Goal: Task Accomplishment & Management: Manage account settings

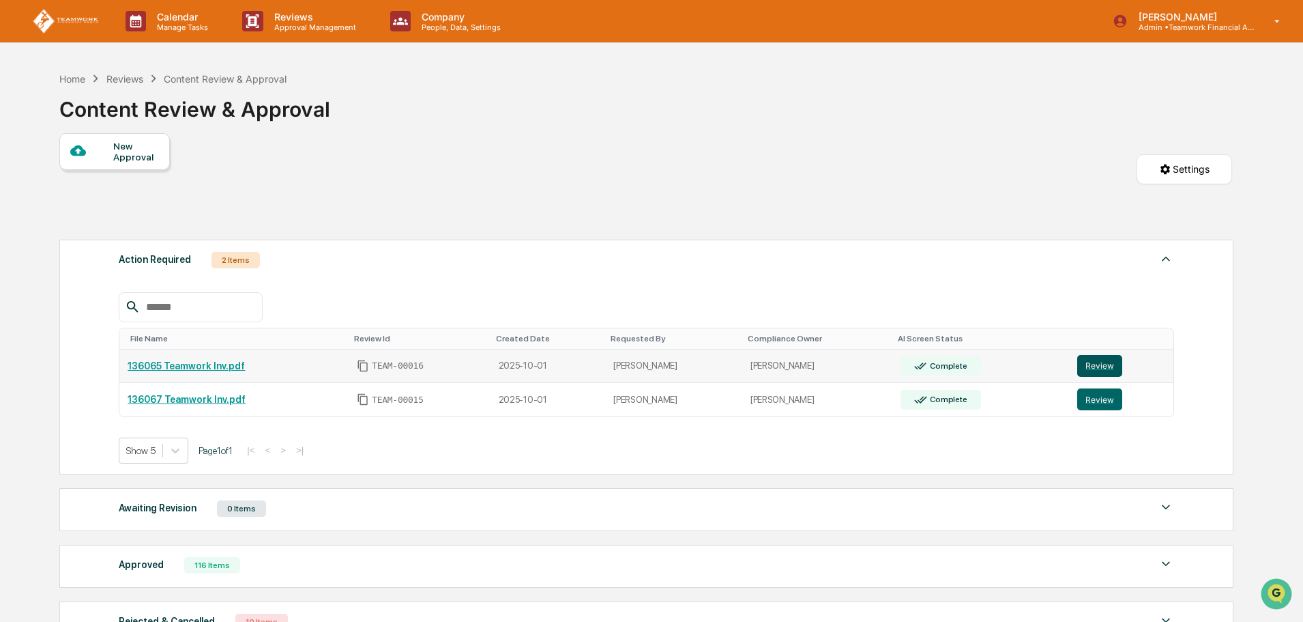
click at [1105, 365] on button "Review" at bounding box center [1099, 366] width 45 height 22
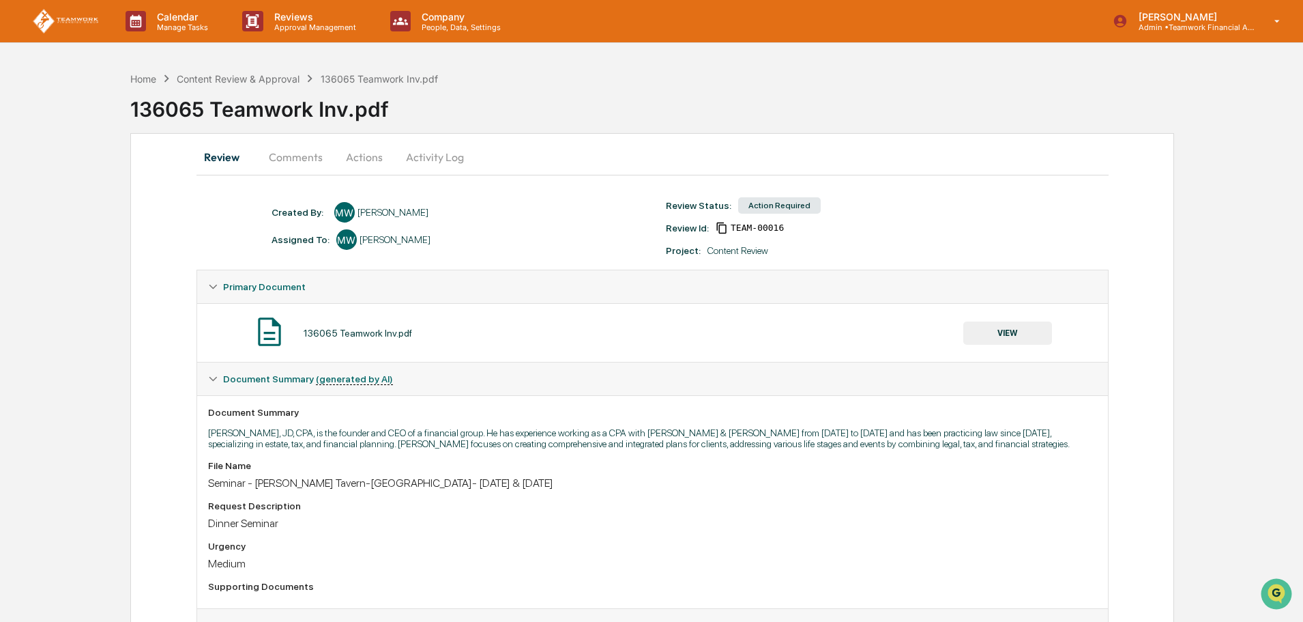
click at [362, 157] on button "Actions" at bounding box center [364, 157] width 61 height 33
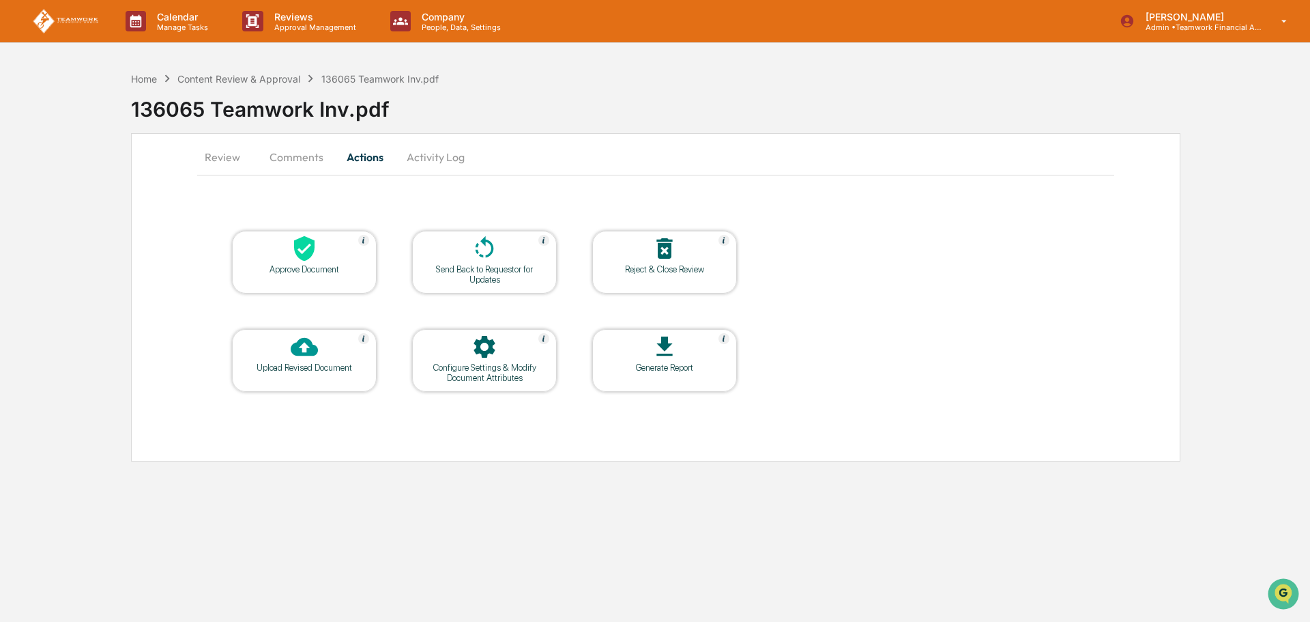
click at [287, 367] on div "Upload Revised Document" at bounding box center [304, 367] width 123 height 10
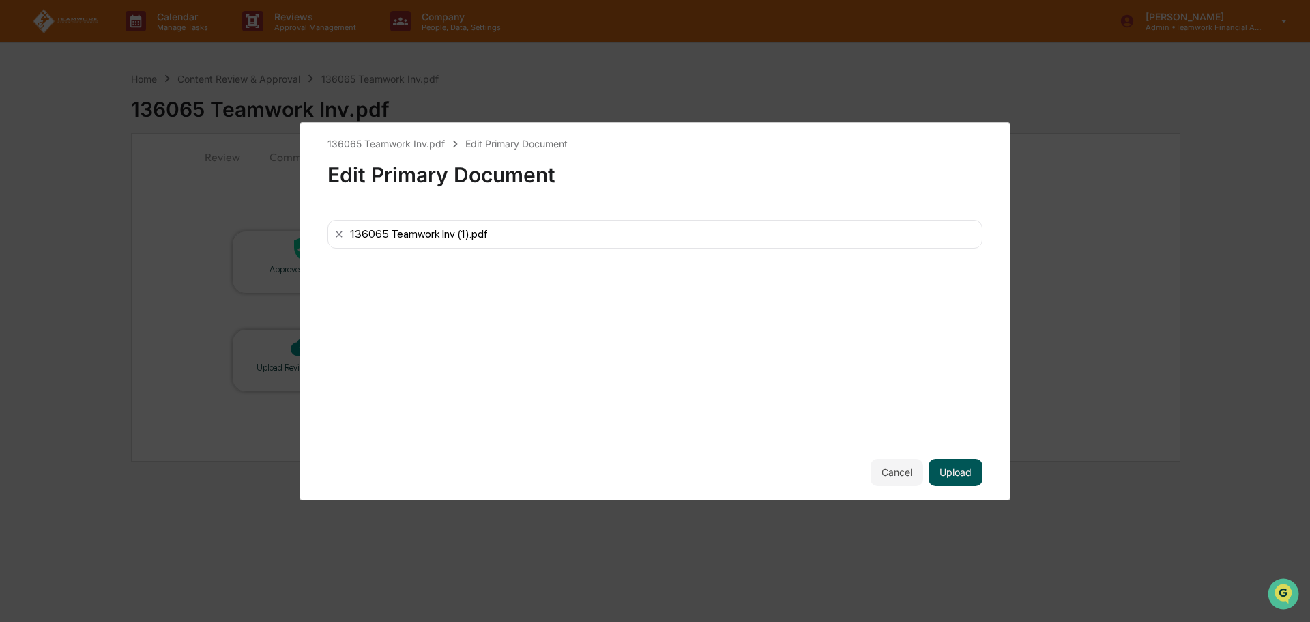
click at [963, 466] on button "Upload" at bounding box center [956, 471] width 54 height 27
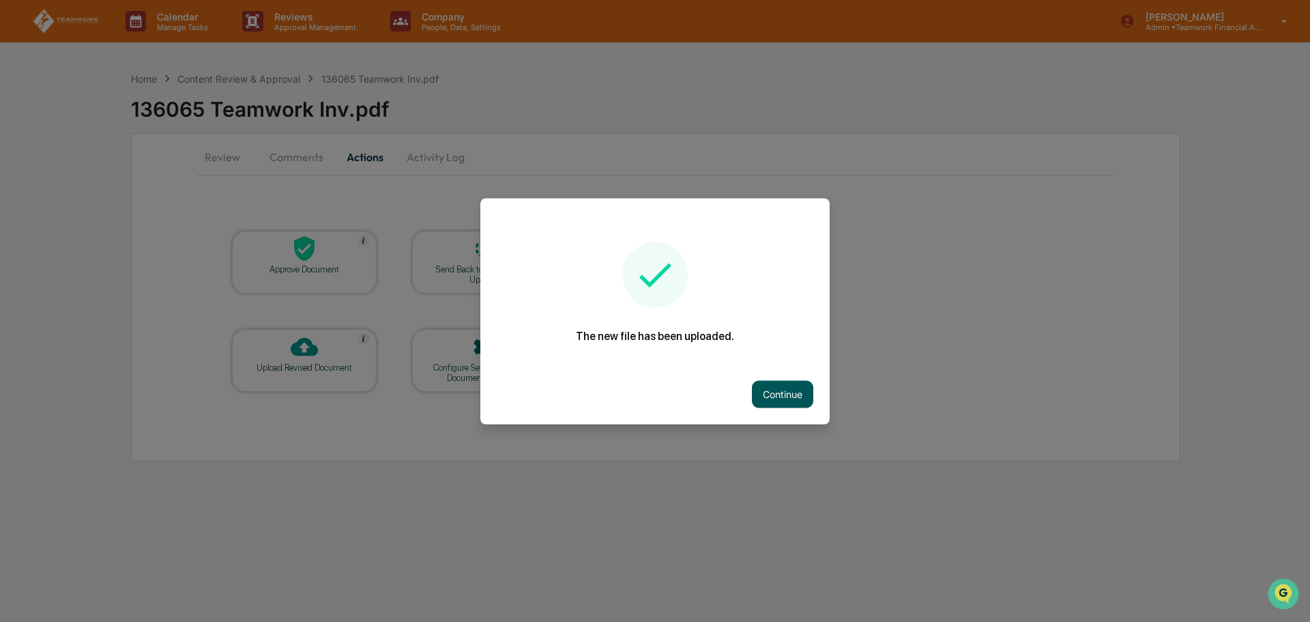
click at [778, 385] on button "Continue" at bounding box center [782, 393] width 61 height 27
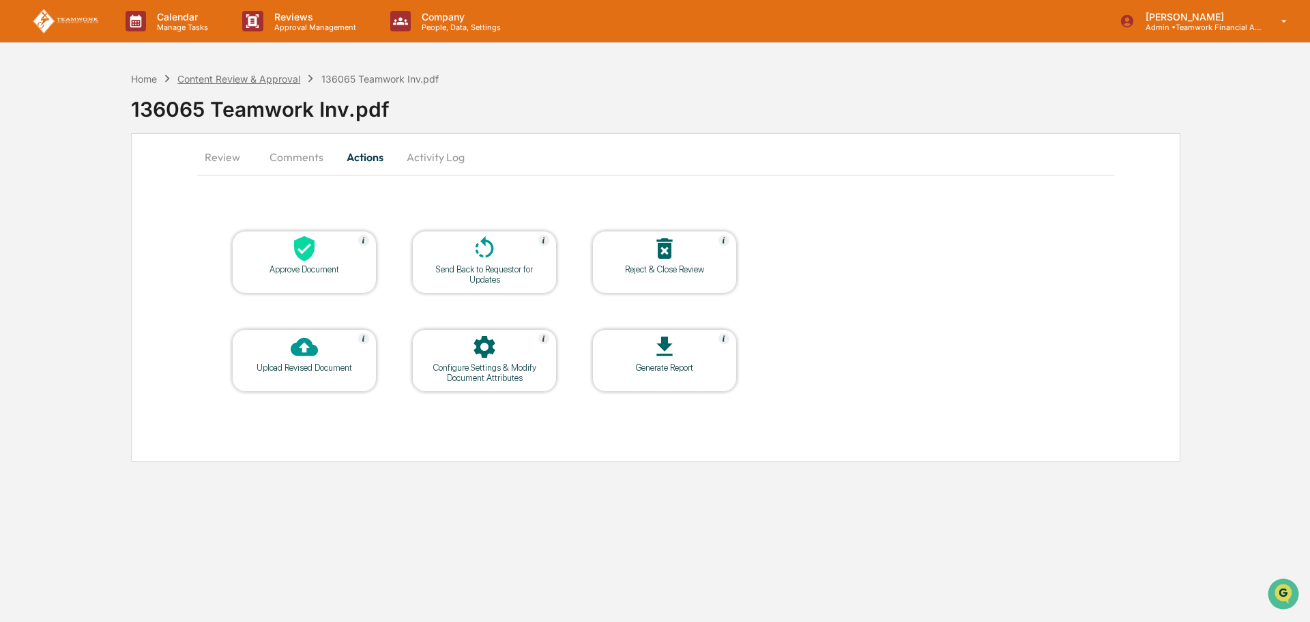
click at [275, 76] on div "Content Review & Approval" at bounding box center [238, 79] width 123 height 12
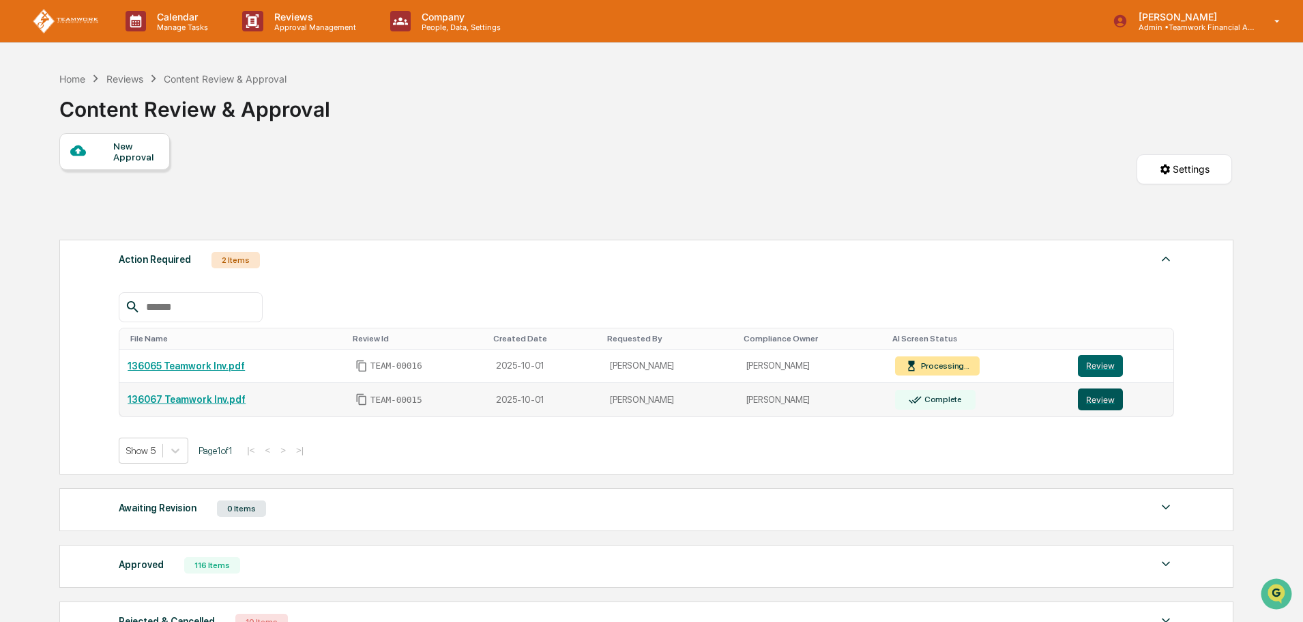
click at [1099, 400] on button "Review" at bounding box center [1100, 399] width 45 height 22
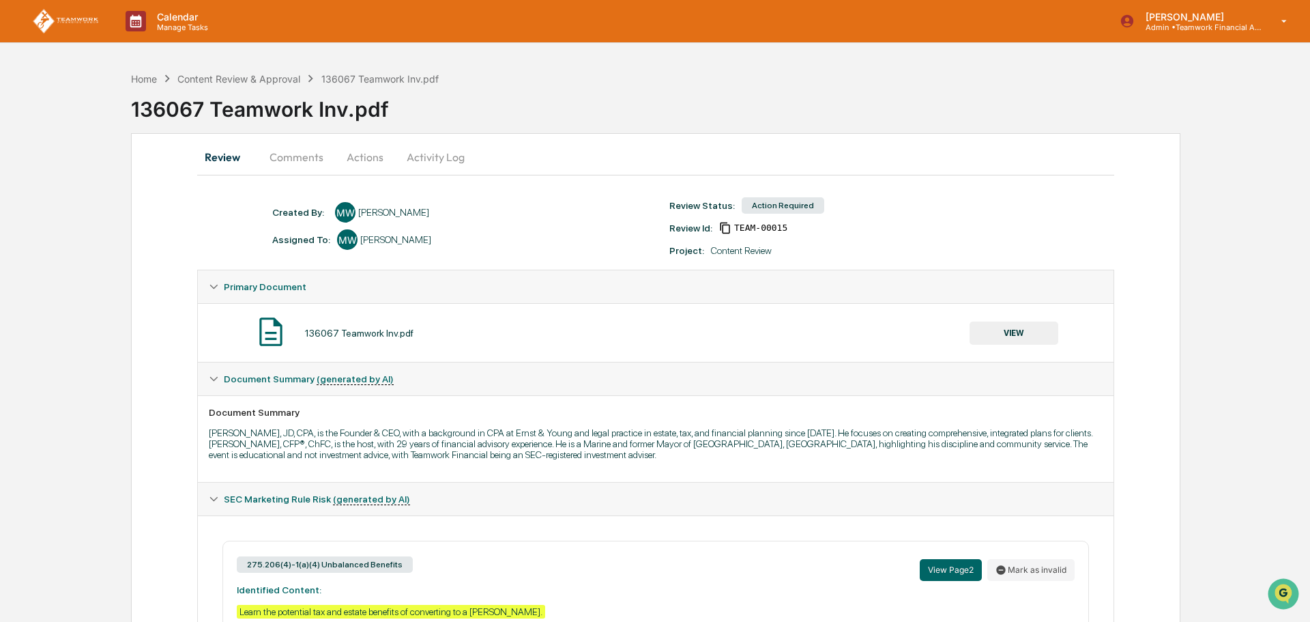
click at [355, 159] on button "Actions" at bounding box center [364, 157] width 61 height 33
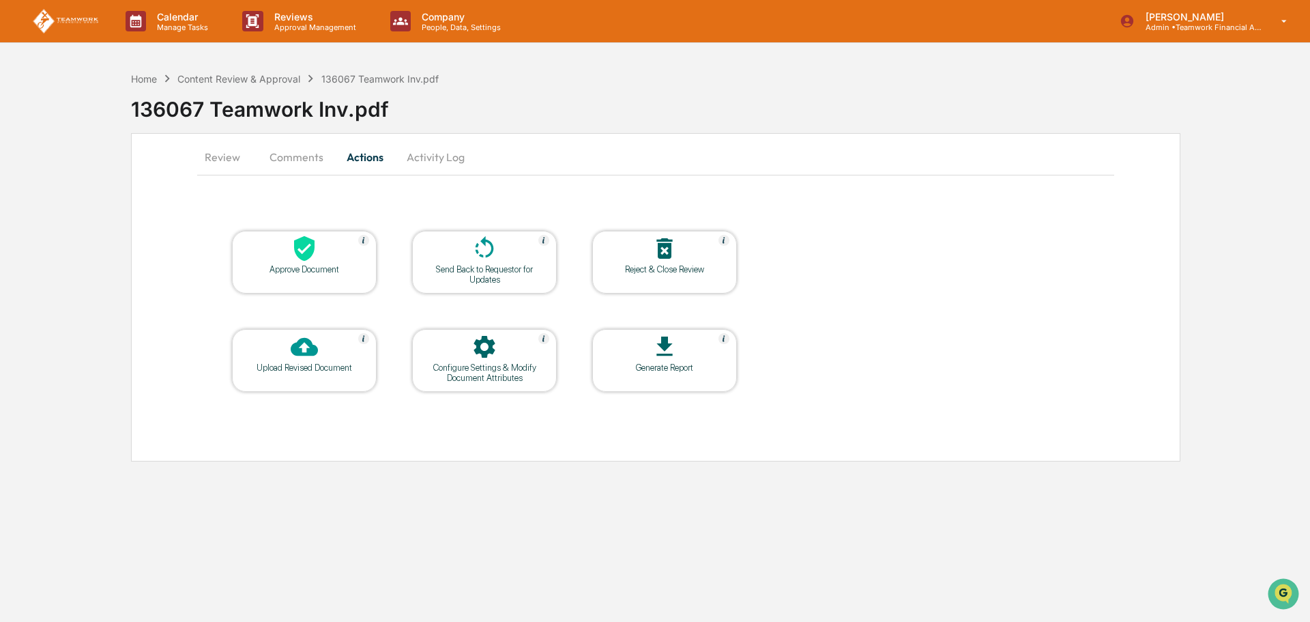
click at [274, 371] on div "Upload Revised Document" at bounding box center [304, 367] width 123 height 10
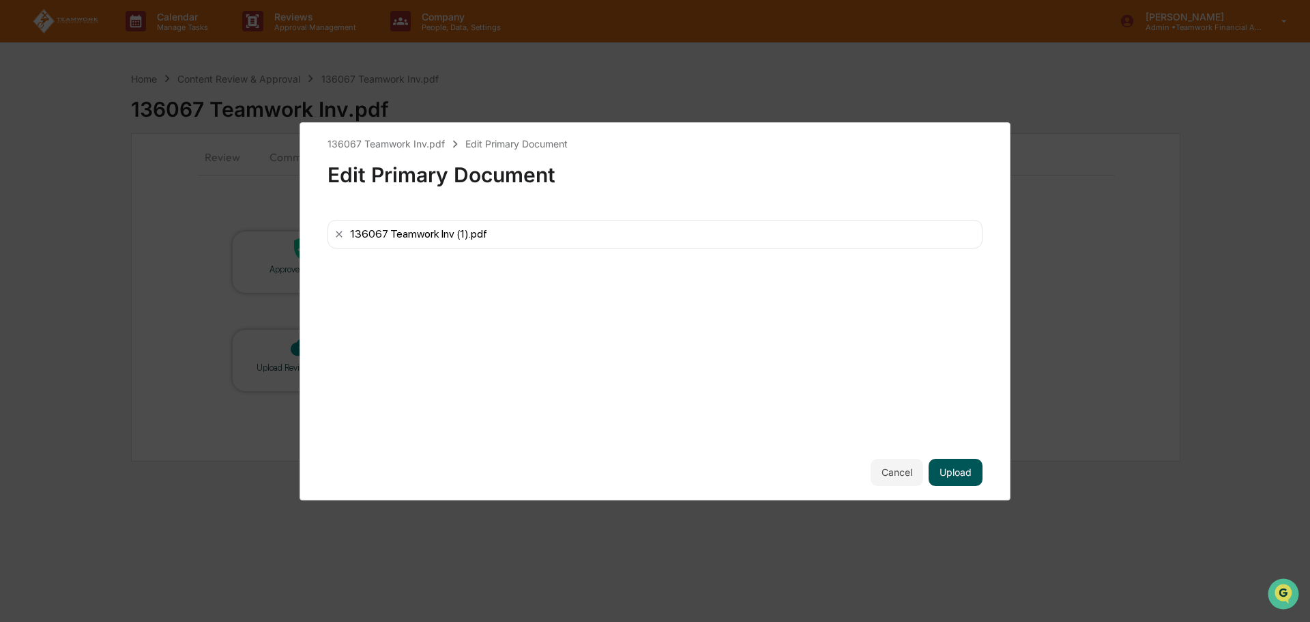
click at [954, 469] on button "Upload" at bounding box center [956, 471] width 54 height 27
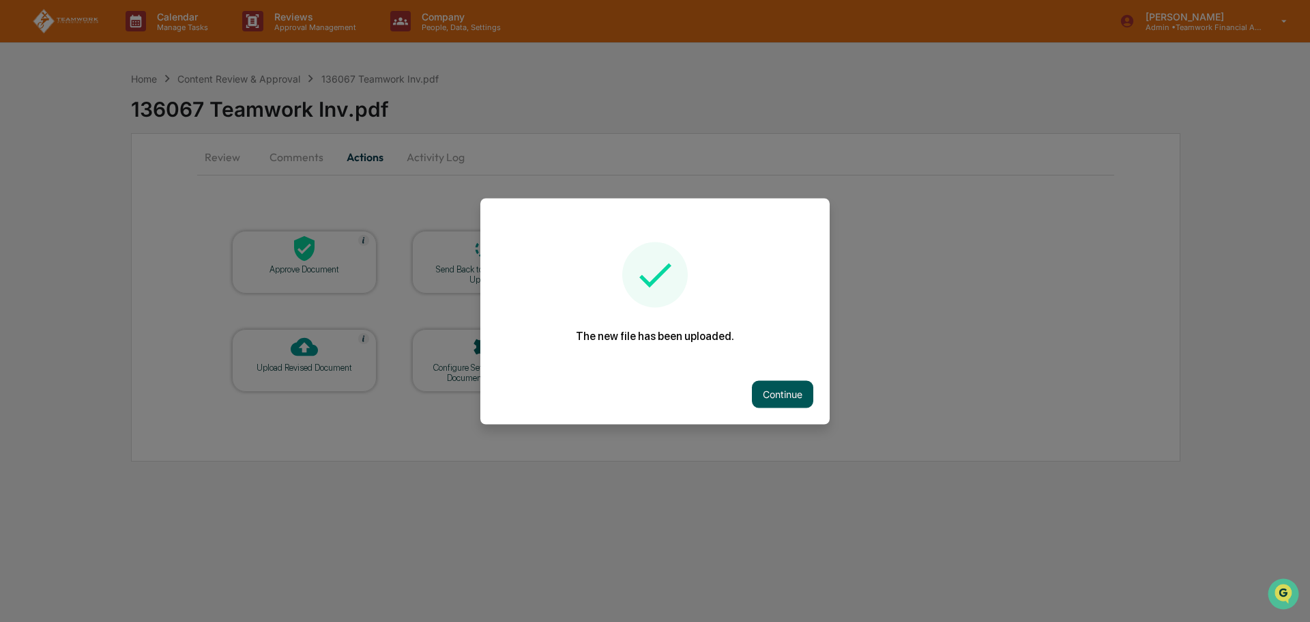
click at [784, 388] on button "Continue" at bounding box center [782, 393] width 61 height 27
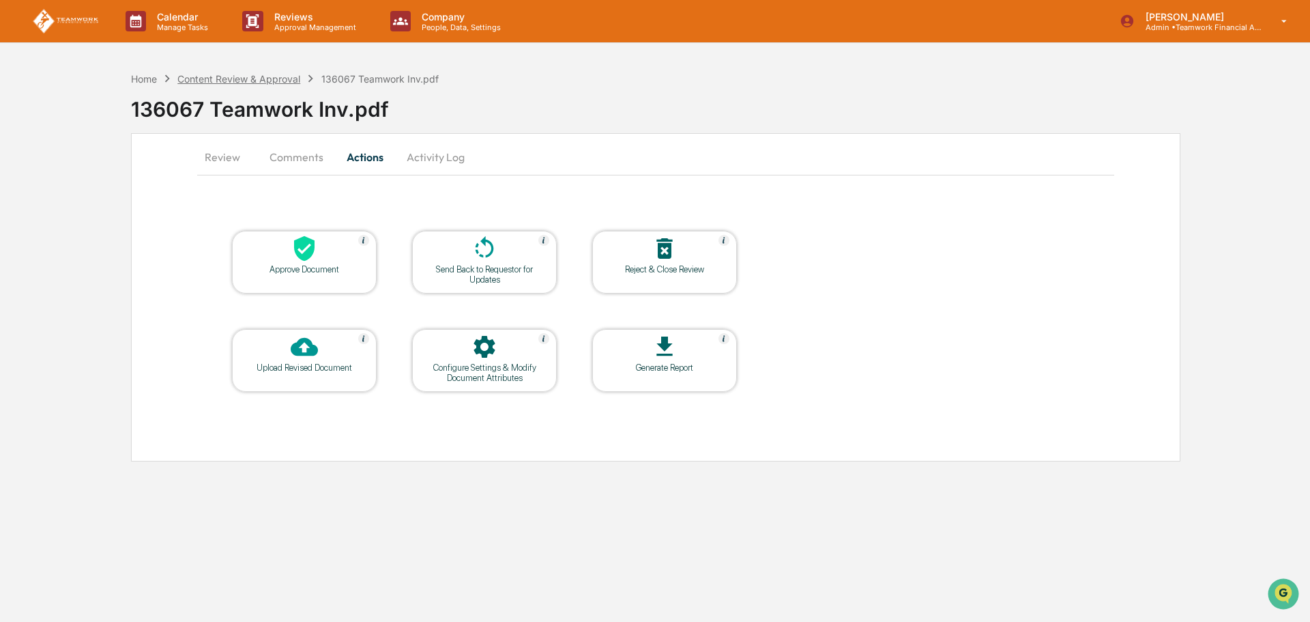
click at [276, 80] on div "Content Review & Approval" at bounding box center [238, 79] width 123 height 12
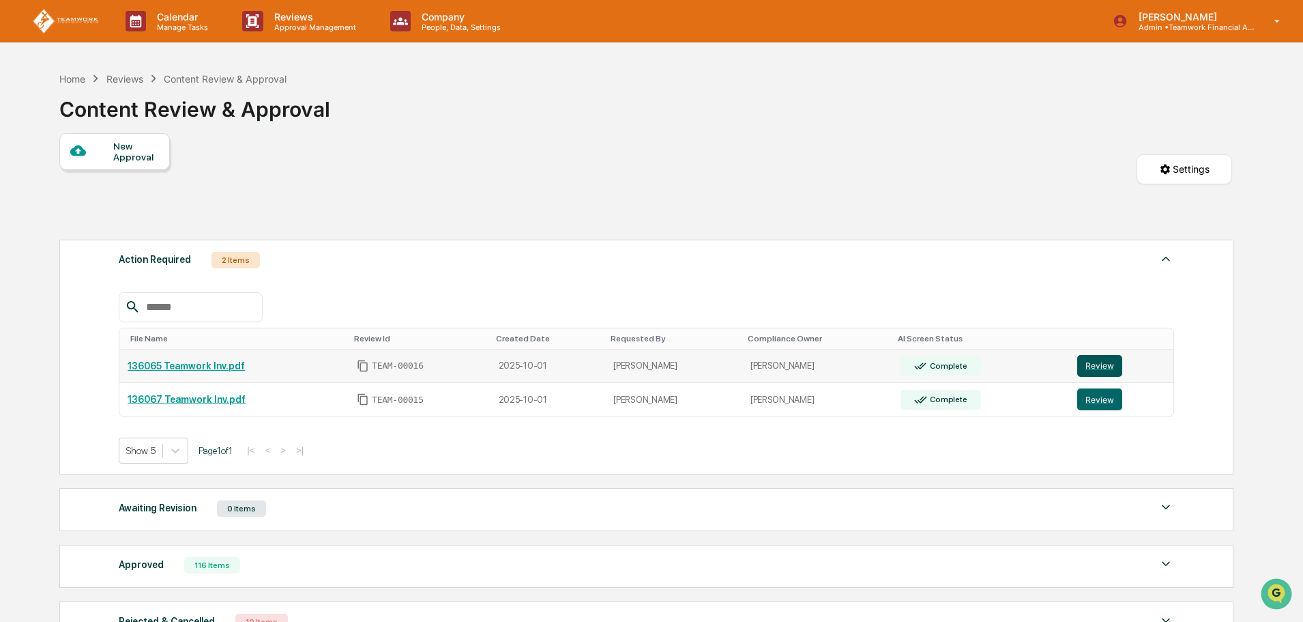
click at [1105, 365] on button "Review" at bounding box center [1099, 366] width 45 height 22
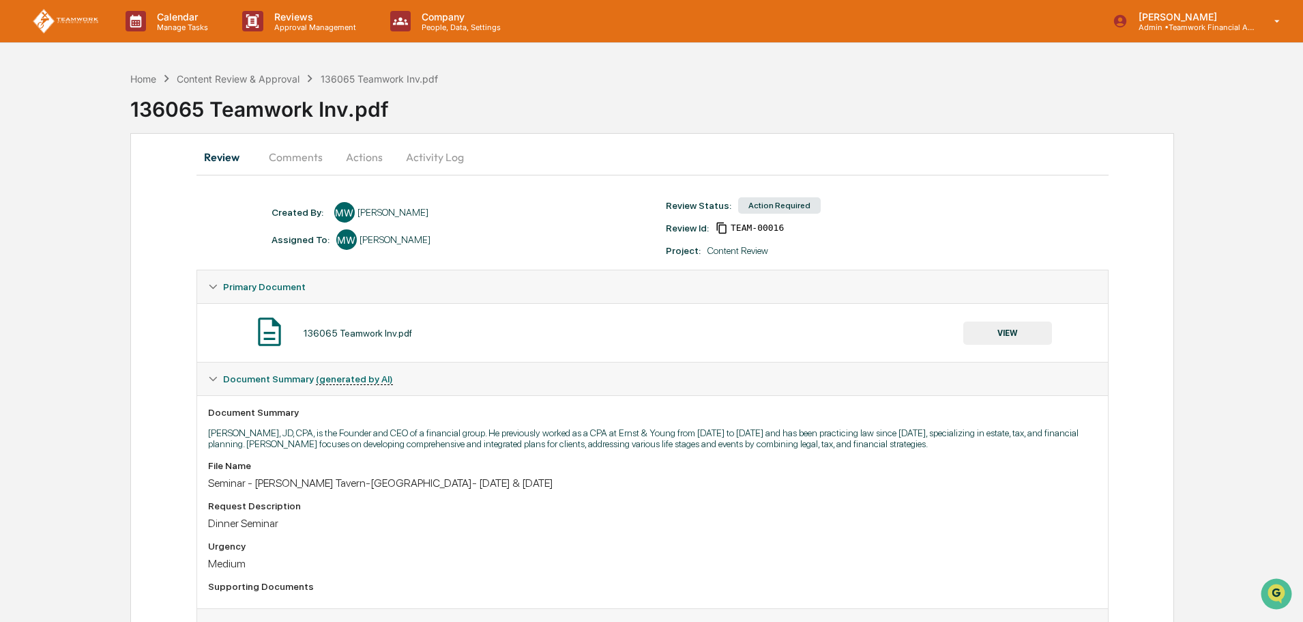
click at [369, 147] on button "Actions" at bounding box center [364, 157] width 61 height 33
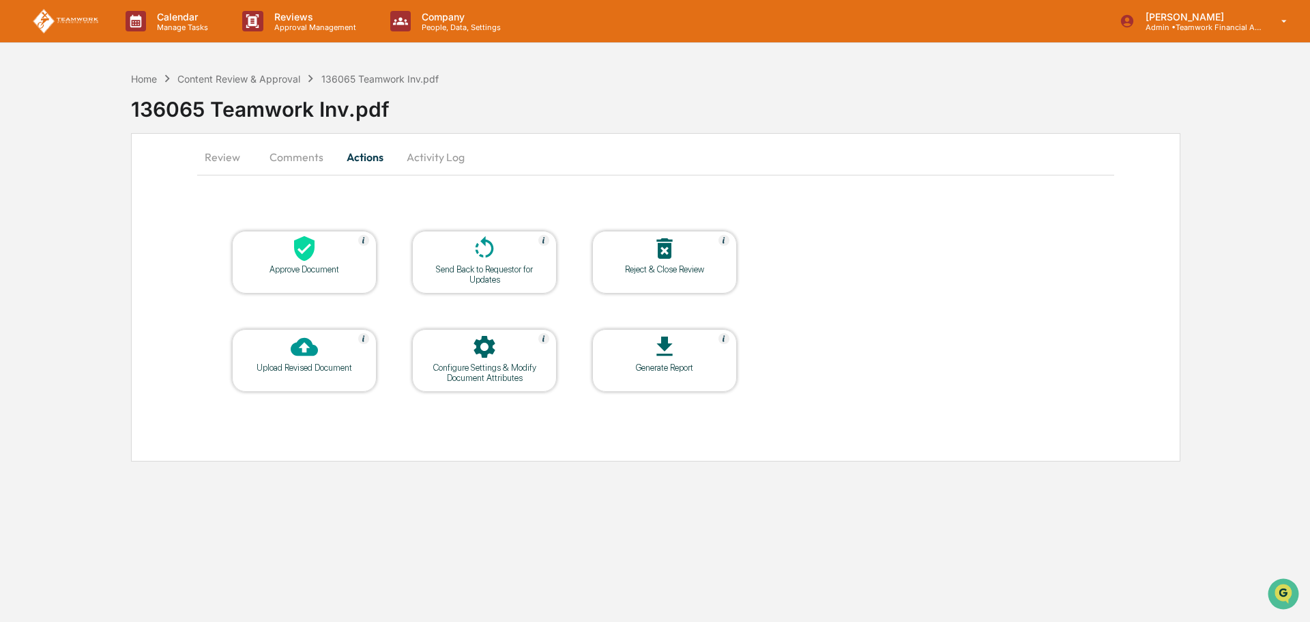
click at [302, 256] on icon at bounding box center [304, 248] width 20 height 25
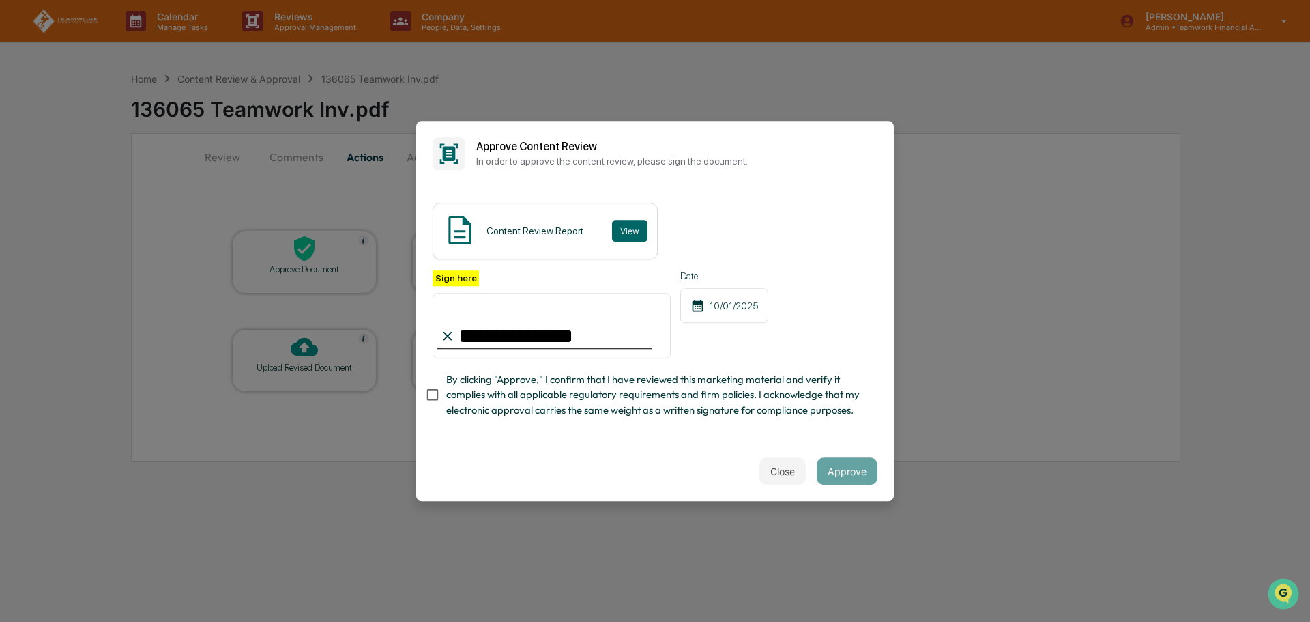
type input "**********"
click at [843, 476] on button "Approve" at bounding box center [847, 470] width 61 height 27
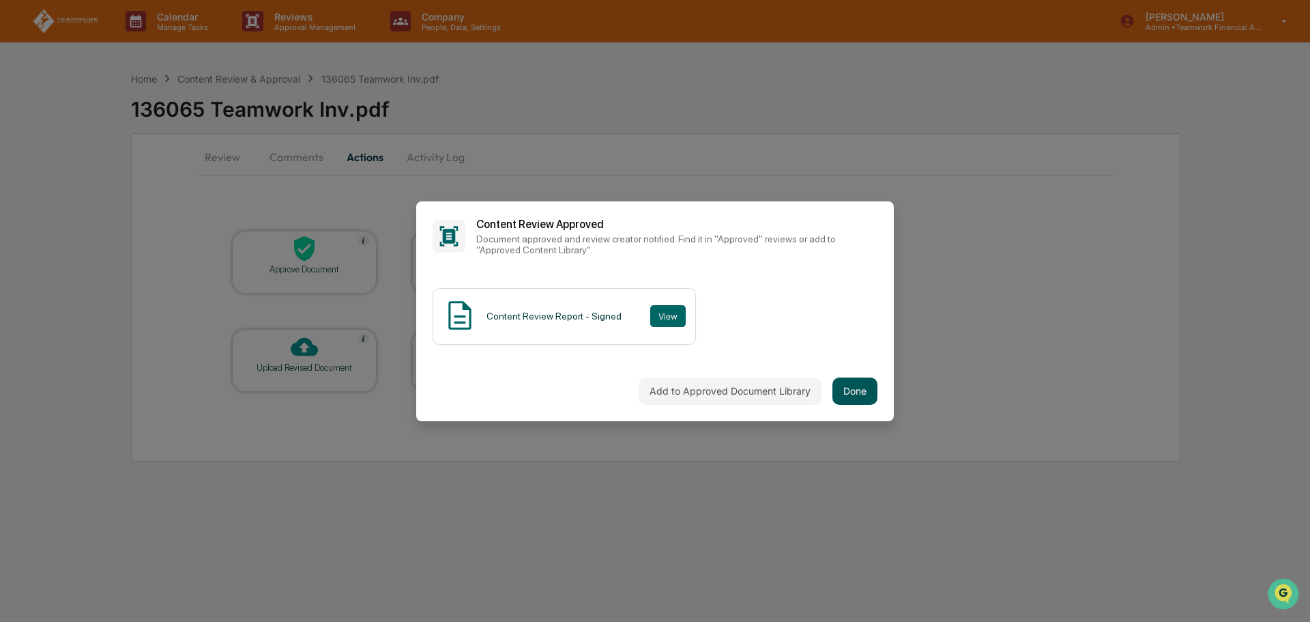
click at [854, 387] on button "Done" at bounding box center [854, 390] width 45 height 27
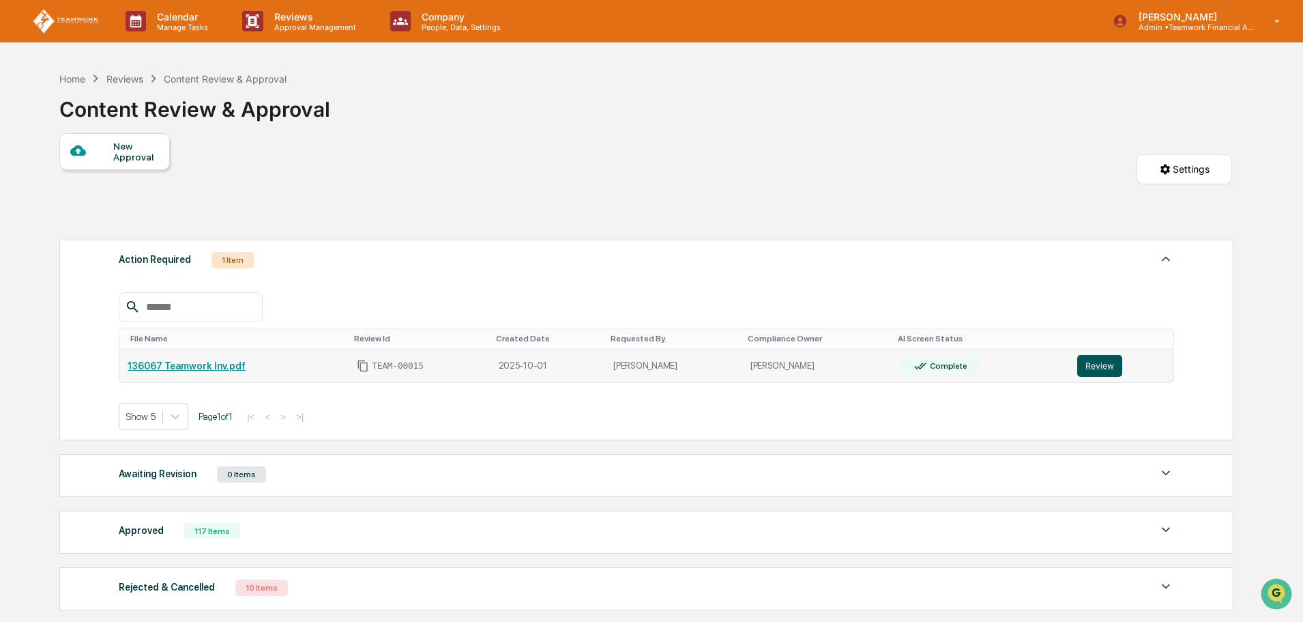
click at [1087, 361] on button "Review" at bounding box center [1099, 366] width 45 height 22
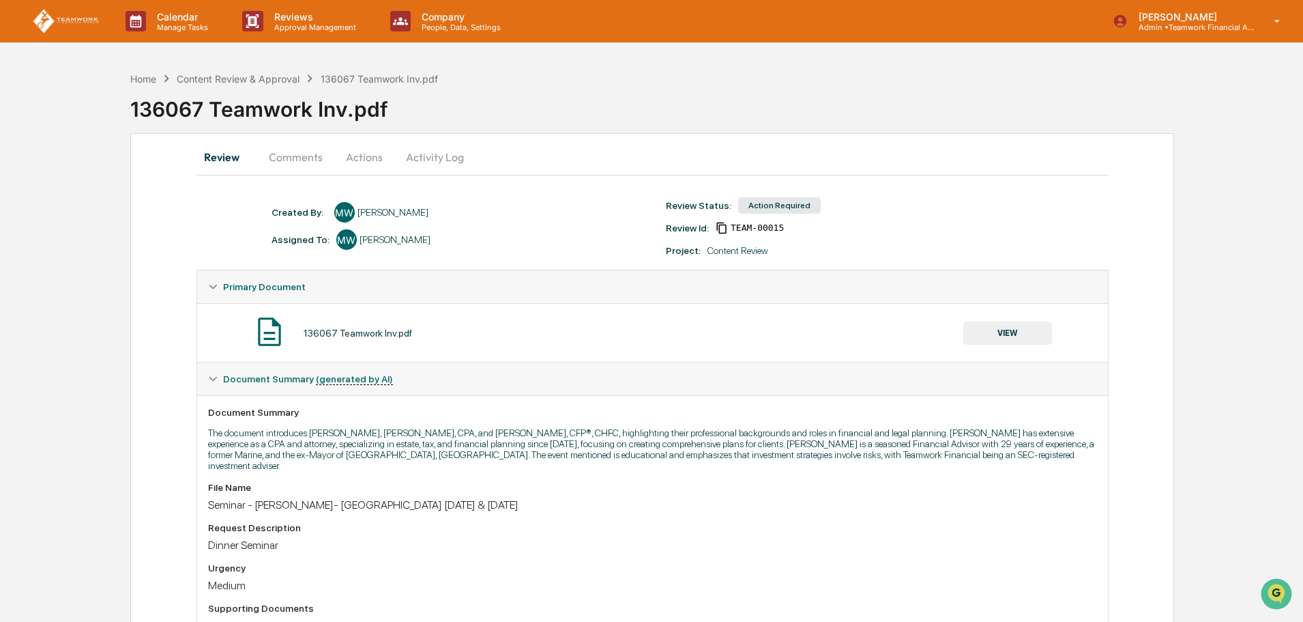
click at [366, 160] on button "Actions" at bounding box center [364, 157] width 61 height 33
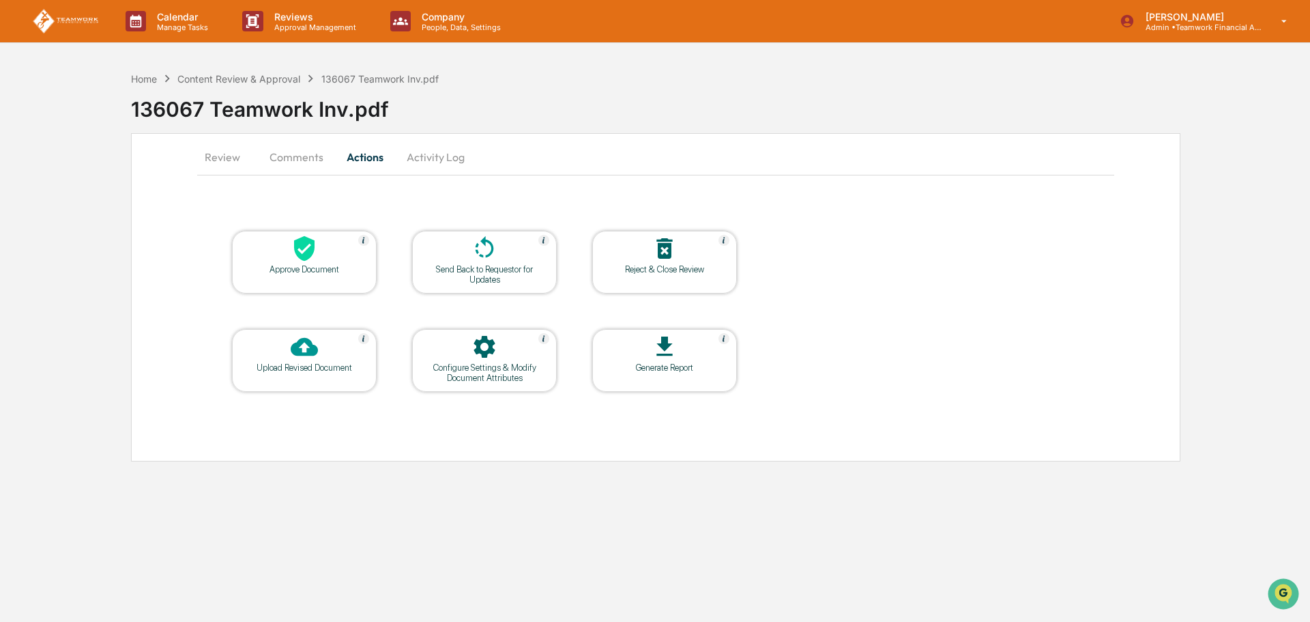
click at [287, 263] on div at bounding box center [304, 249] width 136 height 29
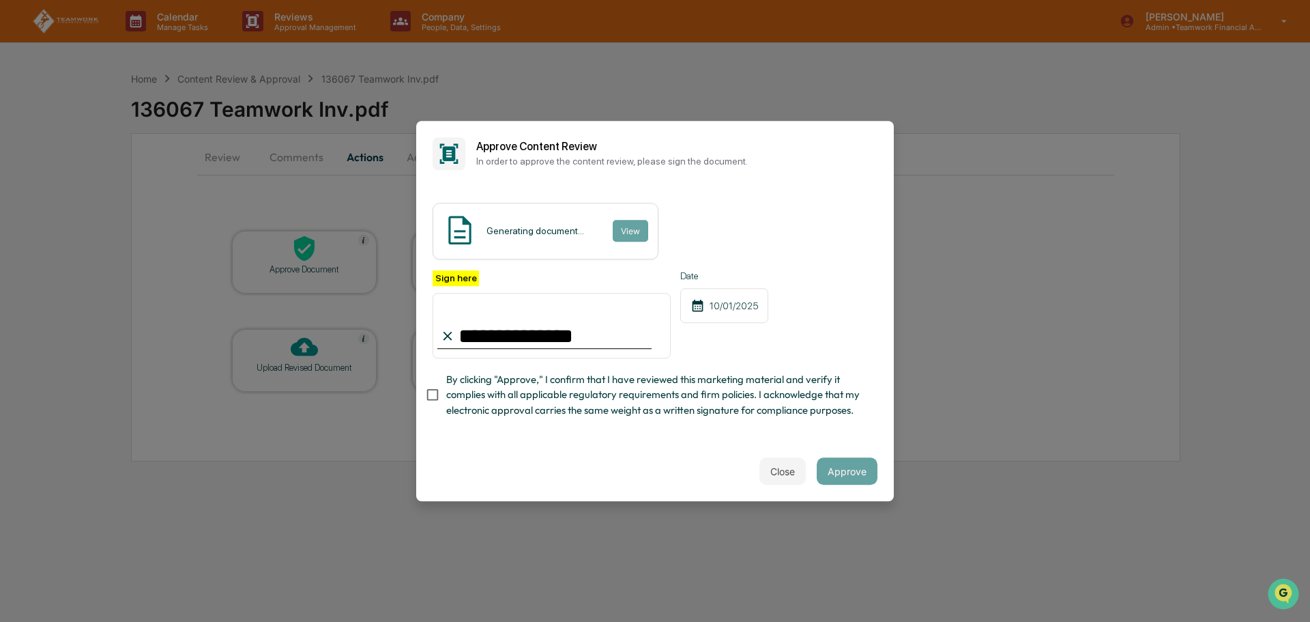
type input "**********"
click at [842, 473] on button "Approve" at bounding box center [847, 470] width 61 height 27
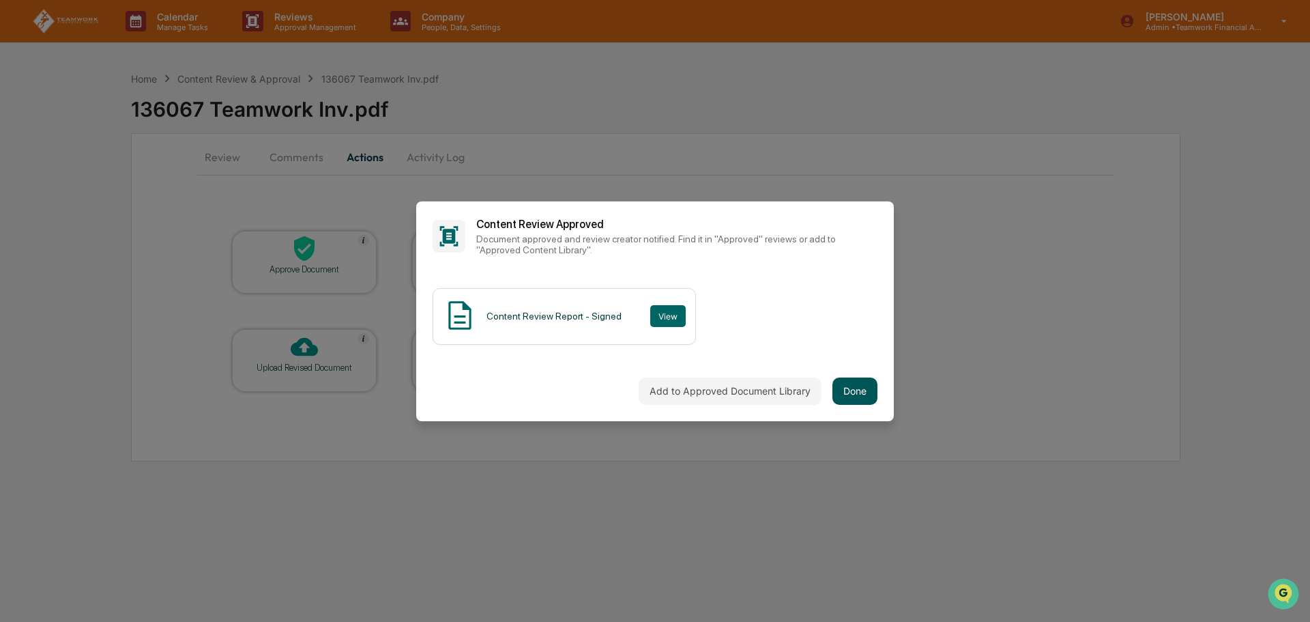
click at [860, 379] on button "Done" at bounding box center [854, 390] width 45 height 27
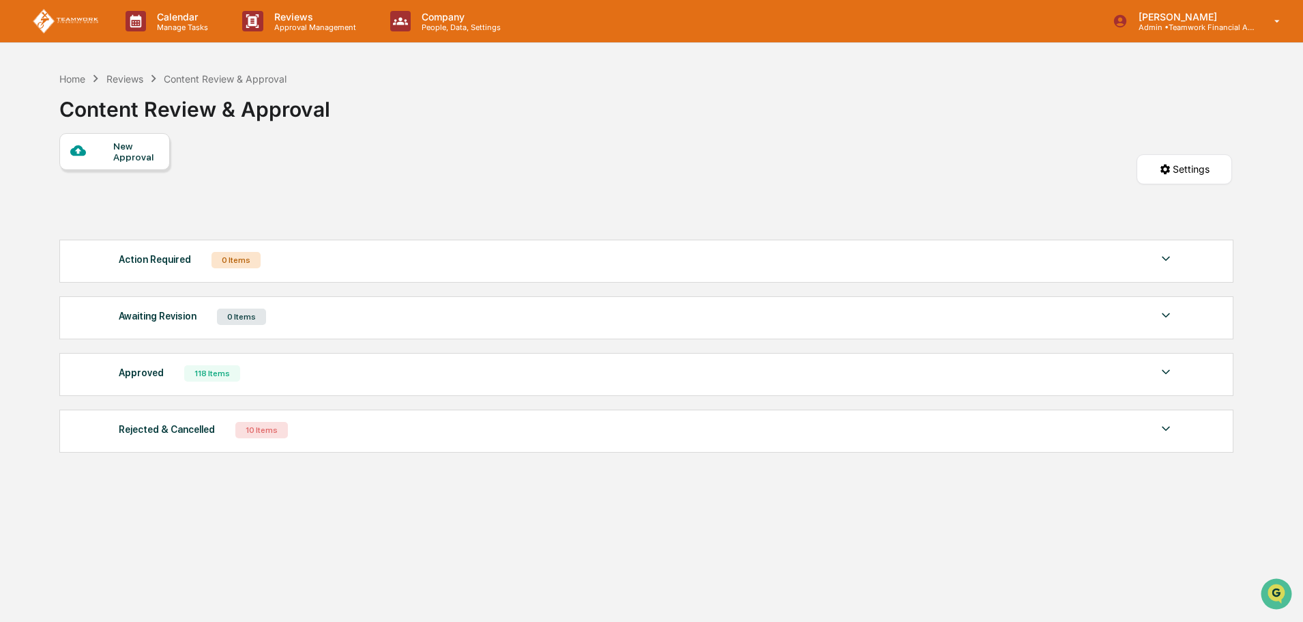
click at [796, 149] on div "New Approval Settings" at bounding box center [645, 183] width 1173 height 100
click at [119, 151] on div "New Approval" at bounding box center [136, 152] width 46 height 22
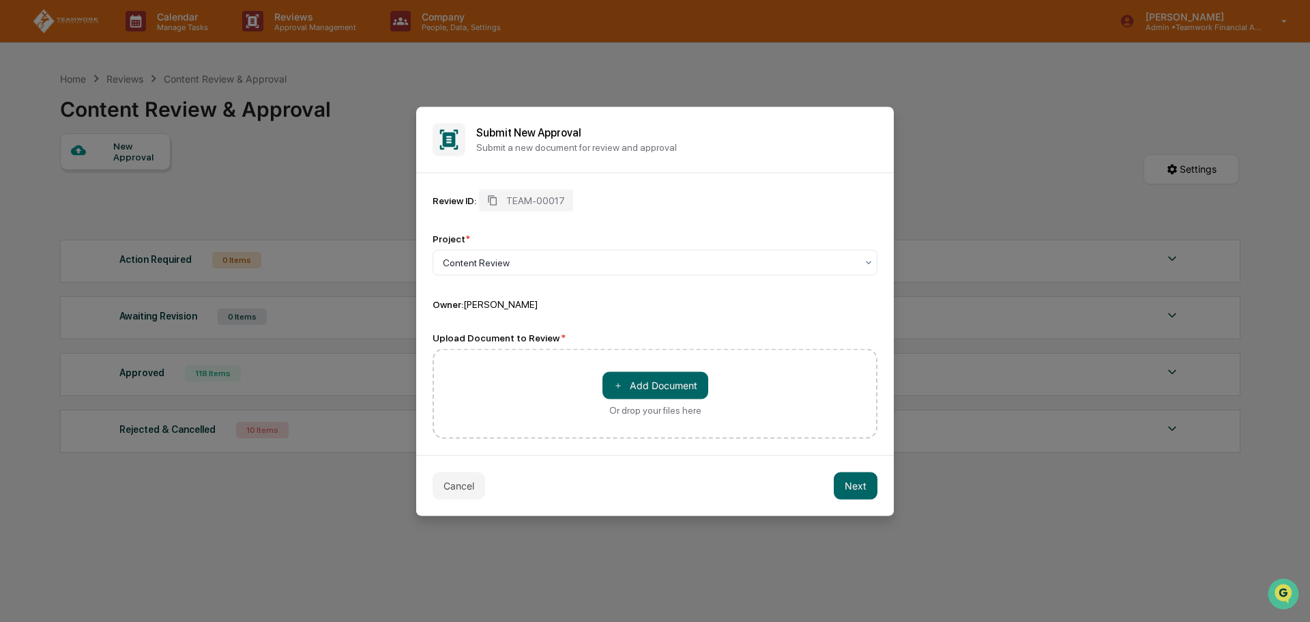
click at [559, 384] on div "＋ Add Document Or drop your files here" at bounding box center [655, 393] width 445 height 90
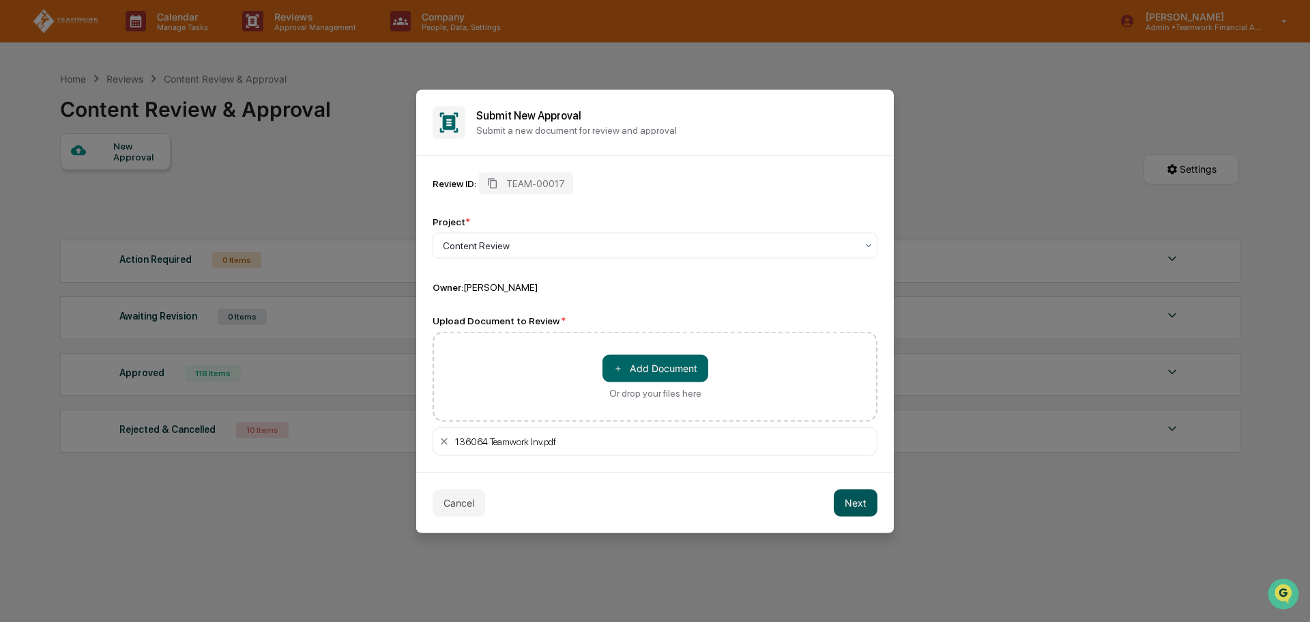
click at [857, 504] on button "Next" at bounding box center [856, 502] width 44 height 27
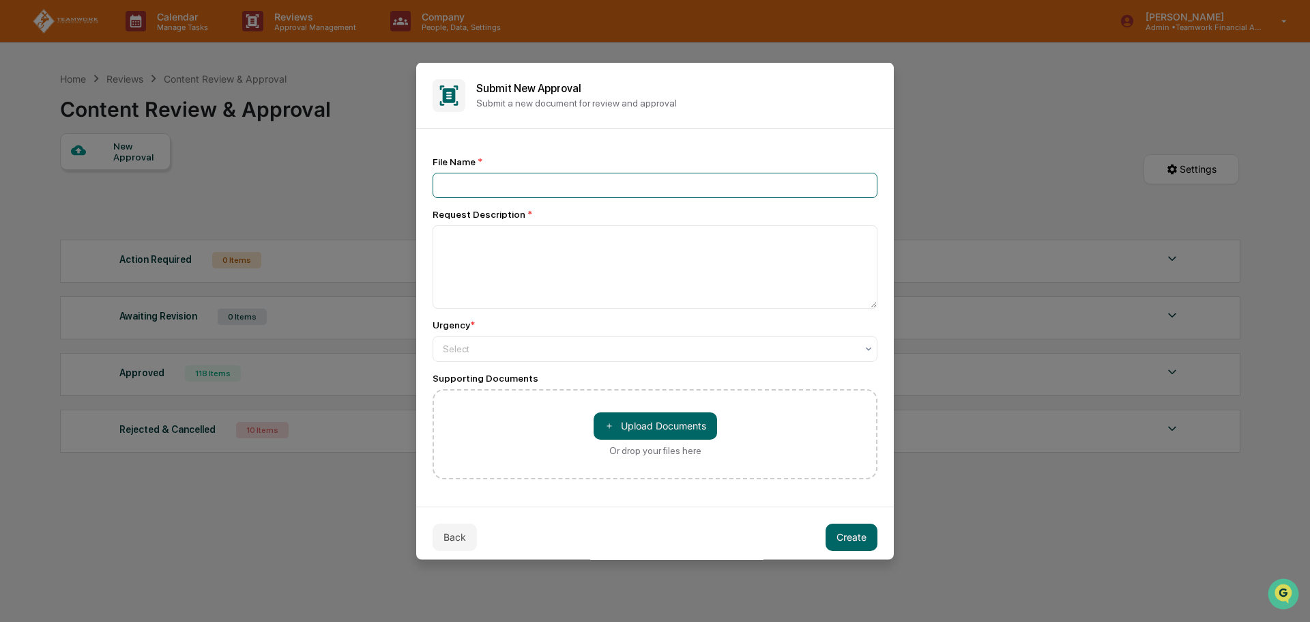
click at [478, 177] on input at bounding box center [655, 184] width 445 height 25
type input "*"
click at [486, 181] on input at bounding box center [655, 184] width 445 height 25
type input "**********"
click at [504, 241] on textarea at bounding box center [655, 265] width 445 height 83
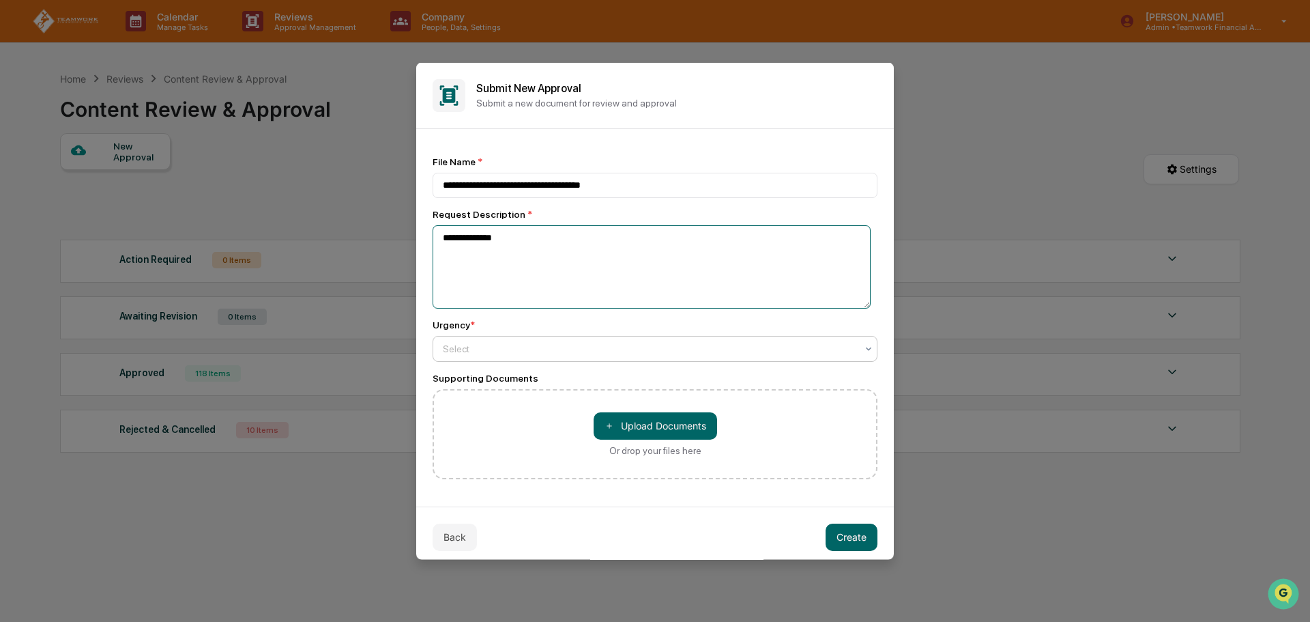
type textarea "**********"
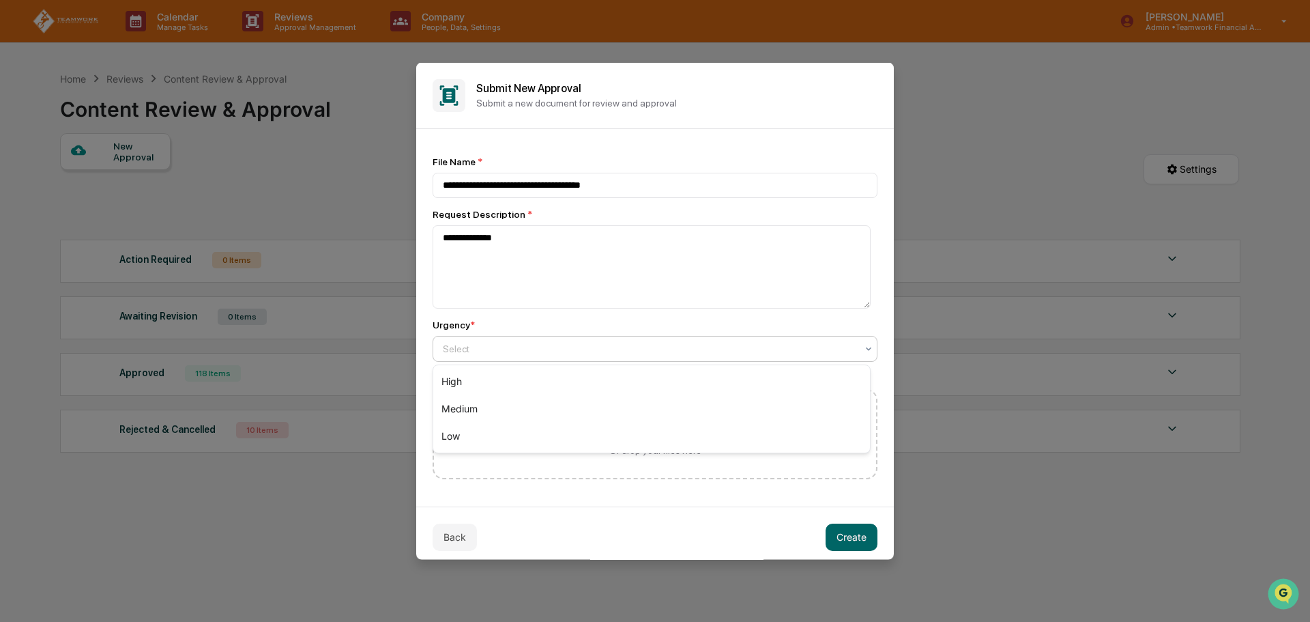
click at [523, 354] on div at bounding box center [649, 348] width 413 height 14
click at [495, 412] on div "Medium" at bounding box center [651, 408] width 437 height 27
click at [854, 535] on button "Create" at bounding box center [852, 536] width 52 height 27
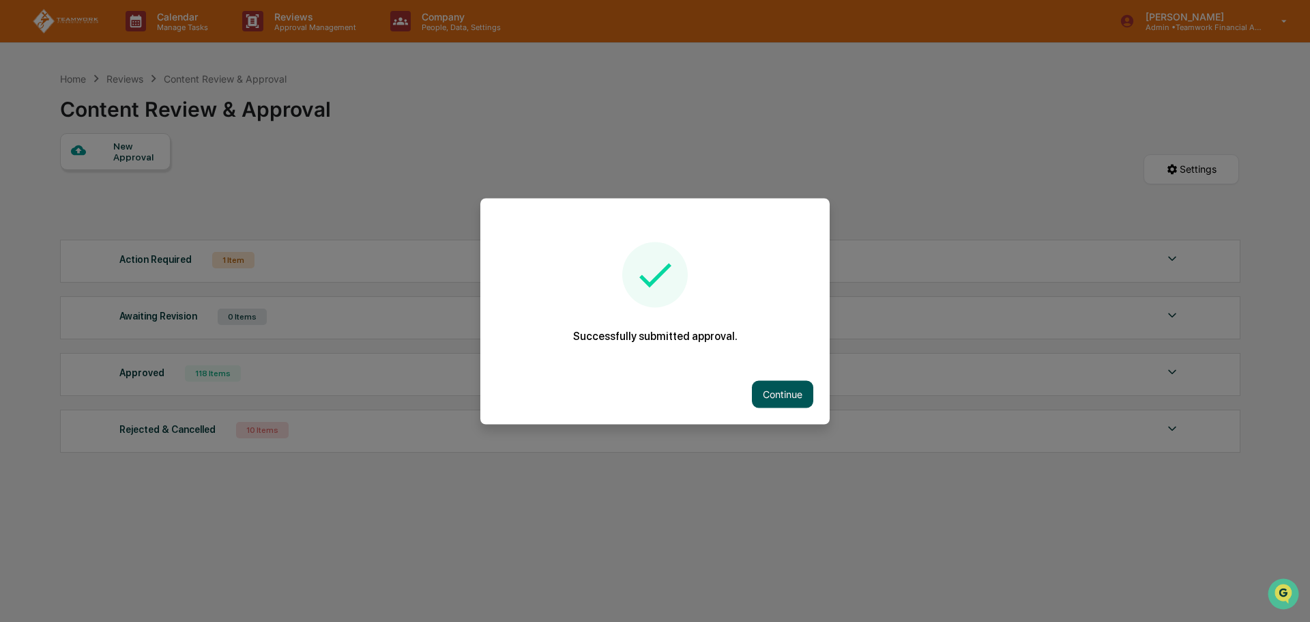
click at [780, 383] on button "Continue" at bounding box center [782, 393] width 61 height 27
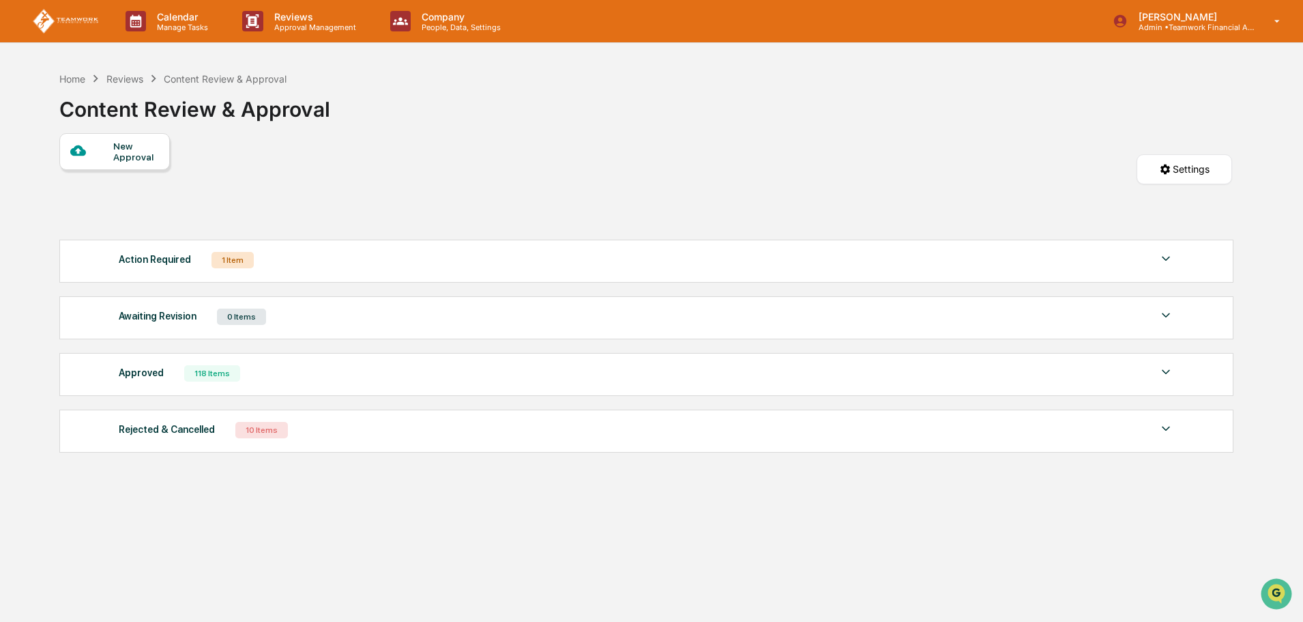
click at [1167, 254] on img at bounding box center [1166, 258] width 16 height 16
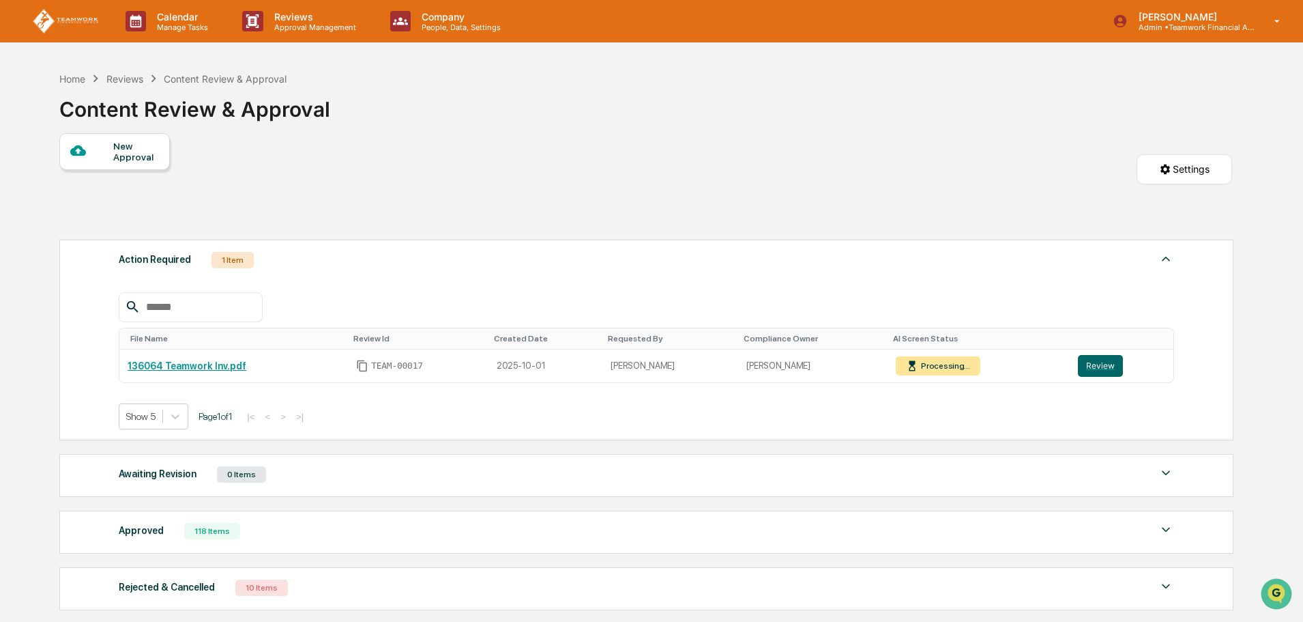
click at [765, 121] on div "Home Reviews Content Review & Approval Content Review & Approval" at bounding box center [645, 99] width 1173 height 68
click at [1104, 364] on button "Review" at bounding box center [1099, 366] width 45 height 22
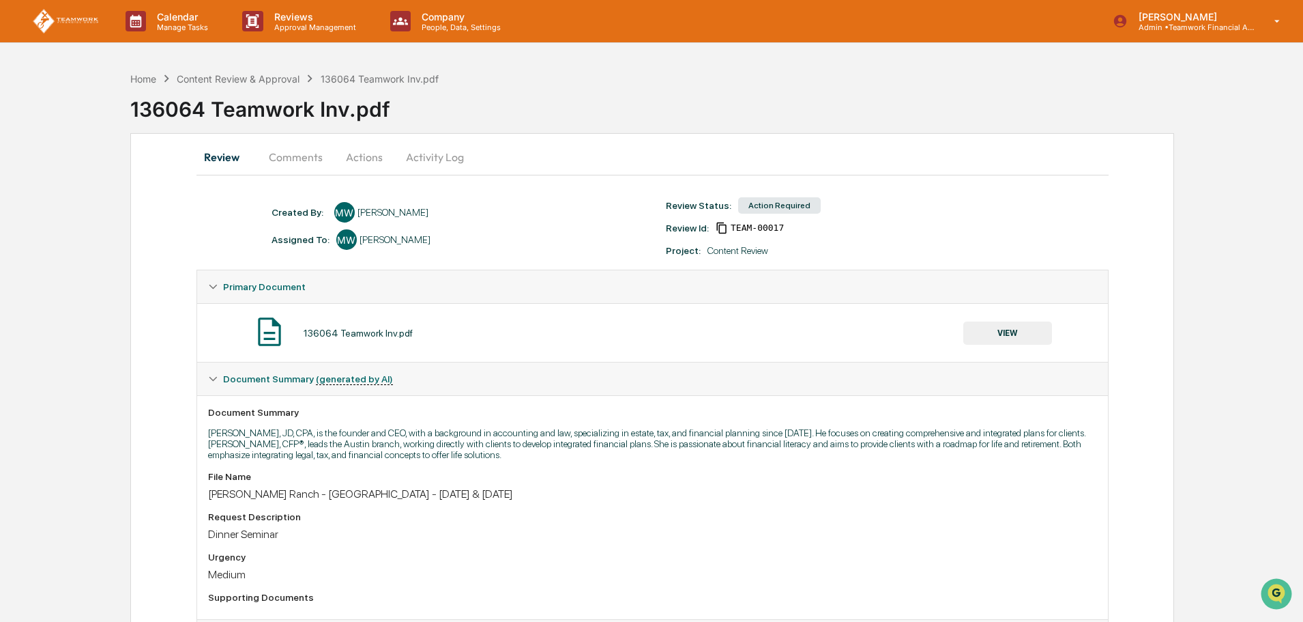
click at [368, 153] on button "Actions" at bounding box center [364, 157] width 61 height 33
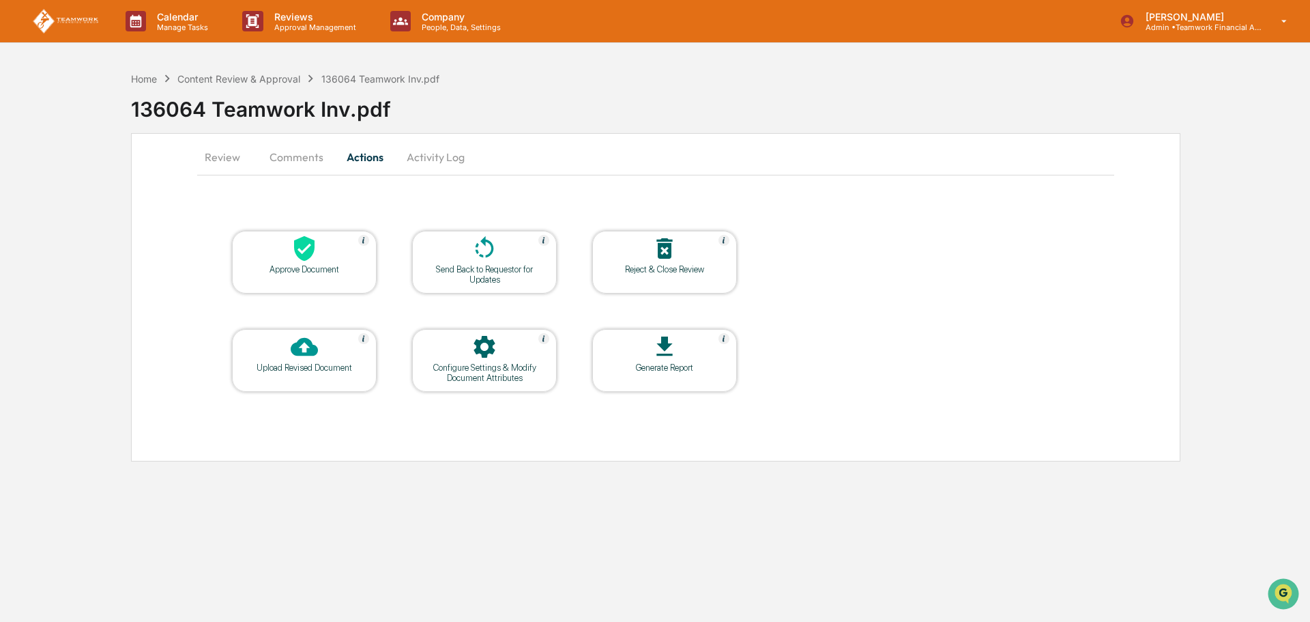
click at [295, 260] on icon at bounding box center [304, 248] width 27 height 27
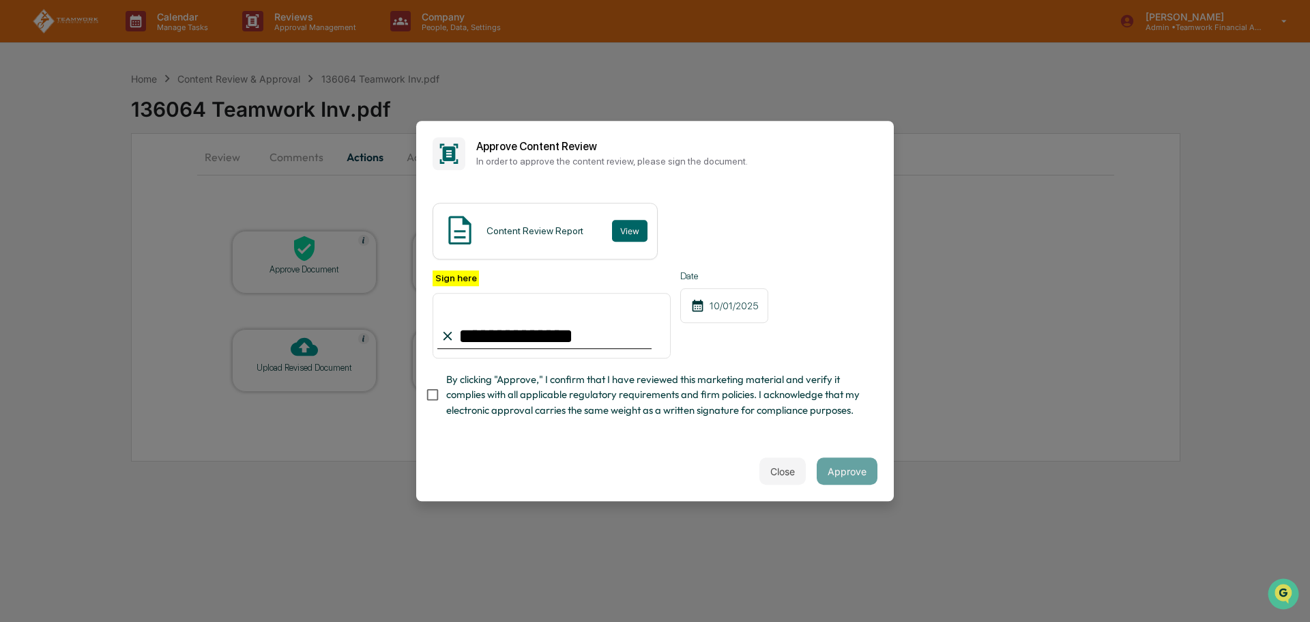
type input "**********"
click at [853, 473] on button "Approve" at bounding box center [847, 470] width 61 height 27
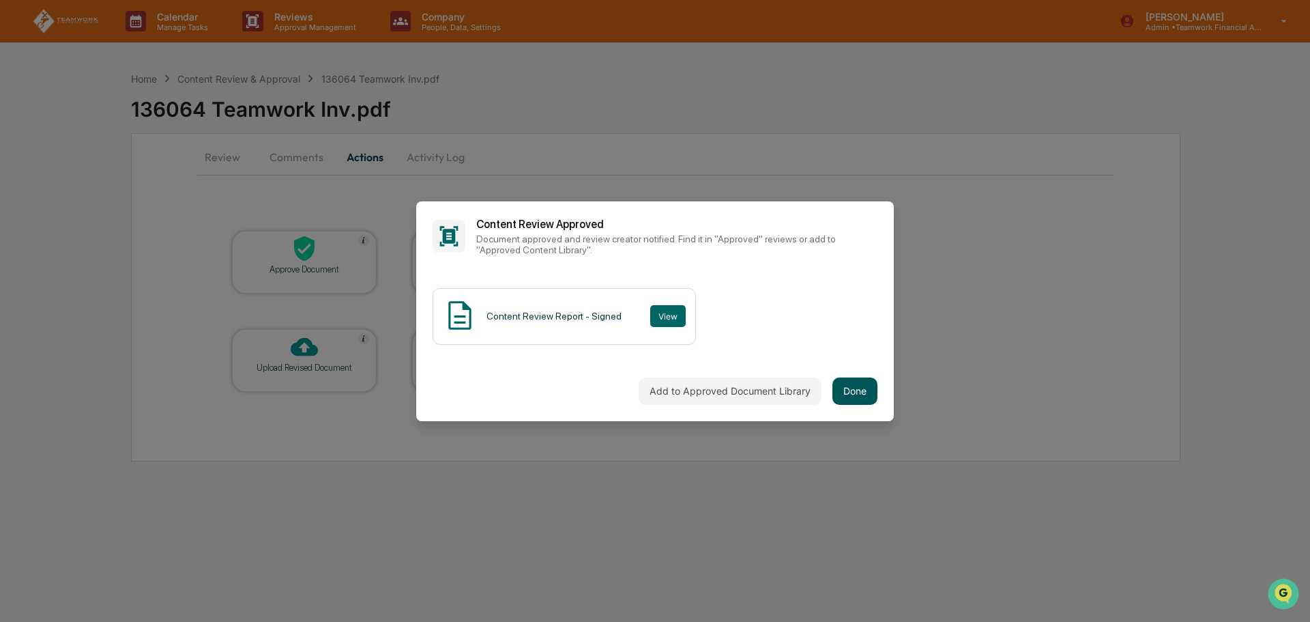
click at [849, 378] on button "Done" at bounding box center [854, 390] width 45 height 27
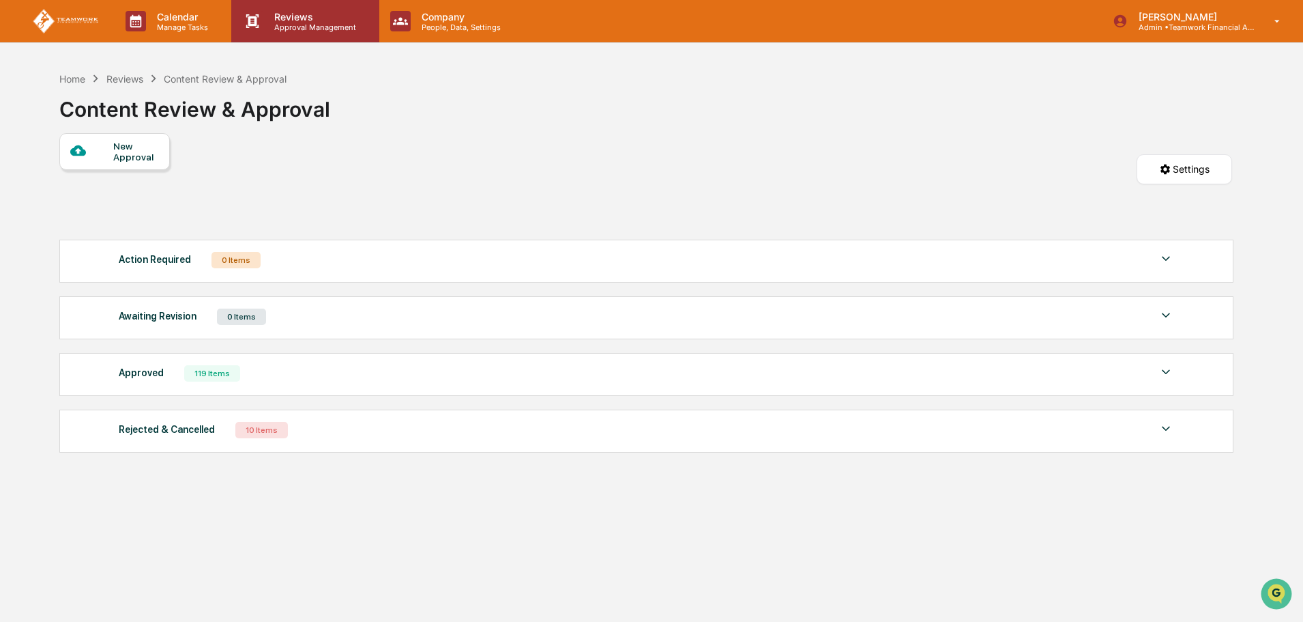
click at [296, 19] on p "Reviews" at bounding box center [313, 17] width 100 height 12
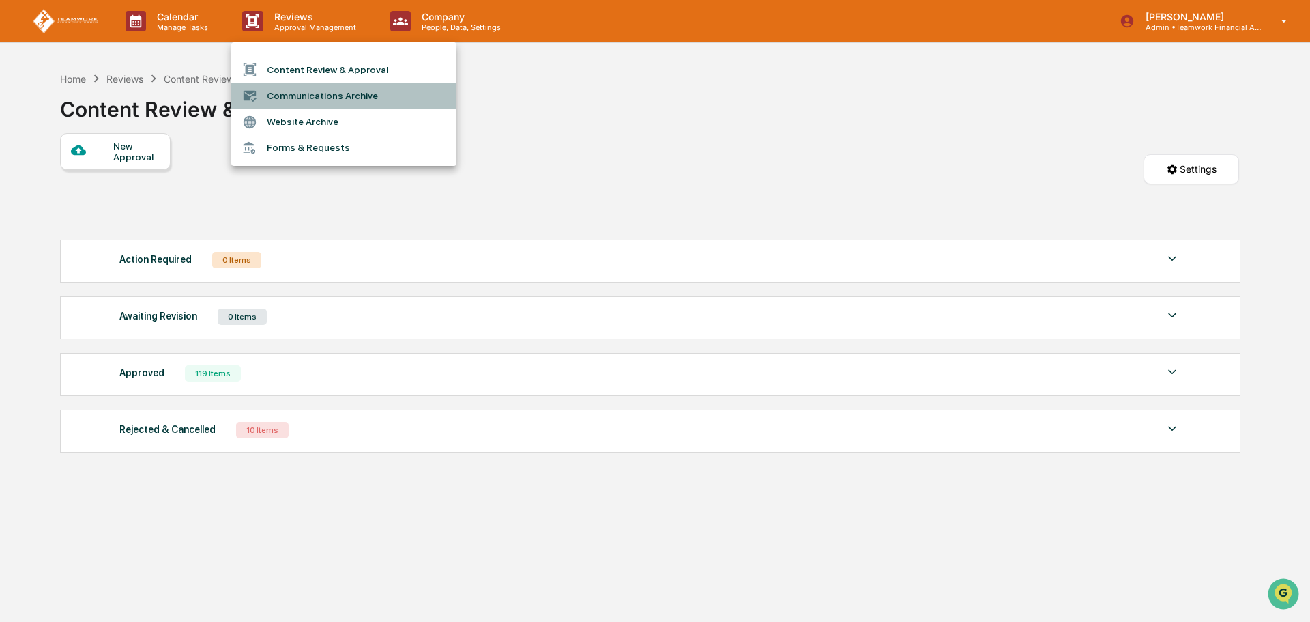
click at [361, 83] on li "Communications Archive" at bounding box center [343, 96] width 225 height 26
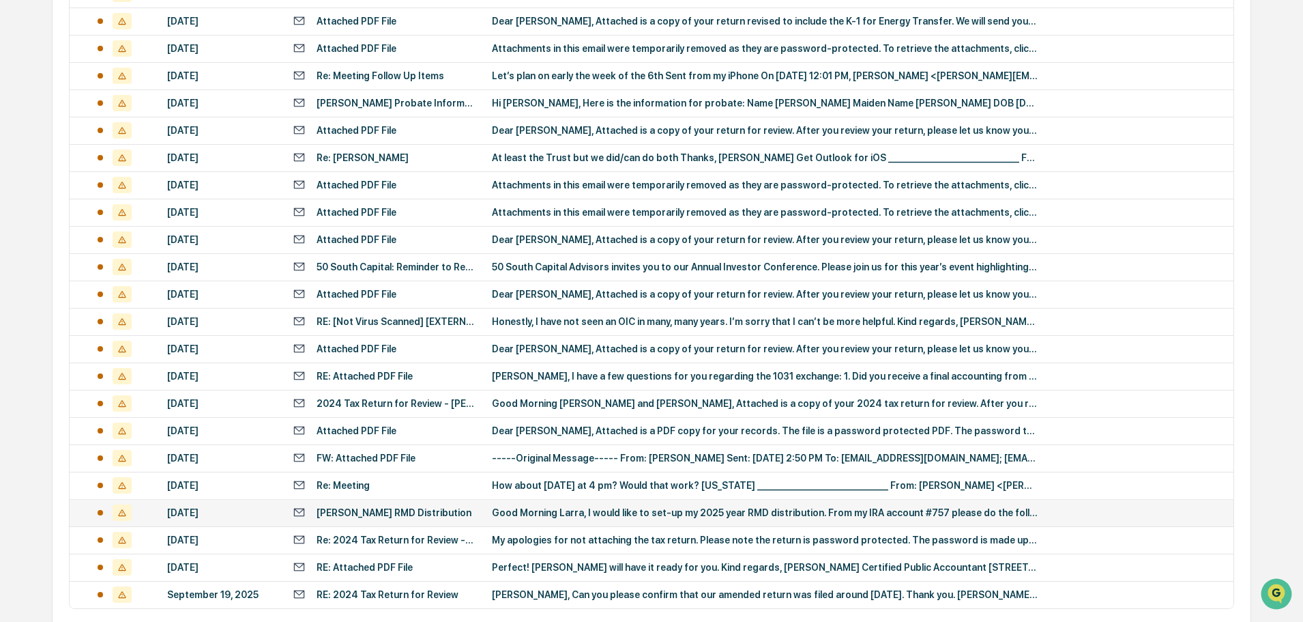
scroll to position [179, 0]
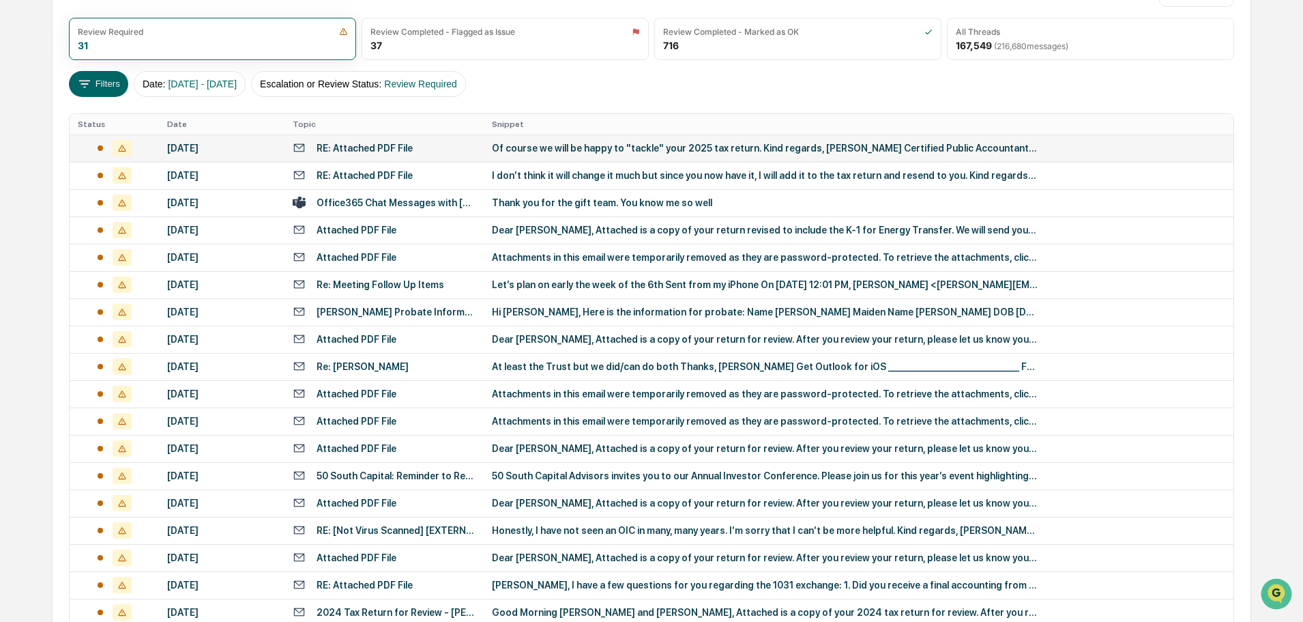
click at [426, 146] on div "RE: Attached PDF File" at bounding box center [384, 147] width 183 height 13
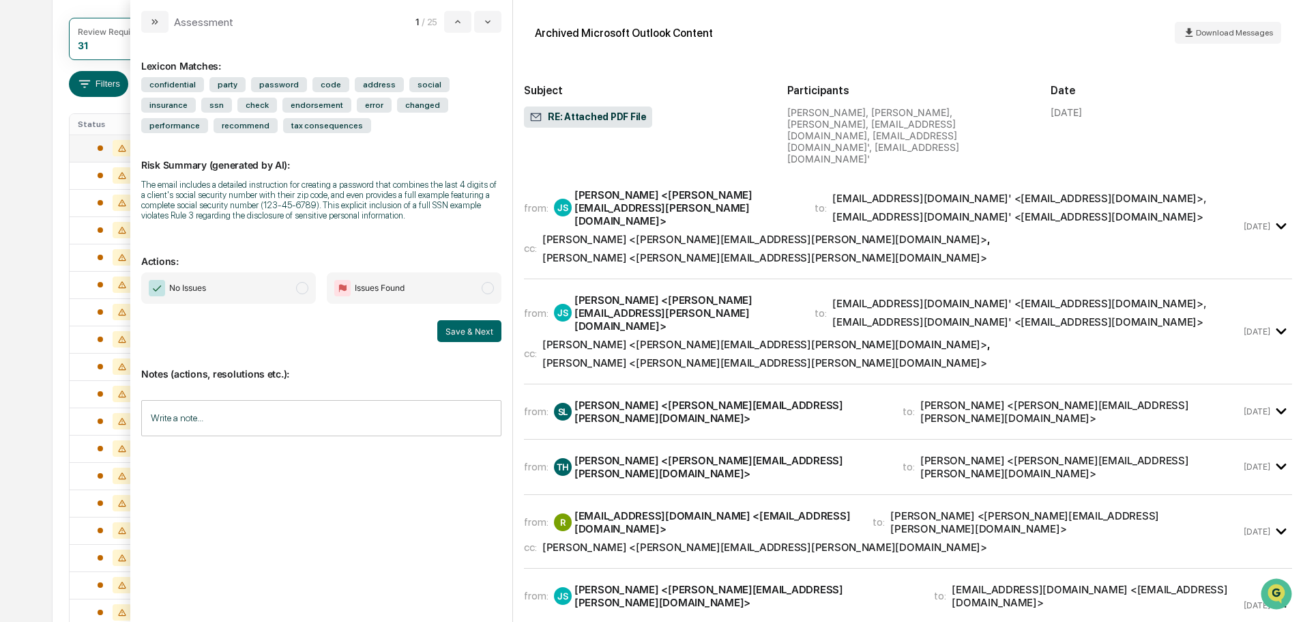
click at [304, 287] on span "modal" at bounding box center [302, 288] width 12 height 12
click at [477, 327] on button "Save & Next" at bounding box center [469, 331] width 64 height 22
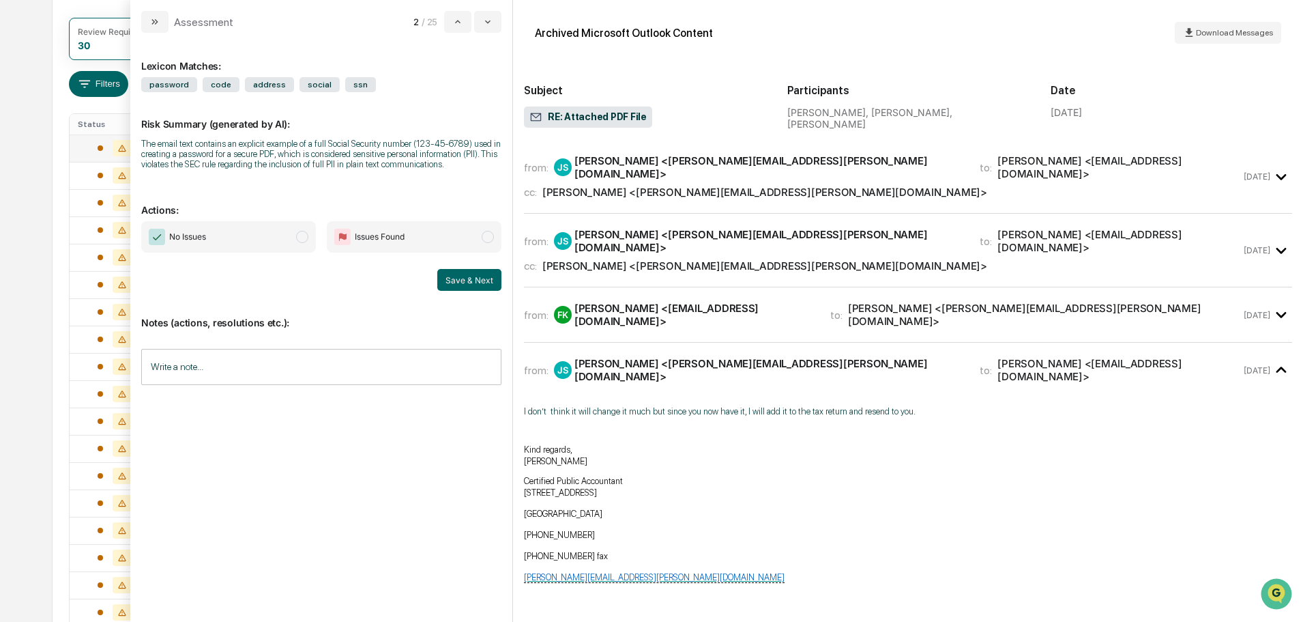
click at [300, 239] on span "modal" at bounding box center [302, 237] width 12 height 12
click at [471, 278] on button "Save & Next" at bounding box center [469, 280] width 64 height 22
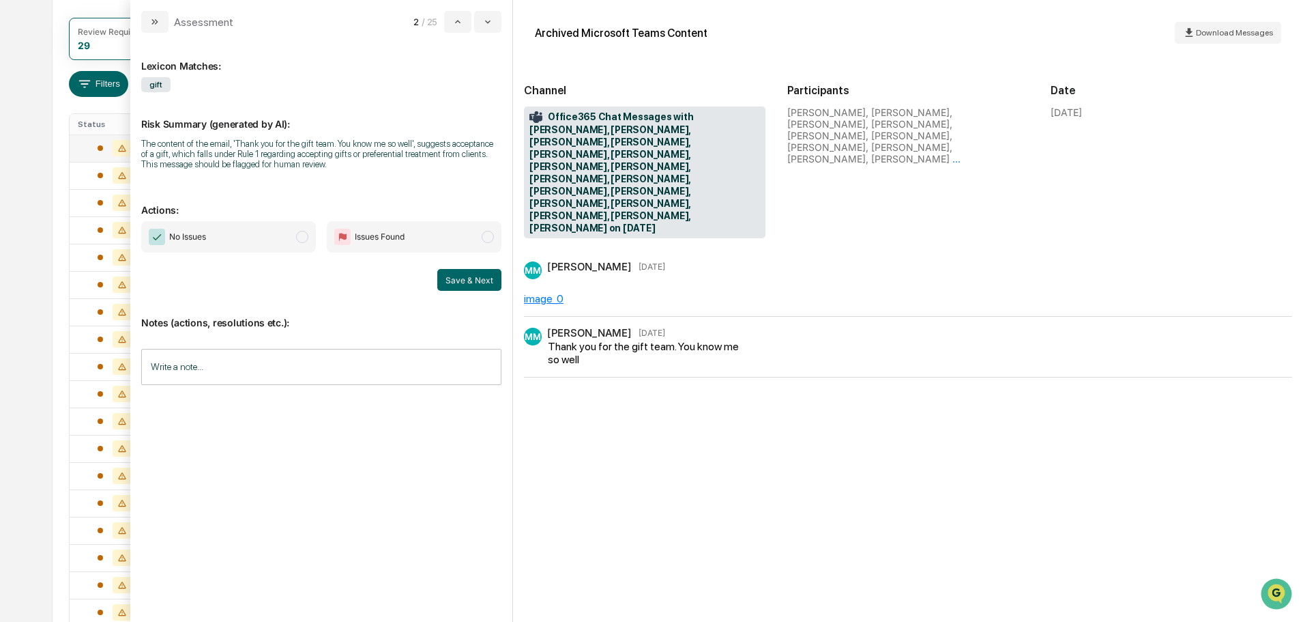
click at [301, 238] on span "modal" at bounding box center [302, 237] width 12 height 12
click at [465, 276] on button "Save & Next" at bounding box center [469, 280] width 64 height 22
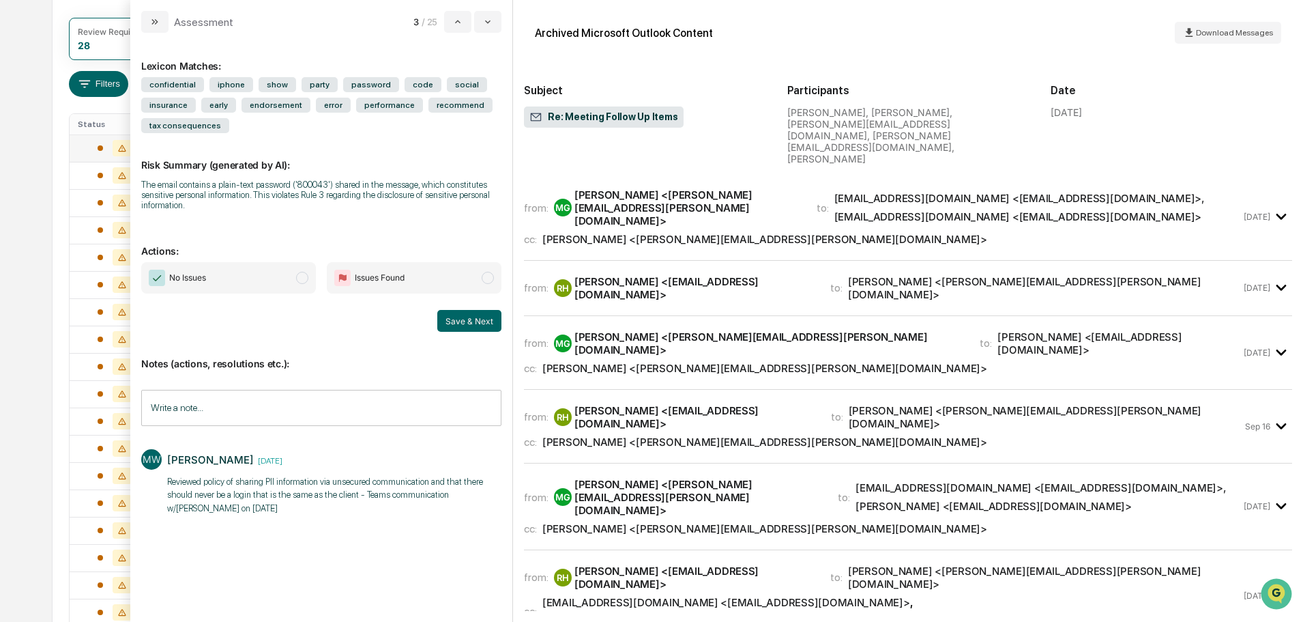
click at [319, 398] on input "Write a note..." at bounding box center [321, 408] width 360 height 36
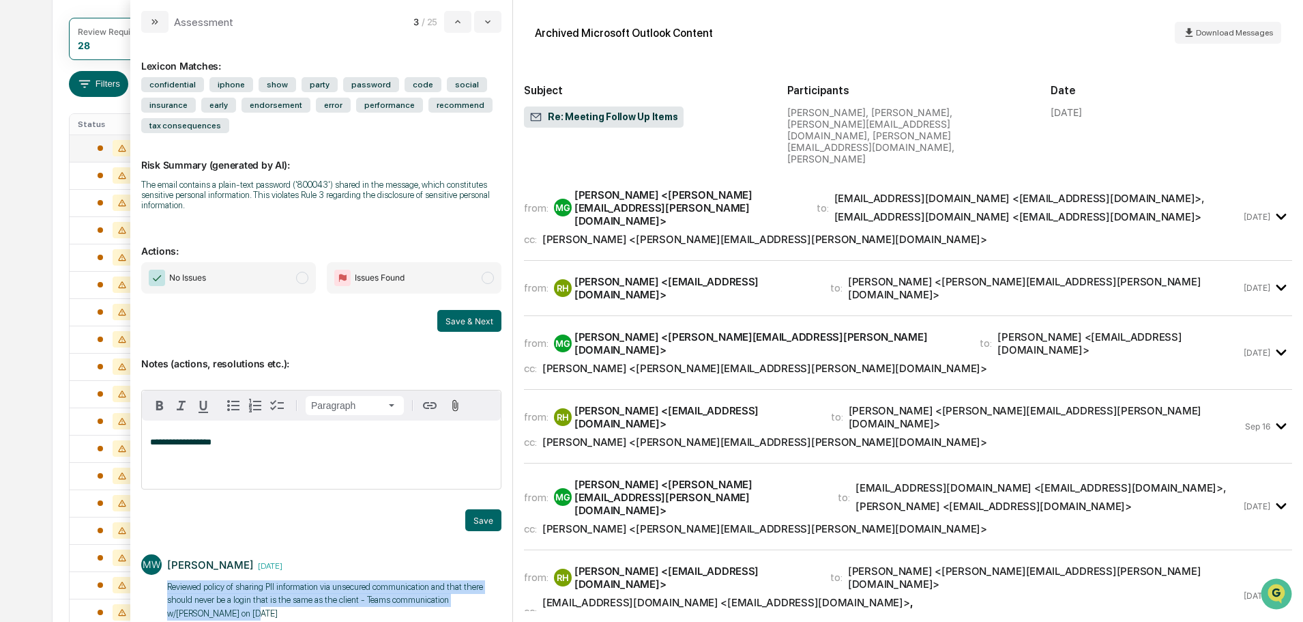
scroll to position [23, 0]
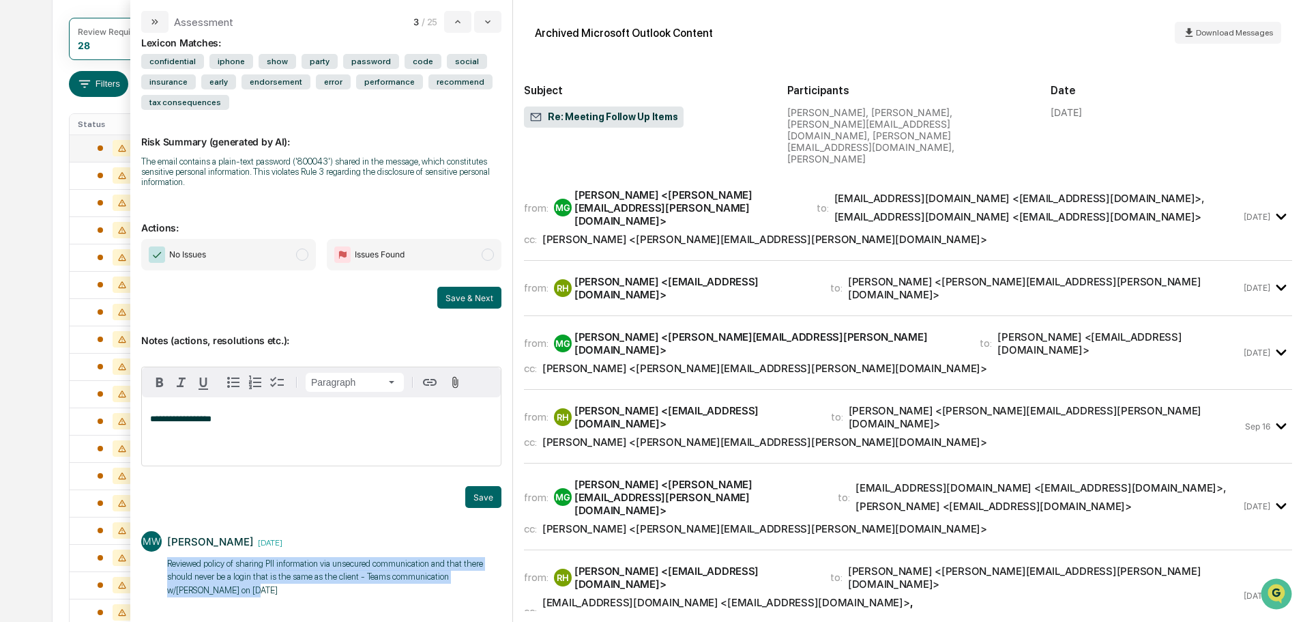
drag, startPoint x: 168, startPoint y: 584, endPoint x: 210, endPoint y: 610, distance: 49.6
click at [210, 610] on div "MW [PERSON_NAME] [DATE] Reviewed policy of sharing PII information via unsecure…" at bounding box center [321, 563] width 360 height 118
copy p "Reviewed policy of sharing PII information via unsecured communication and that…"
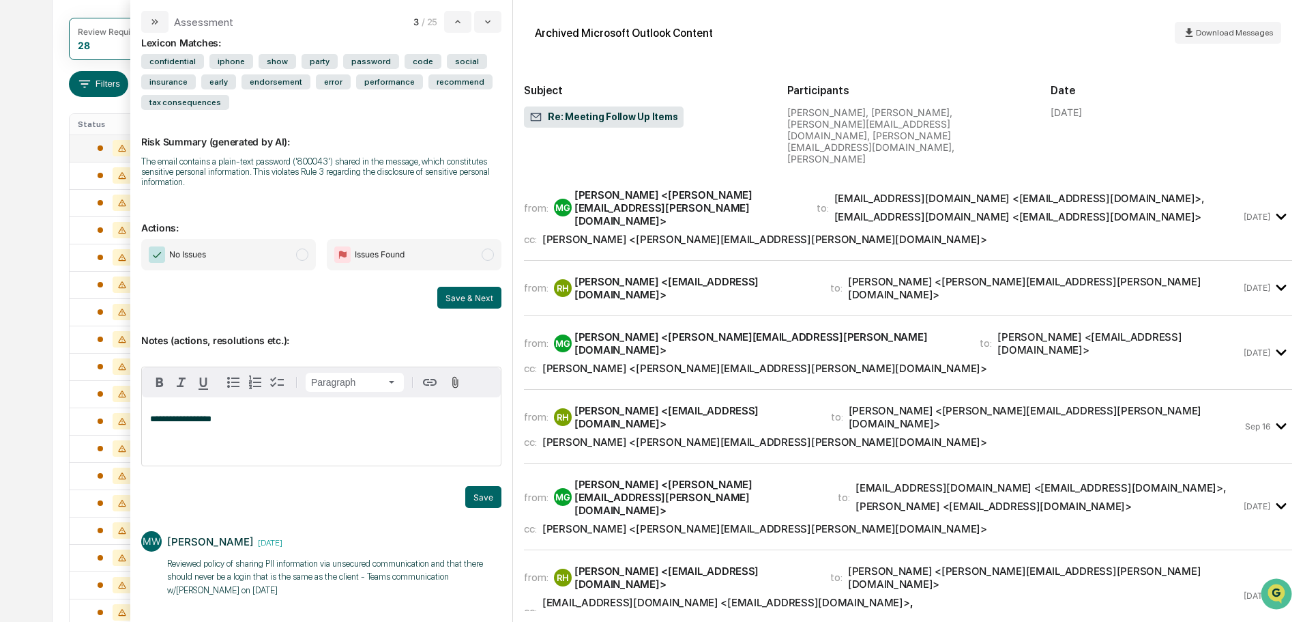
click at [338, 311] on div "**********" at bounding box center [321, 464] width 360 height 313
click at [474, 496] on button "Save" at bounding box center [483, 497] width 36 height 22
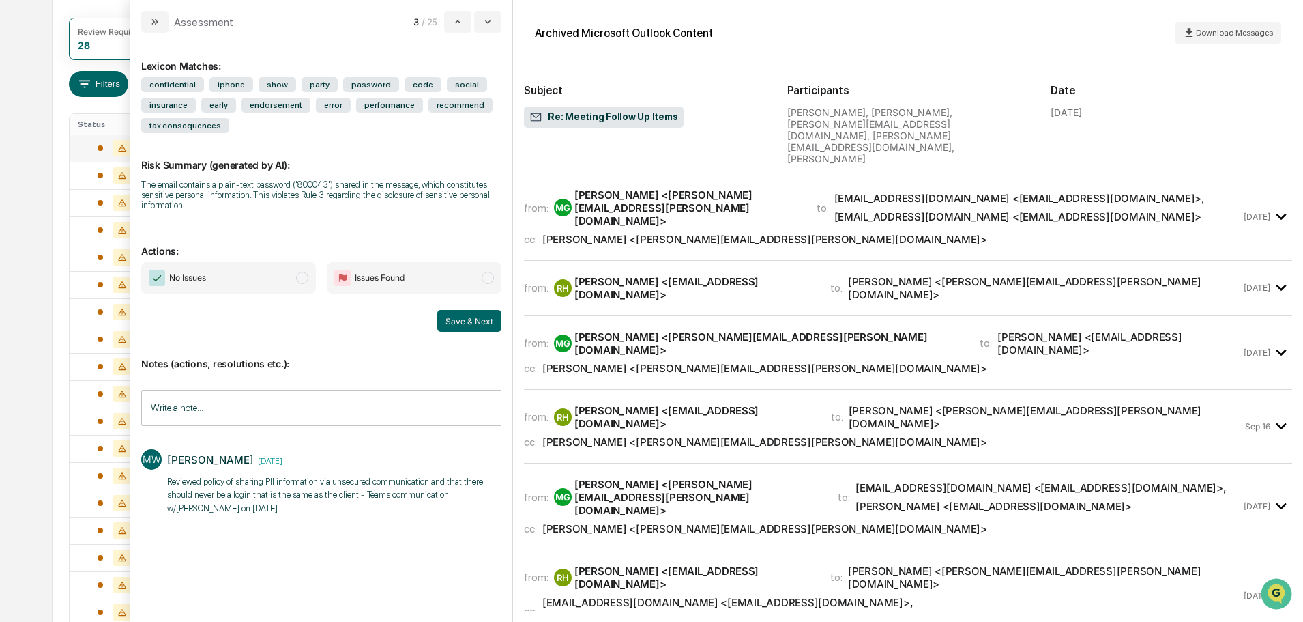
scroll to position [0, 0]
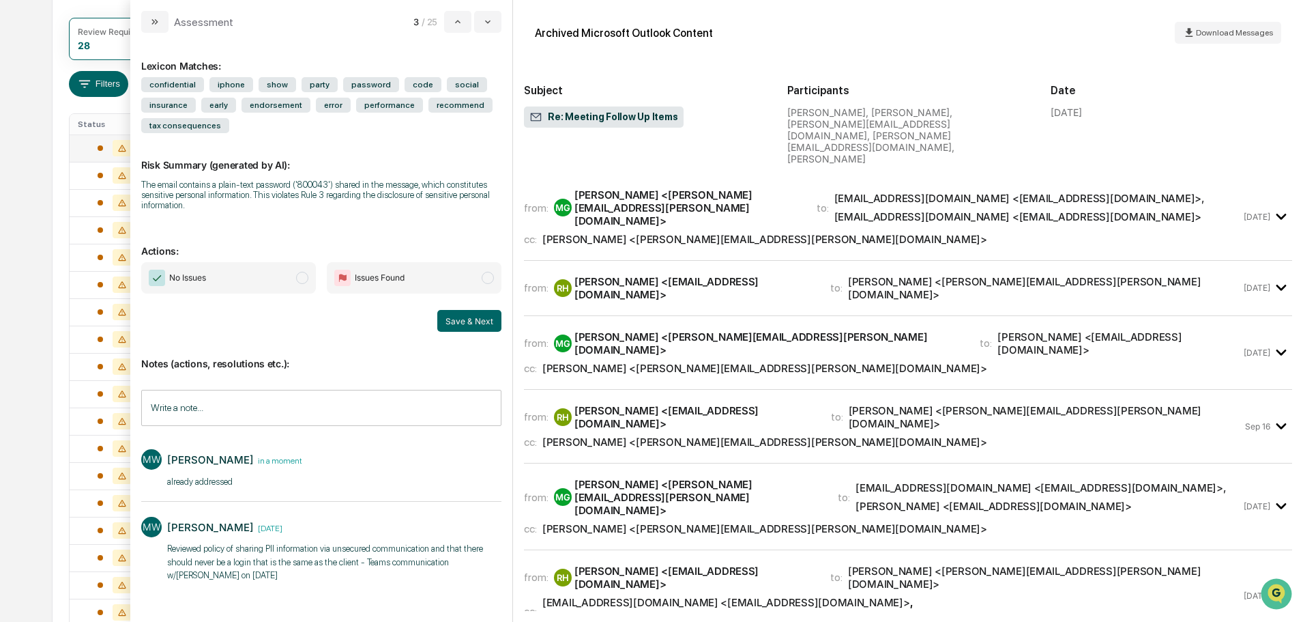
click at [304, 278] on span "modal" at bounding box center [302, 278] width 12 height 12
click at [461, 316] on button "Save & Next" at bounding box center [469, 321] width 64 height 22
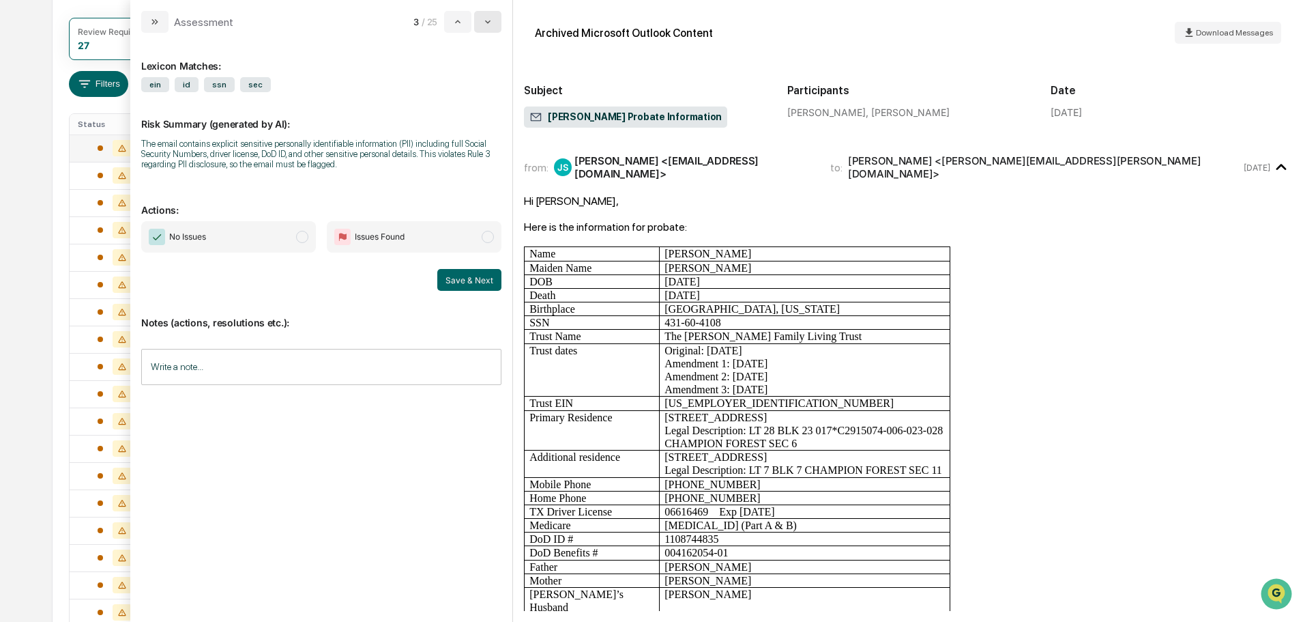
click at [488, 23] on icon "modal" at bounding box center [487, 21] width 5 height 3
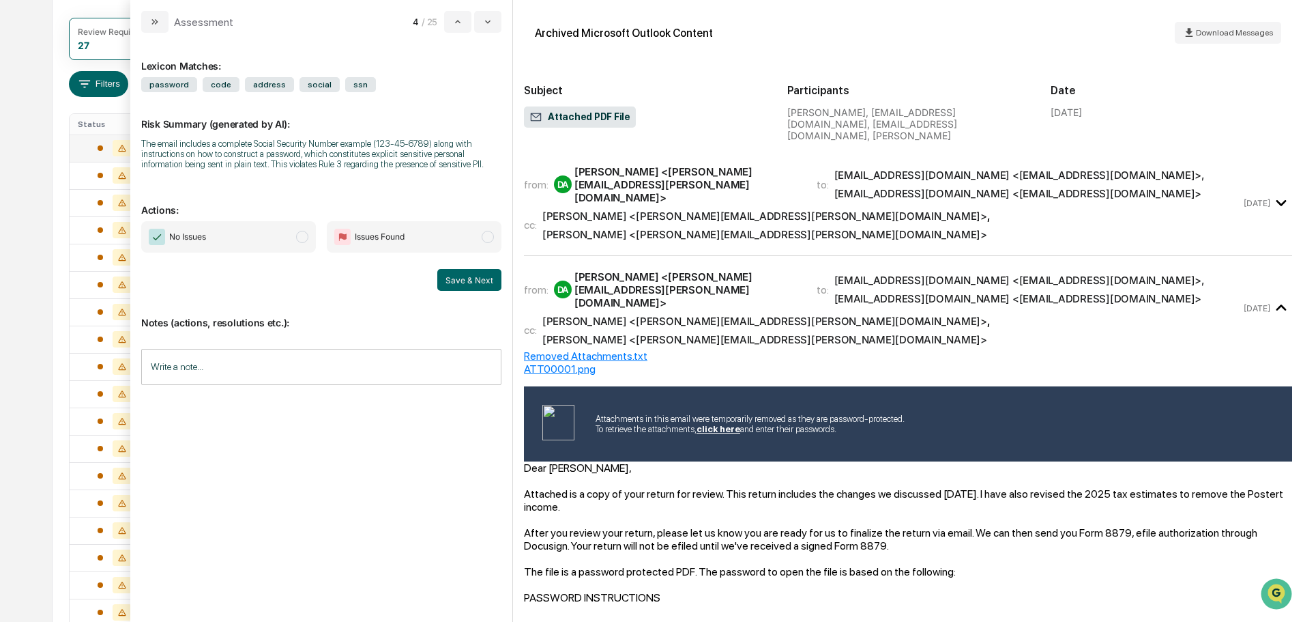
click at [305, 239] on span "modal" at bounding box center [302, 237] width 12 height 12
click at [466, 278] on button "Save & Next" at bounding box center [469, 280] width 64 height 22
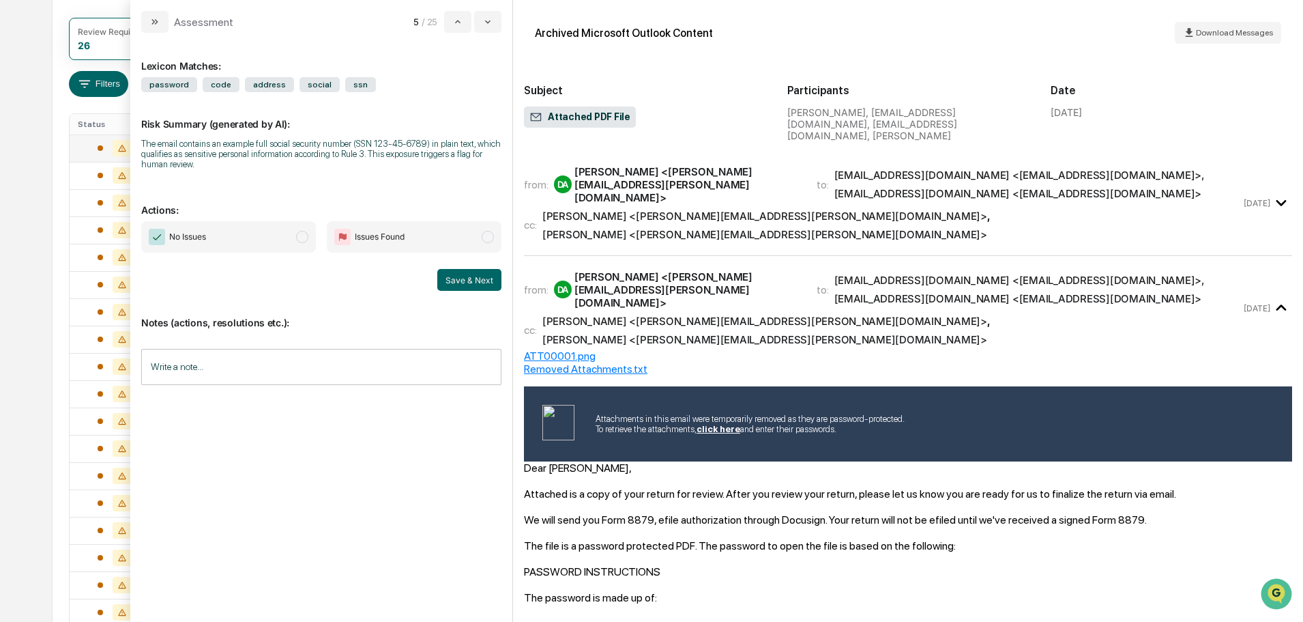
click at [301, 235] on span "modal" at bounding box center [302, 237] width 12 height 12
click at [470, 276] on button "Save & Next" at bounding box center [469, 280] width 64 height 22
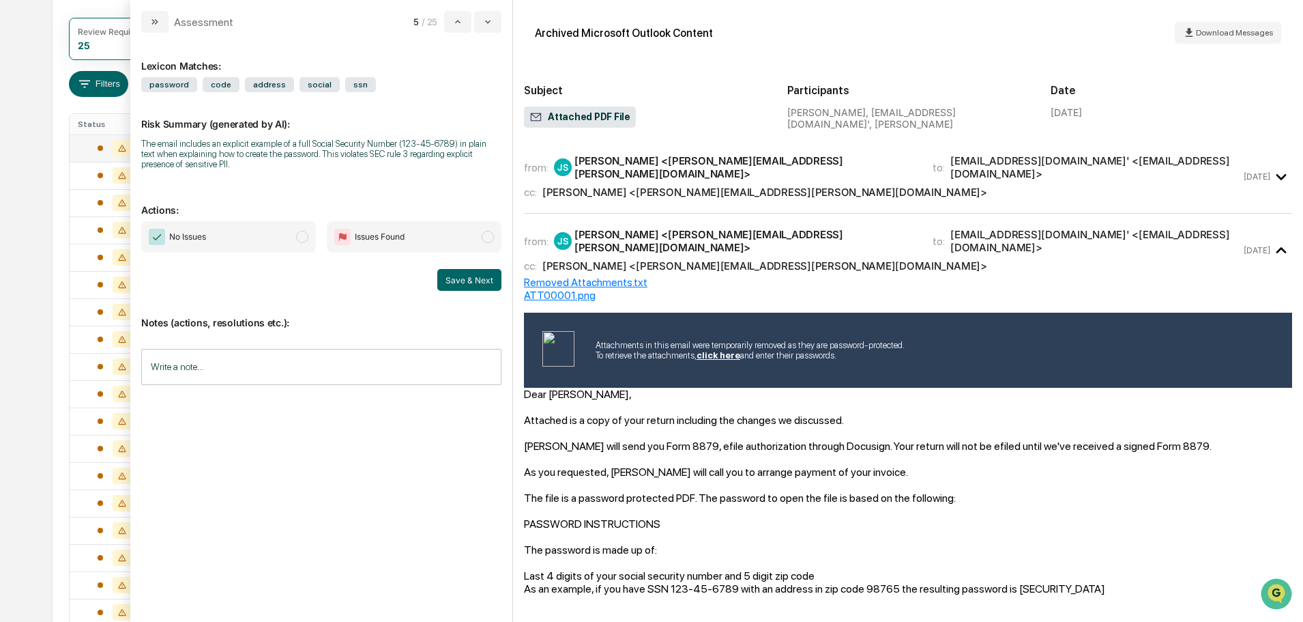
click at [300, 234] on span "modal" at bounding box center [302, 237] width 12 height 12
click at [478, 278] on button "Save & Next" at bounding box center [469, 280] width 64 height 22
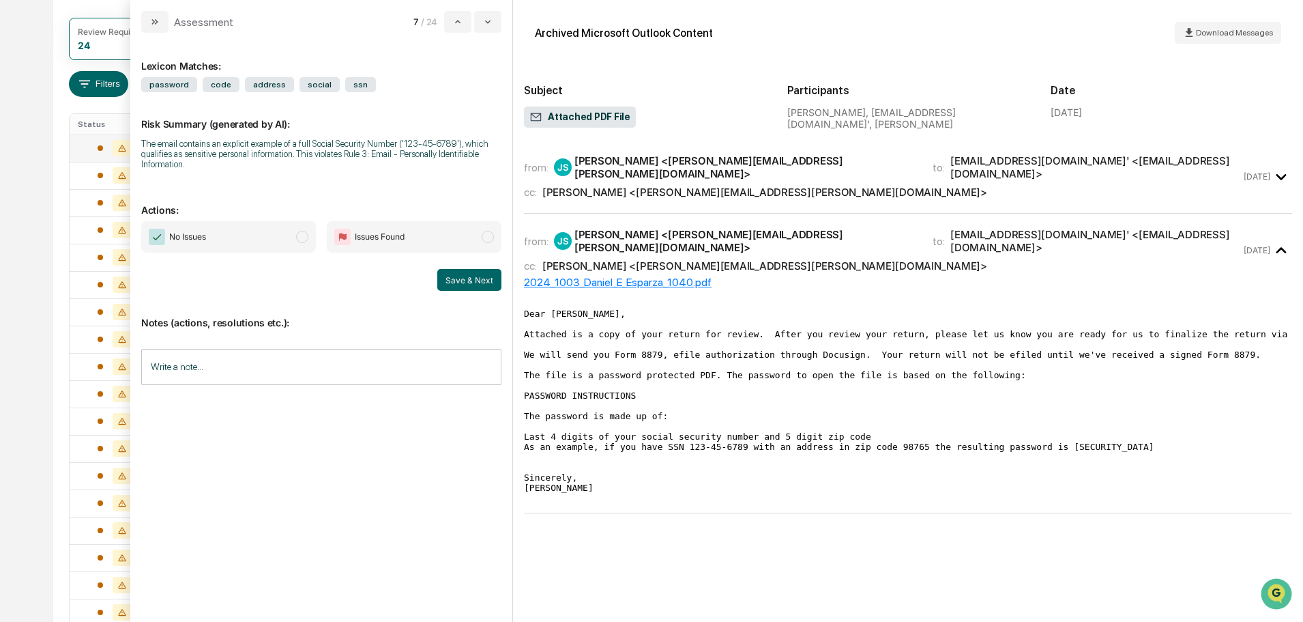
click at [297, 234] on span "modal" at bounding box center [302, 237] width 12 height 12
click at [461, 282] on button "Save & Next" at bounding box center [469, 280] width 64 height 22
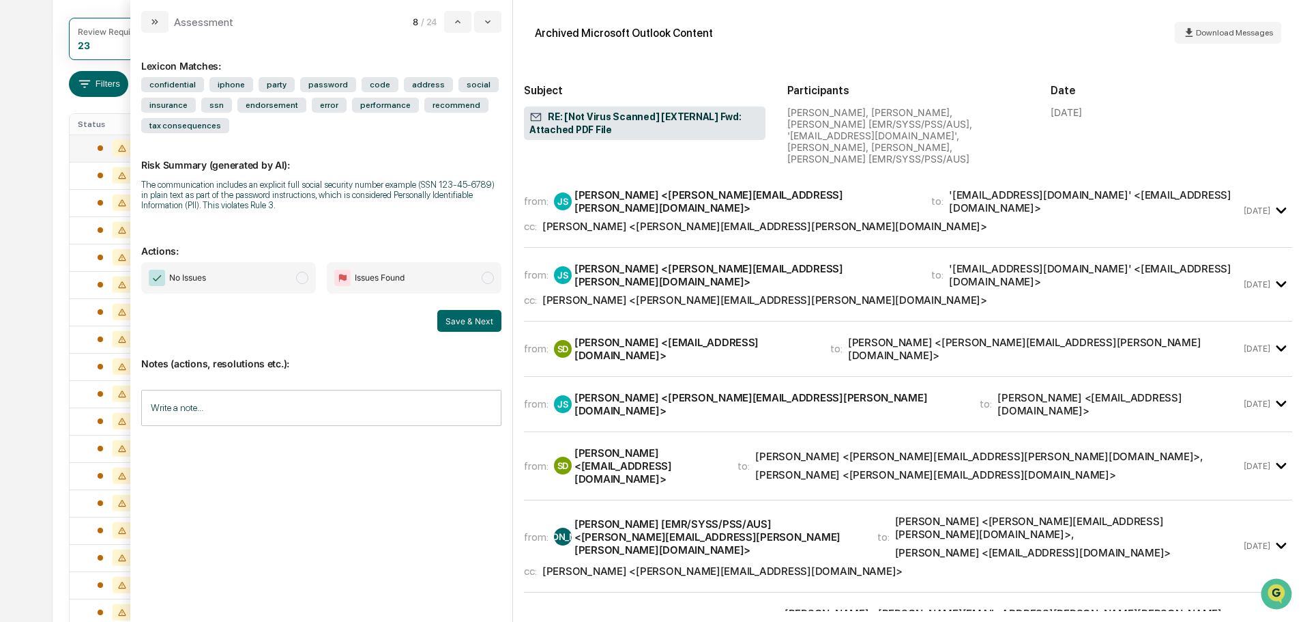
click at [300, 275] on span "modal" at bounding box center [302, 278] width 12 height 12
click at [464, 320] on button "Save & Next" at bounding box center [469, 321] width 64 height 22
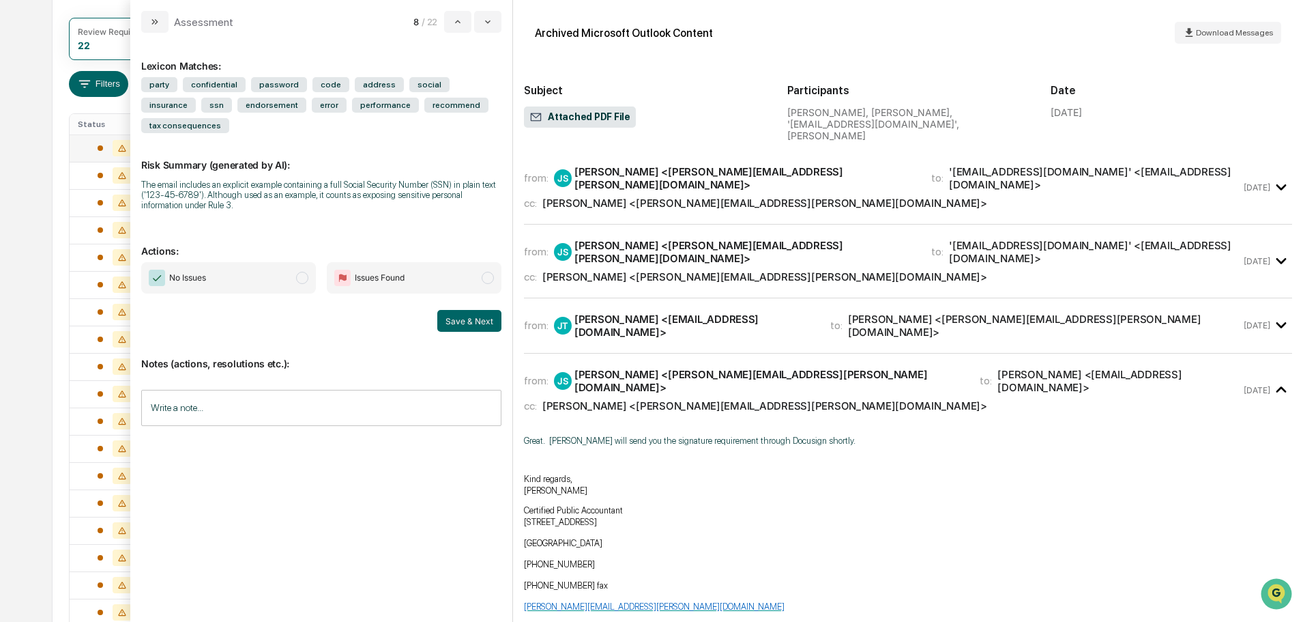
click at [302, 272] on span "modal" at bounding box center [302, 278] width 12 height 12
click at [466, 310] on button "Save & Next" at bounding box center [469, 321] width 64 height 22
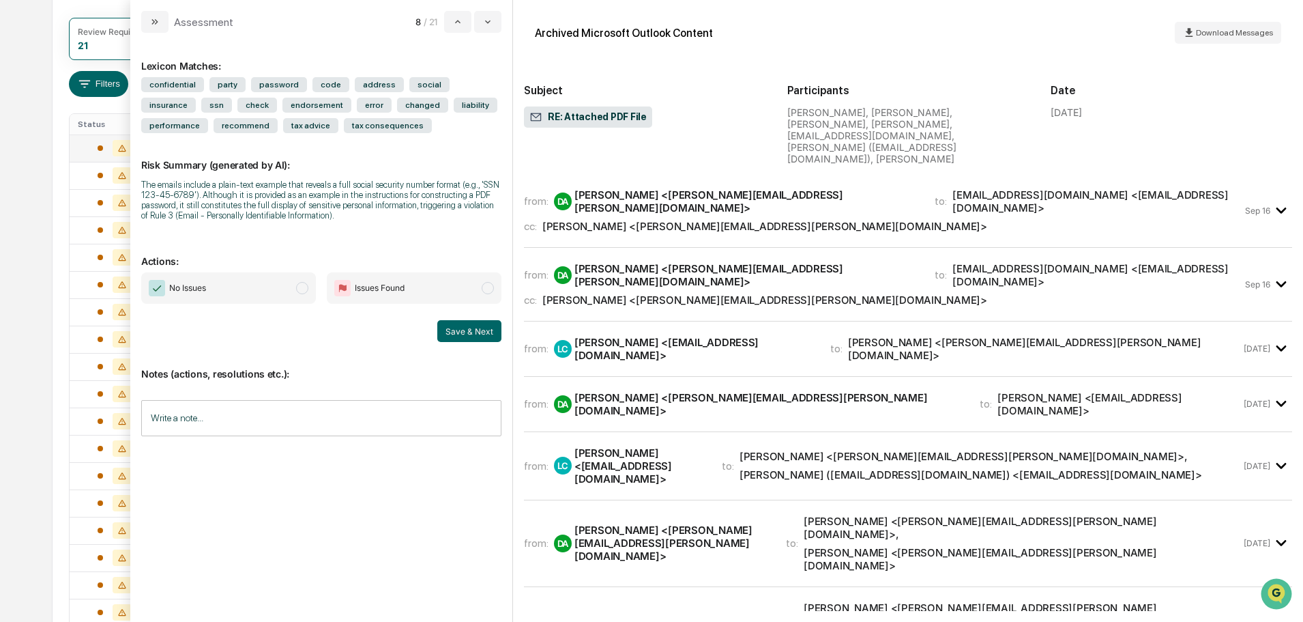
click at [303, 285] on span "modal" at bounding box center [302, 288] width 12 height 12
click at [491, 332] on button "Save & Next" at bounding box center [469, 331] width 64 height 22
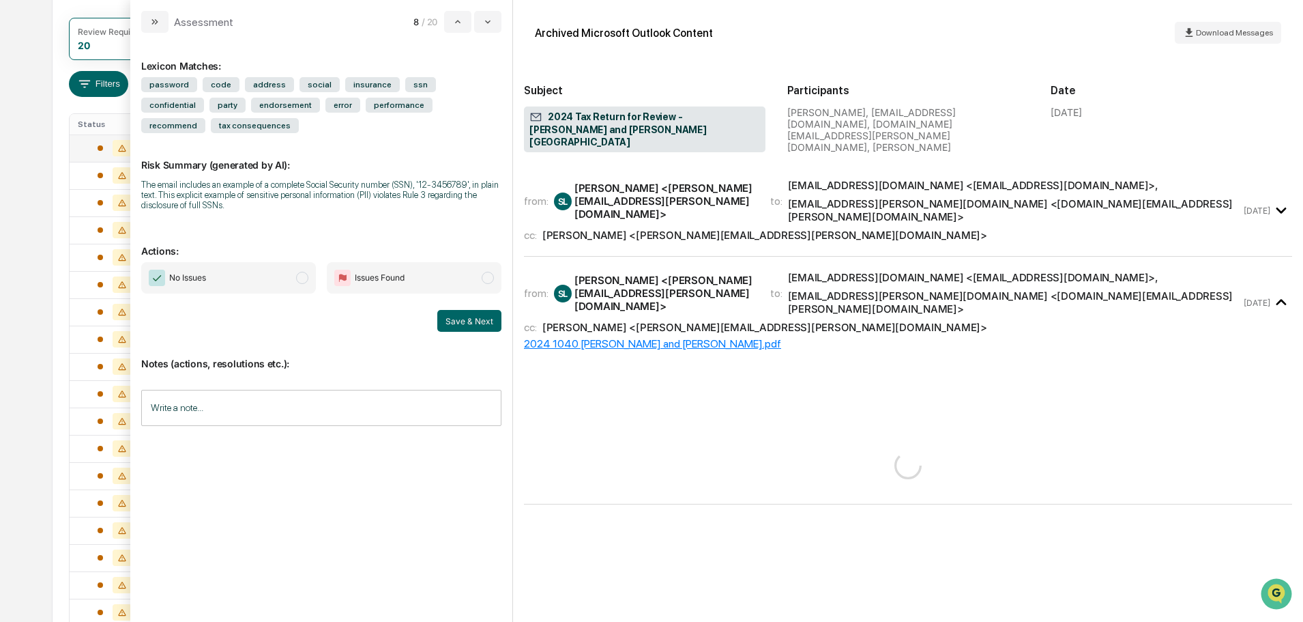
click at [306, 272] on span "modal" at bounding box center [302, 278] width 12 height 12
click at [475, 310] on button "Save & Next" at bounding box center [469, 321] width 64 height 22
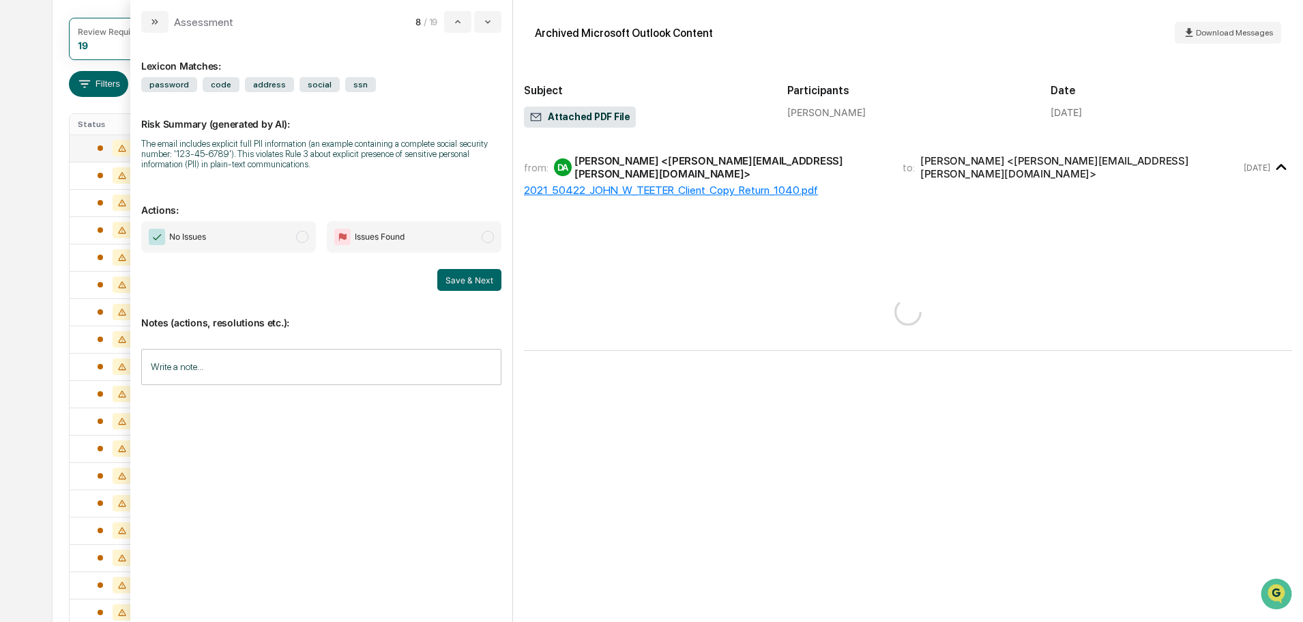
click at [297, 237] on span "modal" at bounding box center [302, 237] width 12 height 12
click at [461, 284] on button "Save & Next" at bounding box center [469, 280] width 64 height 22
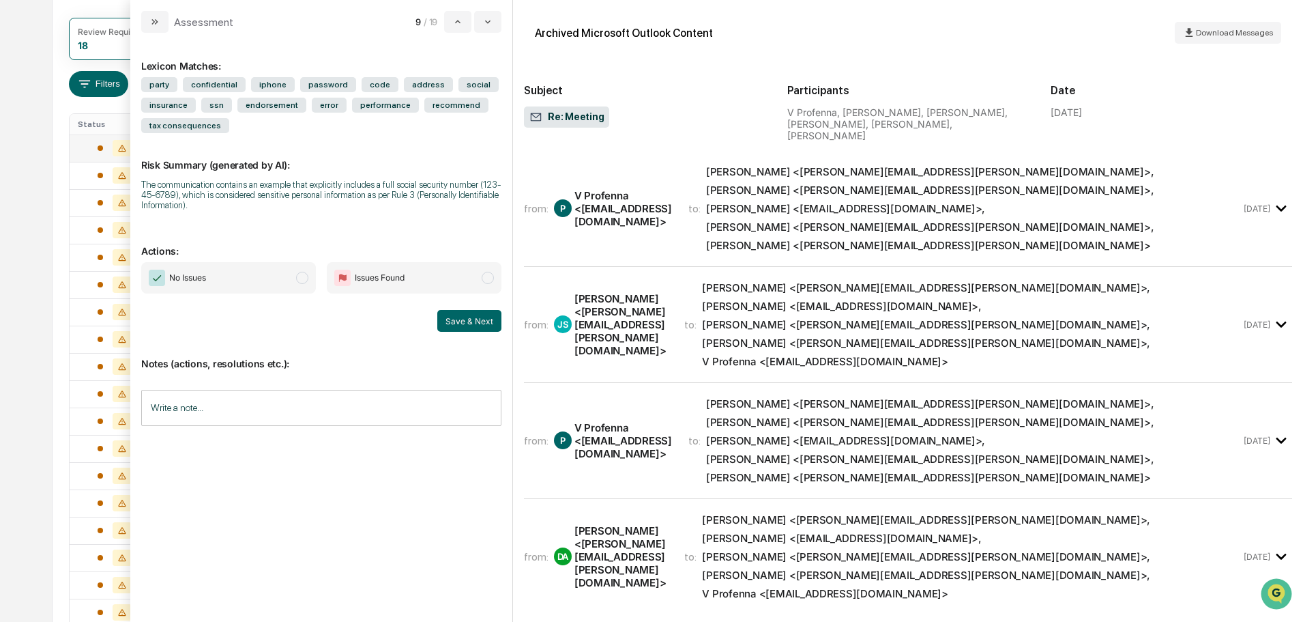
click at [298, 278] on span "modal" at bounding box center [302, 278] width 12 height 12
click at [468, 330] on button "Save & Next" at bounding box center [469, 321] width 64 height 22
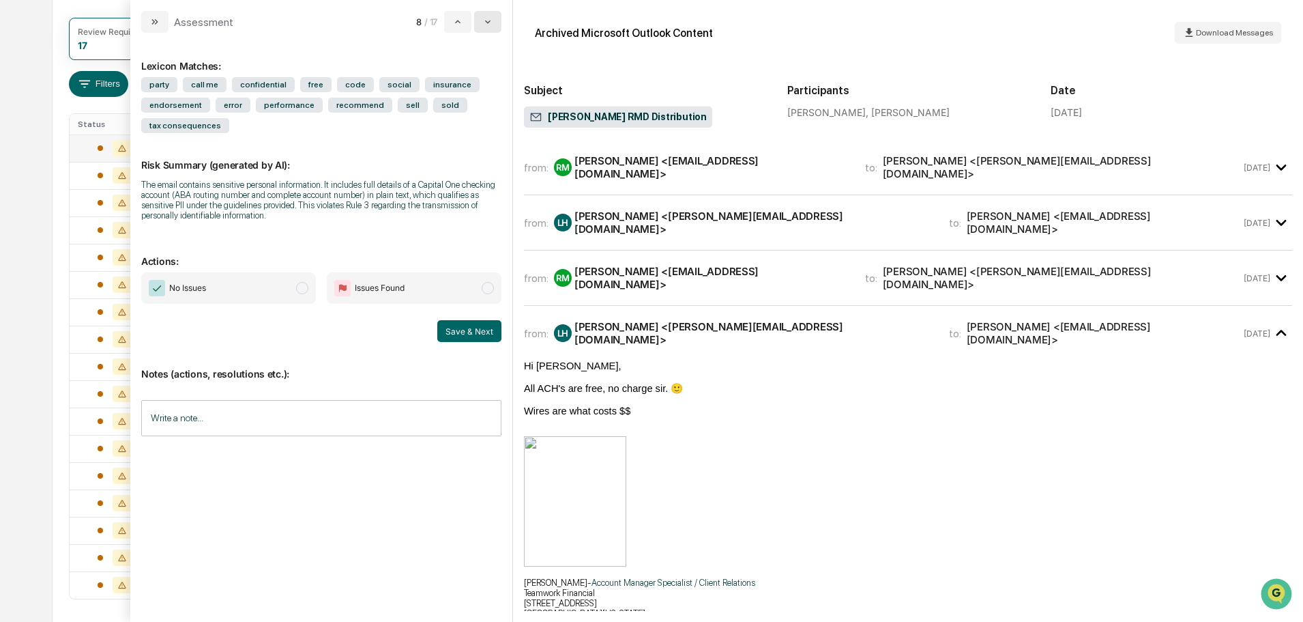
click at [492, 21] on icon "modal" at bounding box center [487, 21] width 11 height 11
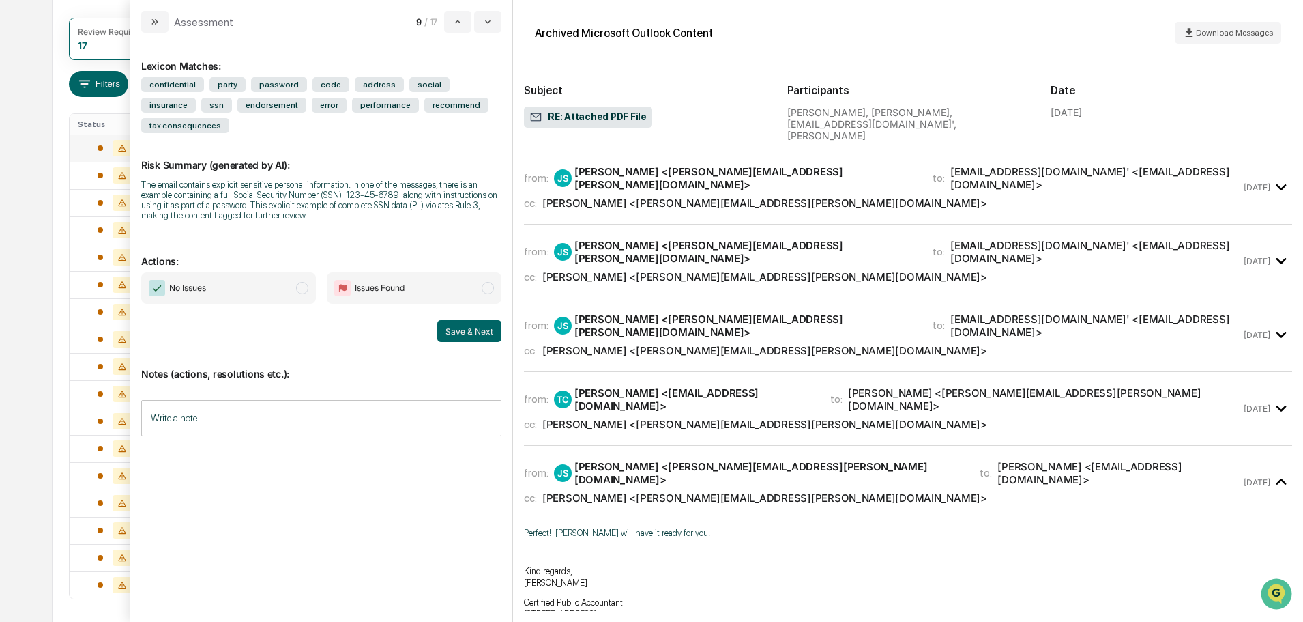
click at [305, 282] on span "modal" at bounding box center [302, 288] width 12 height 12
click at [481, 320] on button "Save & Next" at bounding box center [469, 331] width 64 height 22
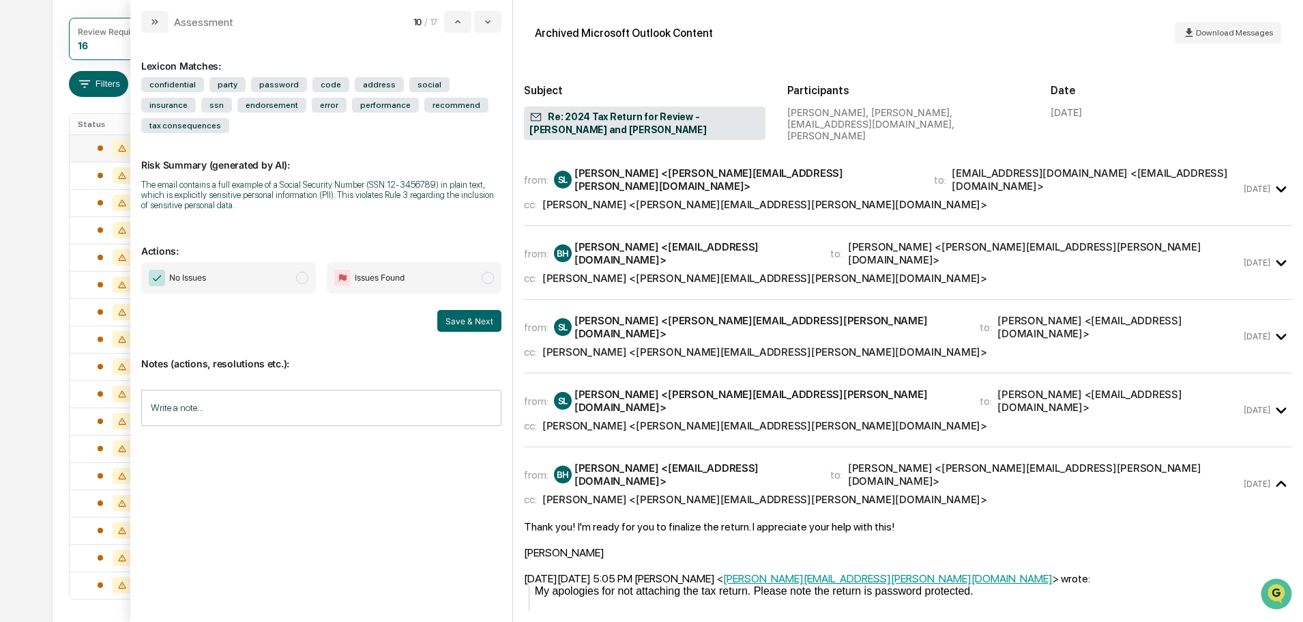
click at [304, 272] on span "modal" at bounding box center [302, 278] width 12 height 12
click at [479, 310] on button "Save & Next" at bounding box center [469, 321] width 64 height 22
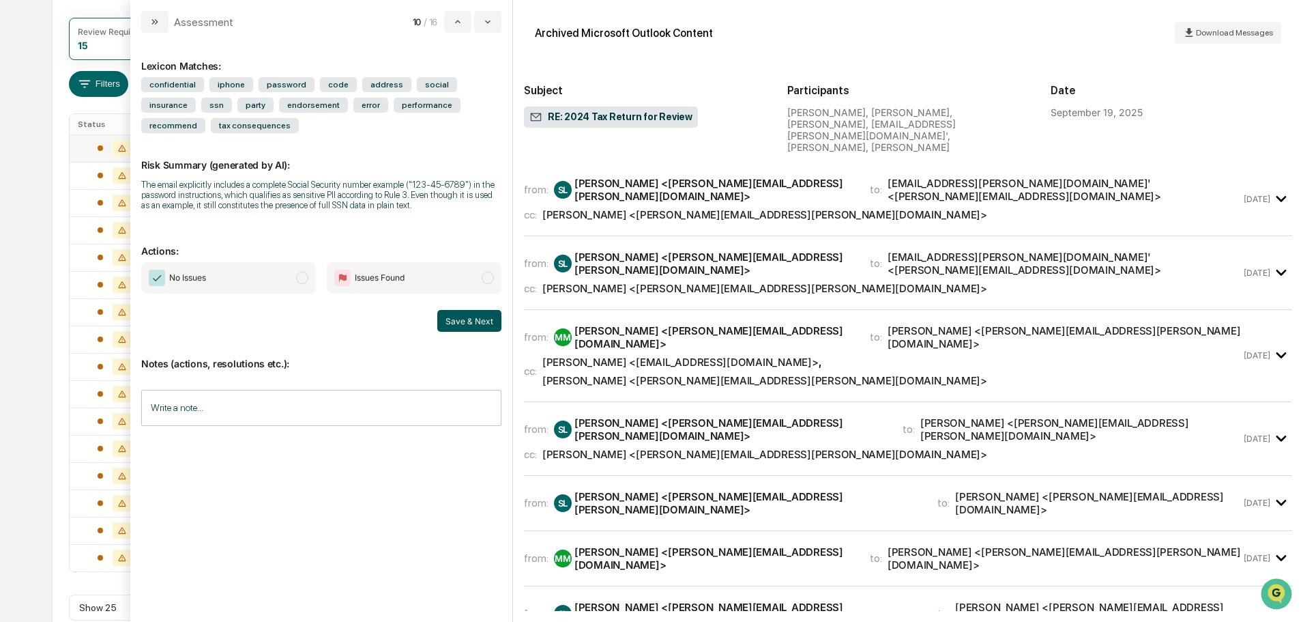
click at [299, 275] on span "modal" at bounding box center [302, 278] width 12 height 12
click at [473, 329] on button "Save & Next" at bounding box center [469, 321] width 64 height 22
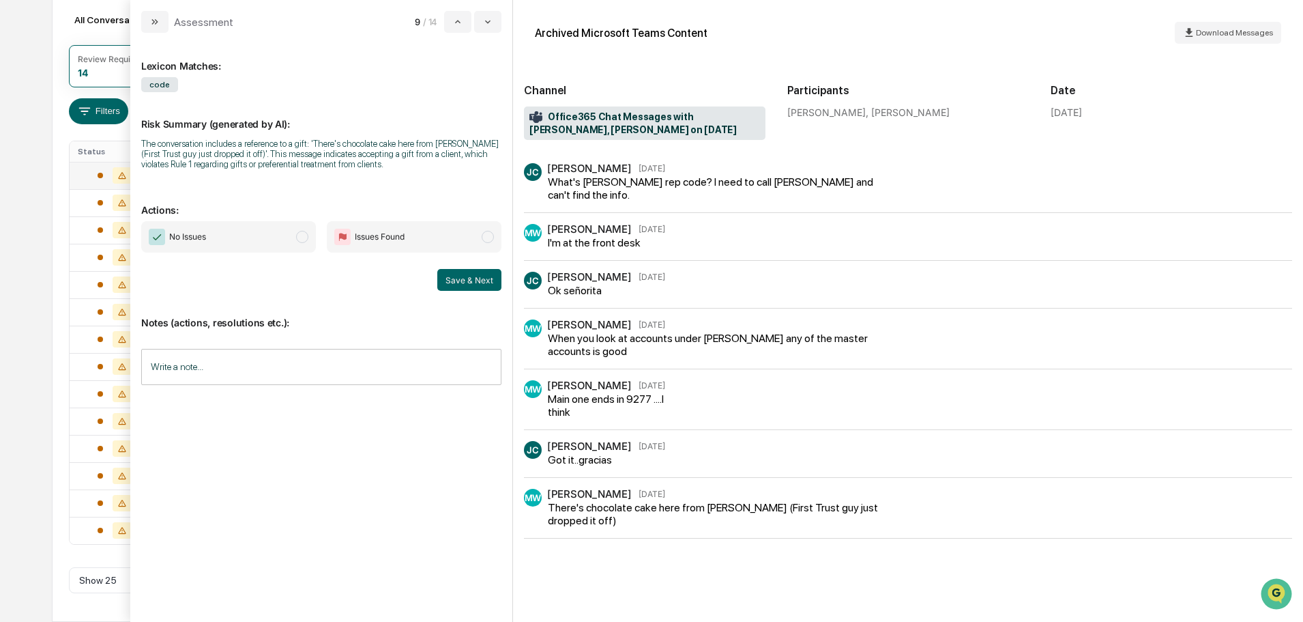
scroll to position [151, 0]
click at [300, 240] on span "modal" at bounding box center [302, 237] width 12 height 12
click at [468, 278] on button "Save & Next" at bounding box center [469, 280] width 64 height 22
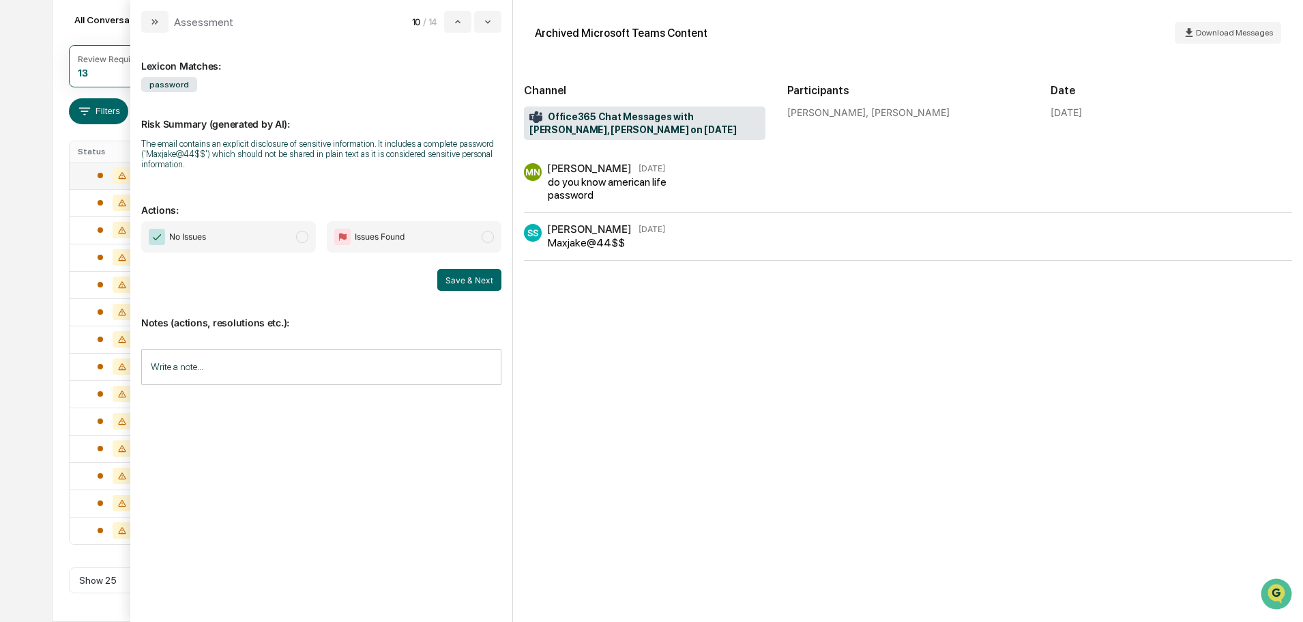
scroll to position [124, 0]
click at [497, 14] on button "modal" at bounding box center [487, 22] width 27 height 22
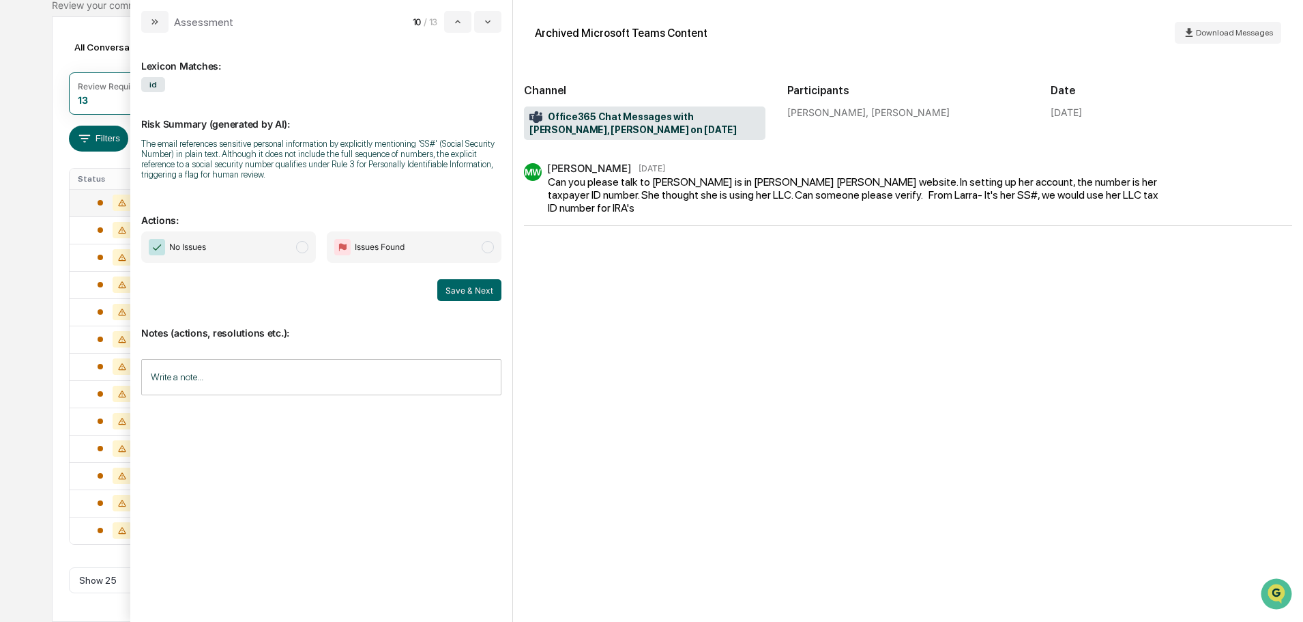
click at [300, 247] on span "modal" at bounding box center [302, 247] width 12 height 12
click at [476, 290] on button "Save & Next" at bounding box center [469, 290] width 64 height 22
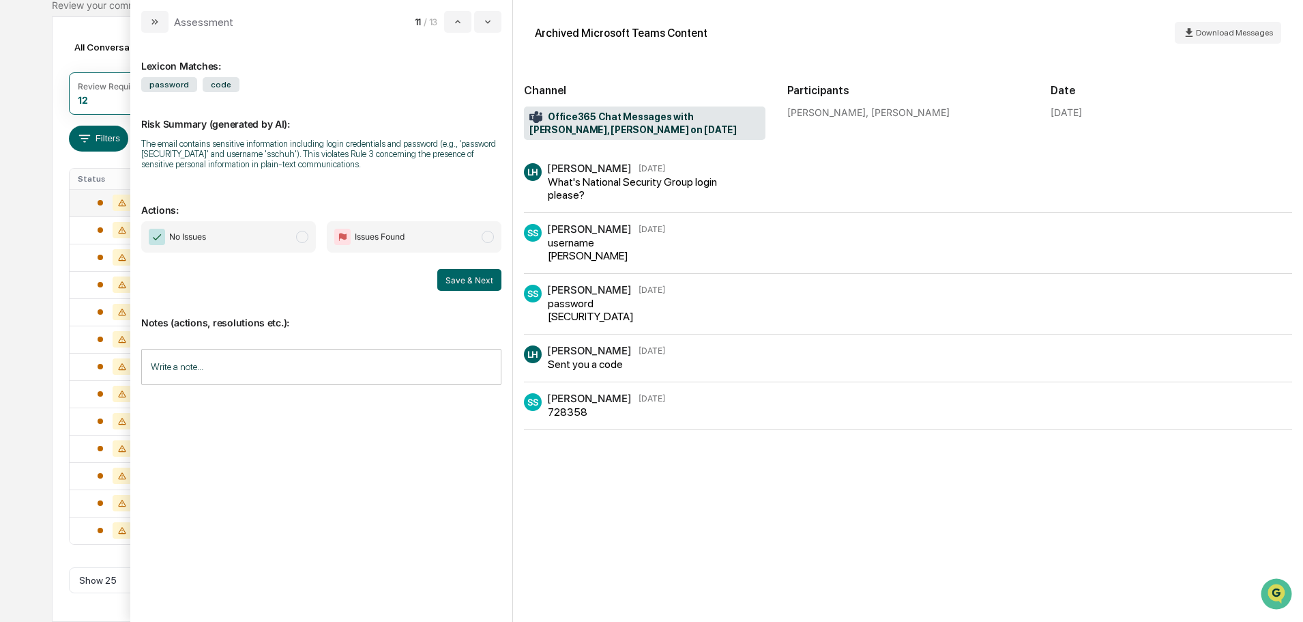
scroll to position [97, 0]
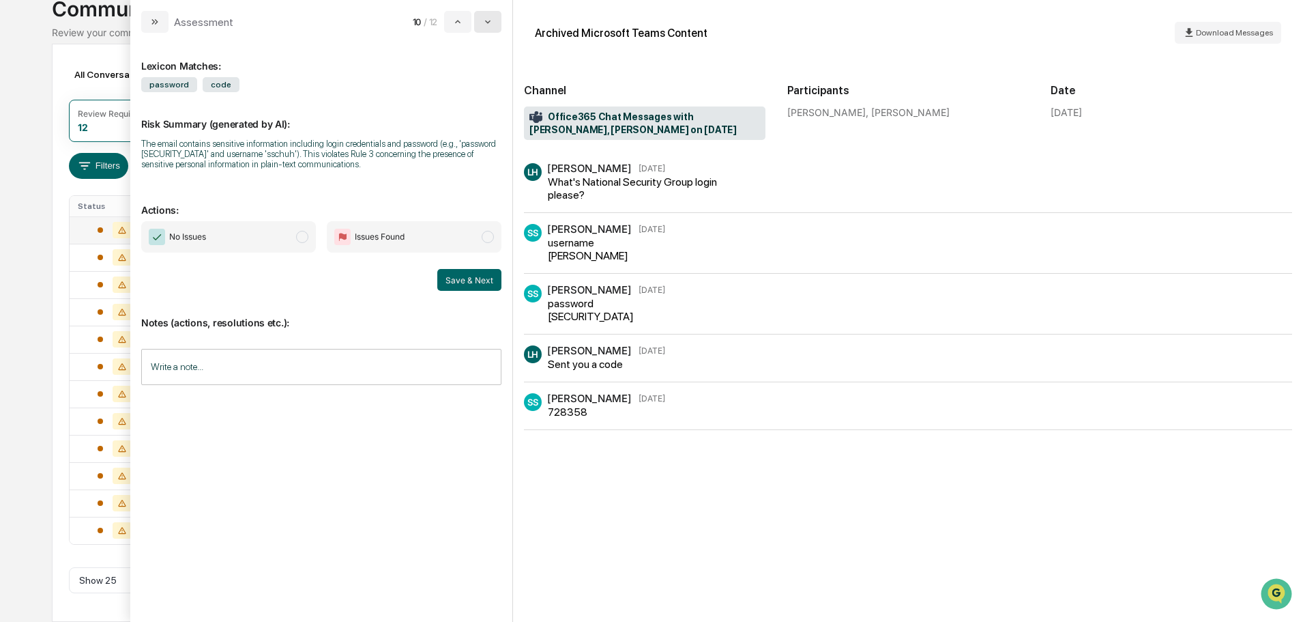
click at [480, 25] on button "modal" at bounding box center [487, 22] width 27 height 22
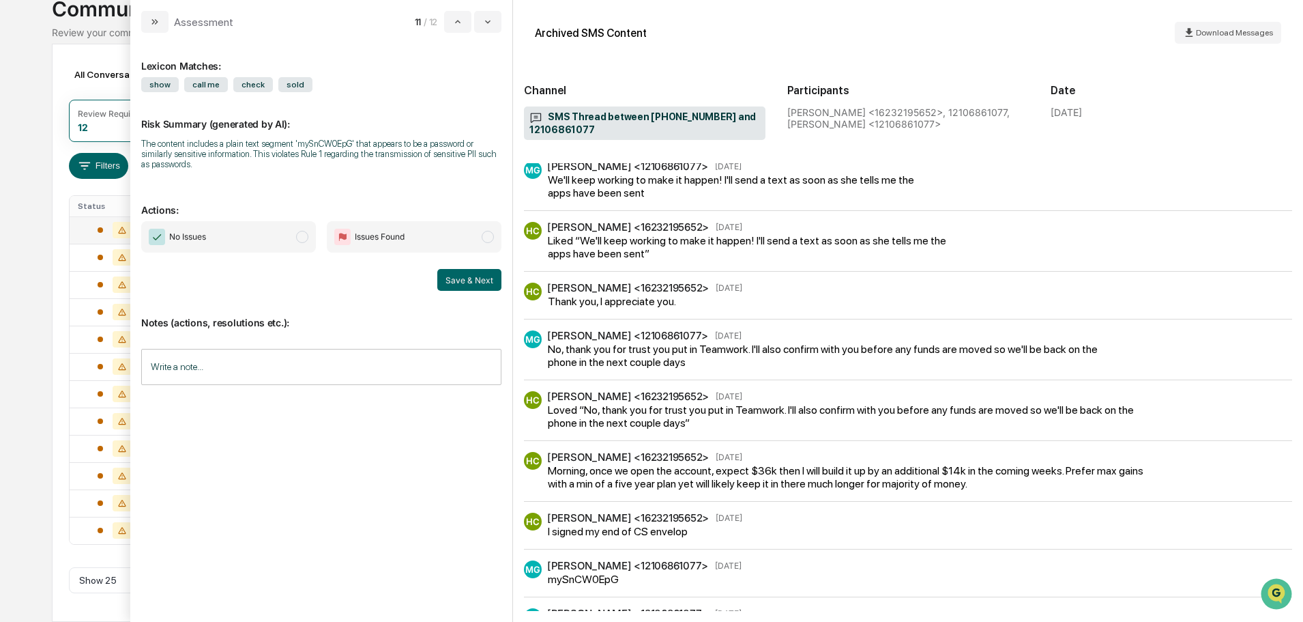
scroll to position [682, 0]
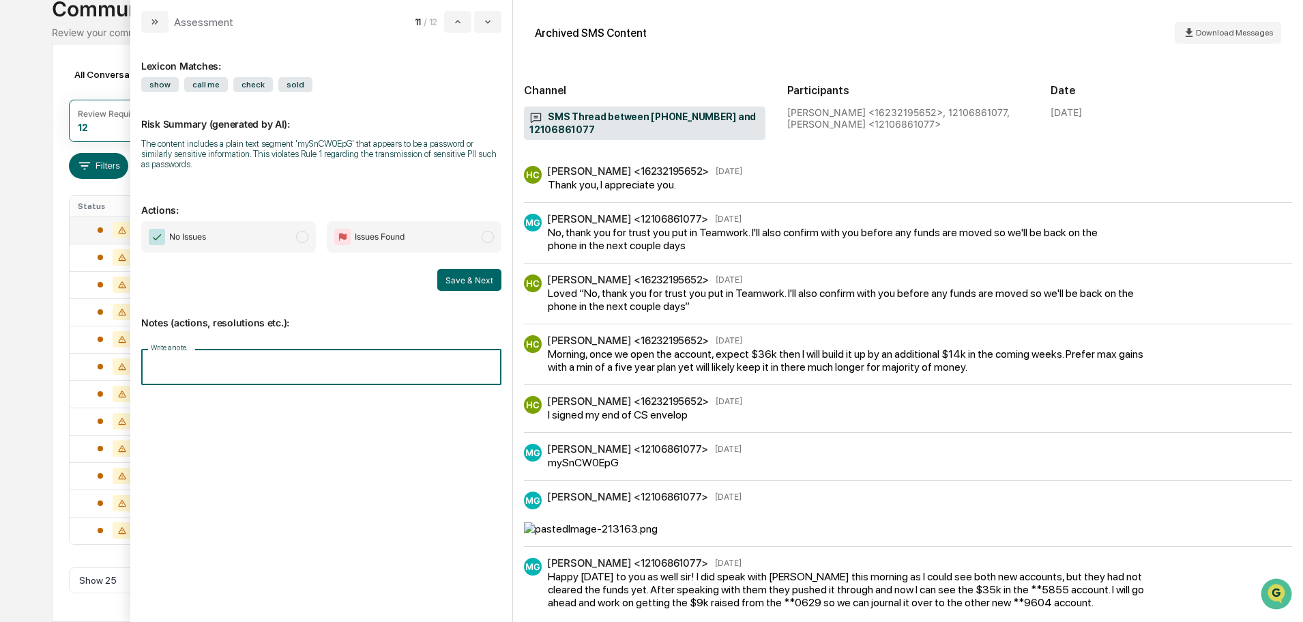
click at [167, 358] on input "Write a note..." at bounding box center [321, 367] width 360 height 36
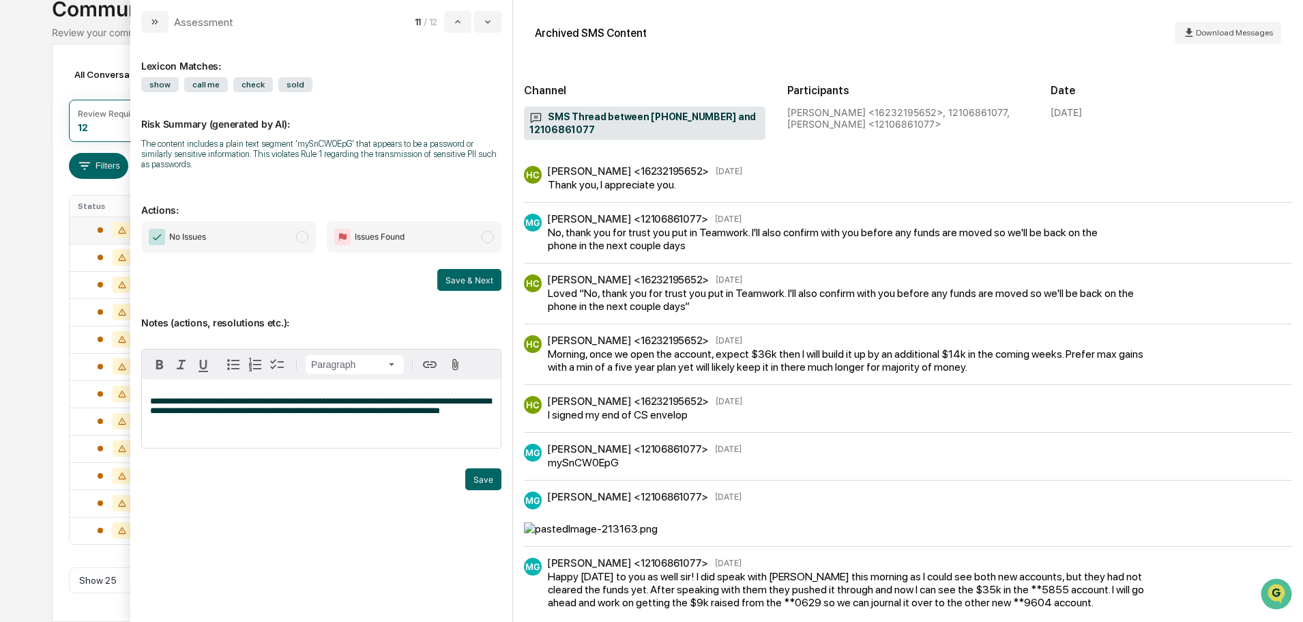
click at [491, 233] on span "modal" at bounding box center [488, 237] width 12 height 12
click at [476, 480] on button "Save" at bounding box center [483, 479] width 36 height 22
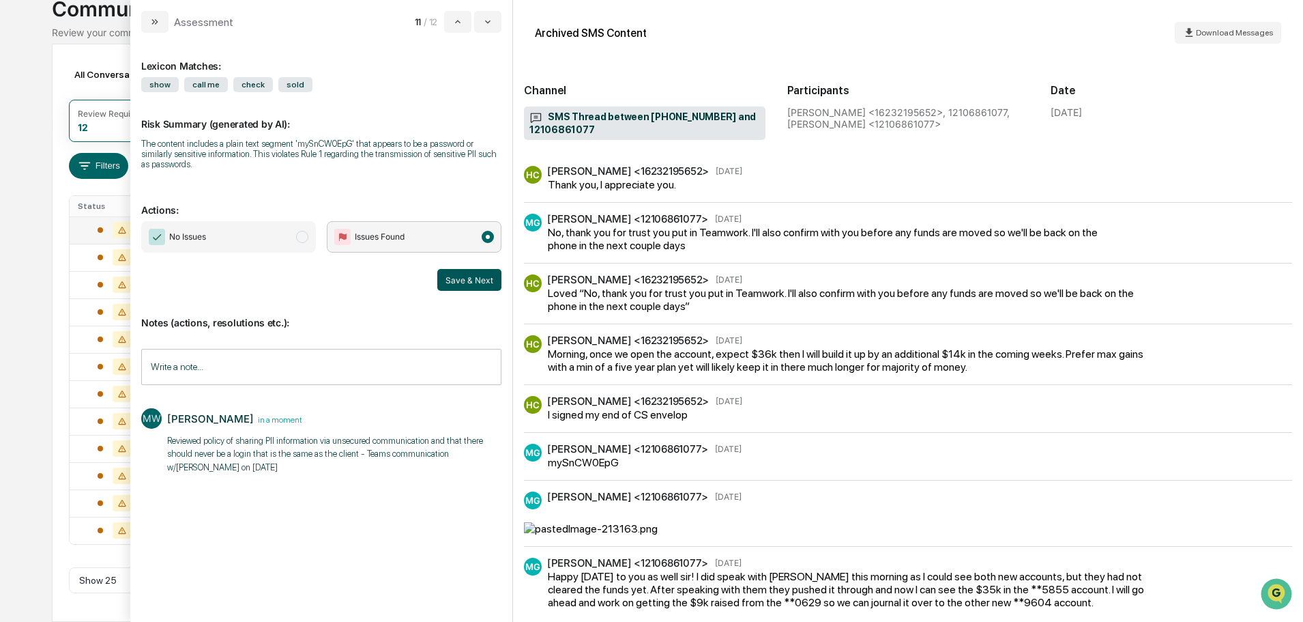
click at [467, 280] on button "Save & Next" at bounding box center [469, 280] width 64 height 22
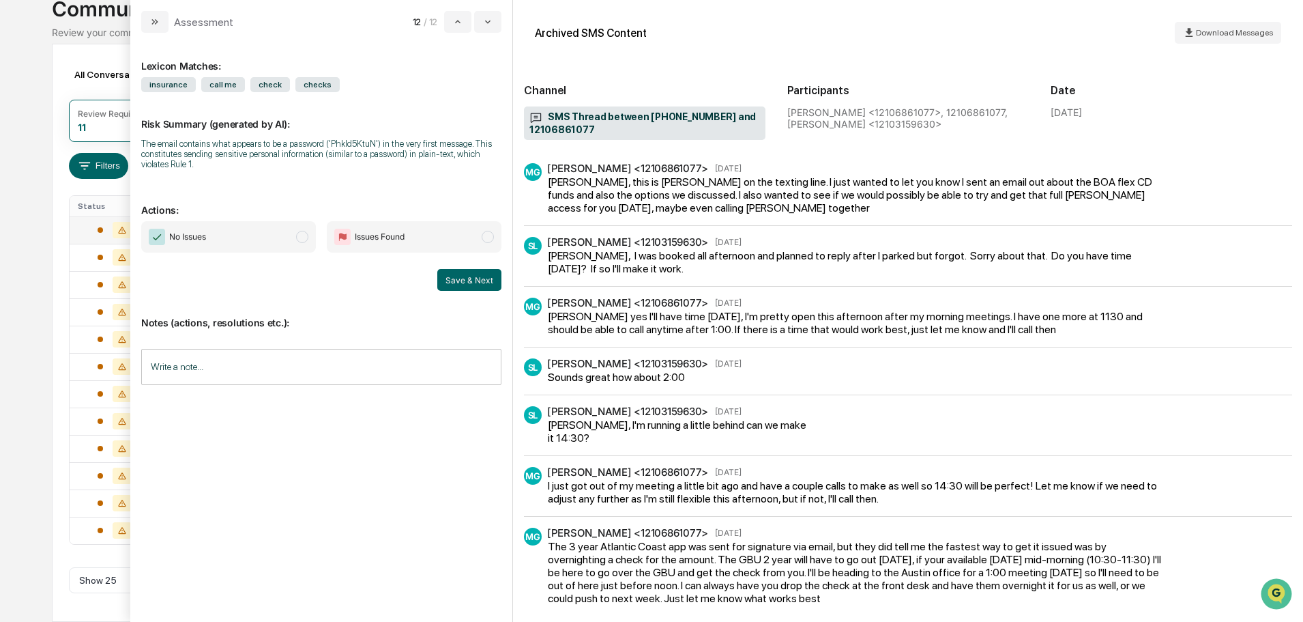
scroll to position [70, 0]
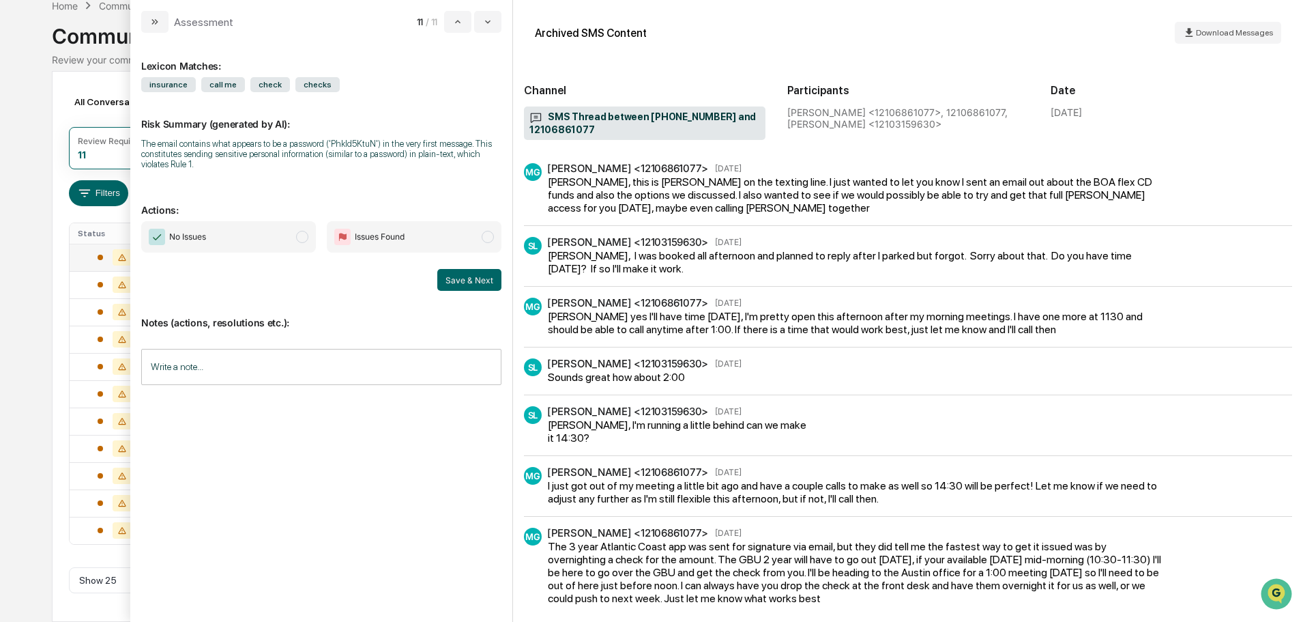
click at [483, 234] on span "modal" at bounding box center [488, 237] width 12 height 12
click at [214, 368] on input "Write a note..." at bounding box center [321, 367] width 360 height 36
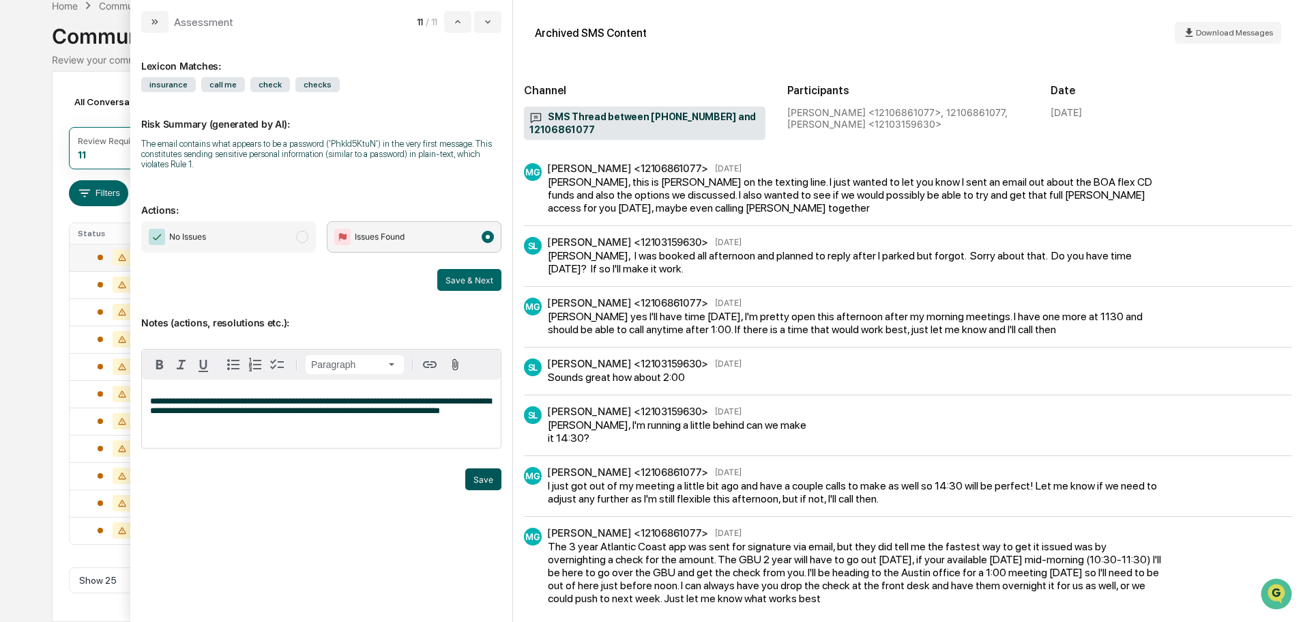
click at [485, 476] on button "Save" at bounding box center [483, 479] width 36 height 22
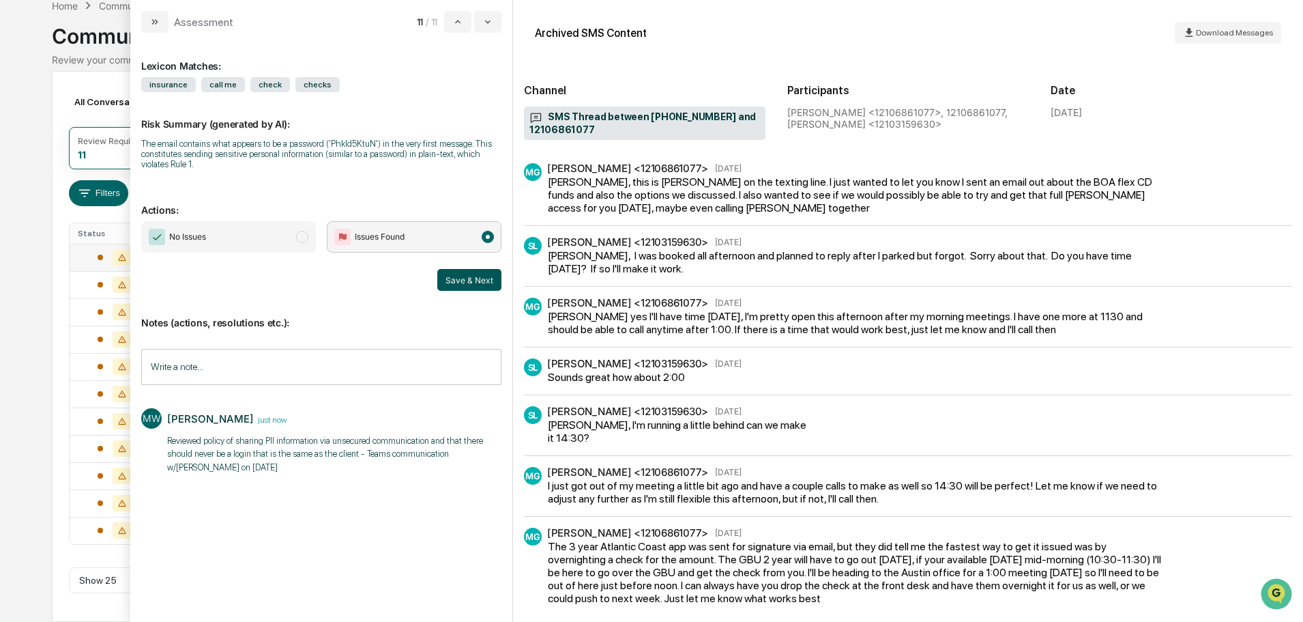
click at [467, 279] on button "Save & Next" at bounding box center [469, 280] width 64 height 22
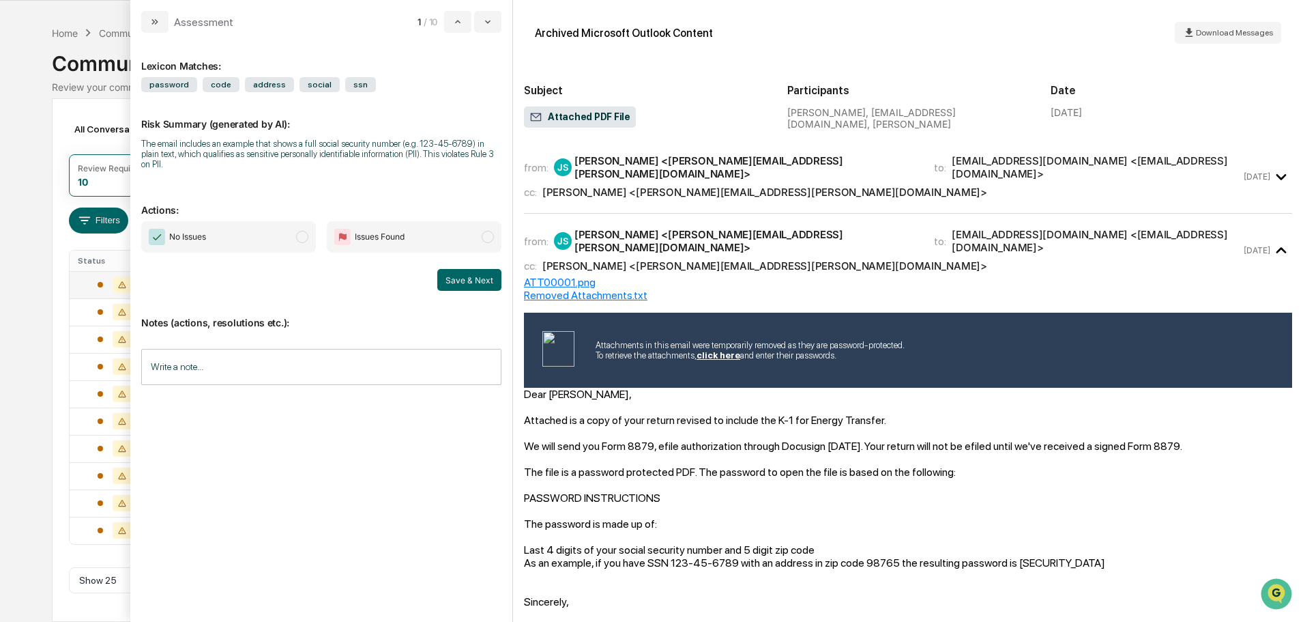
scroll to position [42, 0]
click at [306, 231] on span "modal" at bounding box center [302, 237] width 12 height 12
click at [473, 269] on button "Save & Next" at bounding box center [469, 280] width 64 height 22
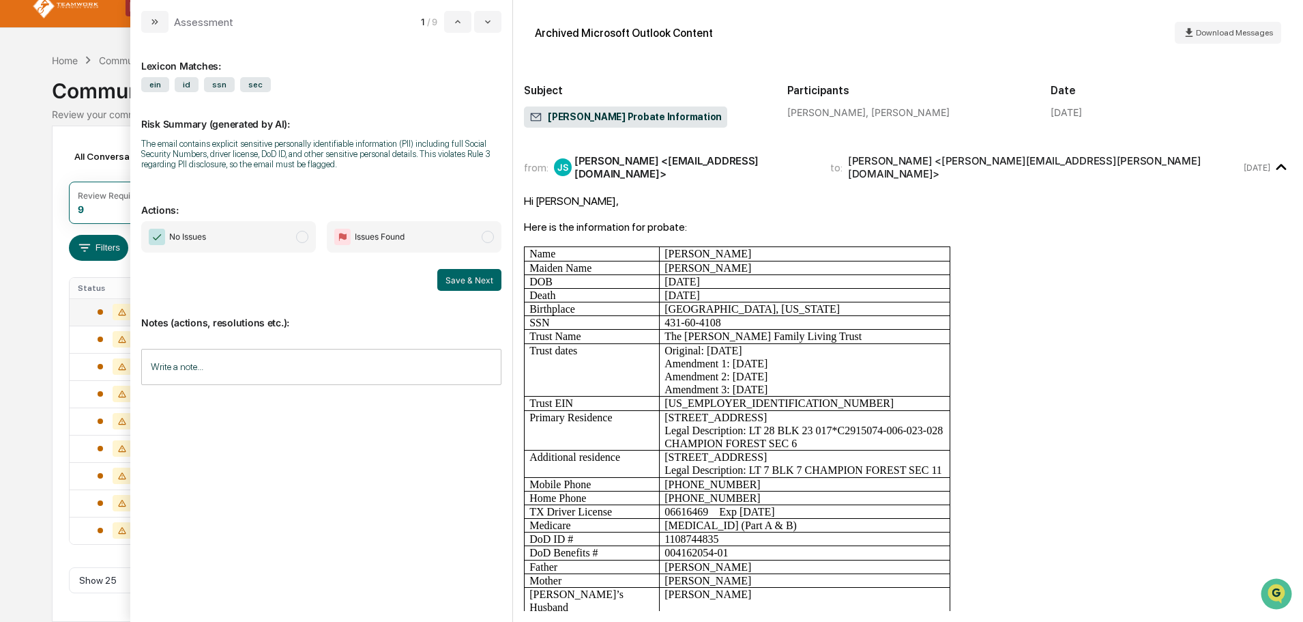
scroll to position [15, 0]
click at [489, 18] on icon "modal" at bounding box center [487, 21] width 11 height 11
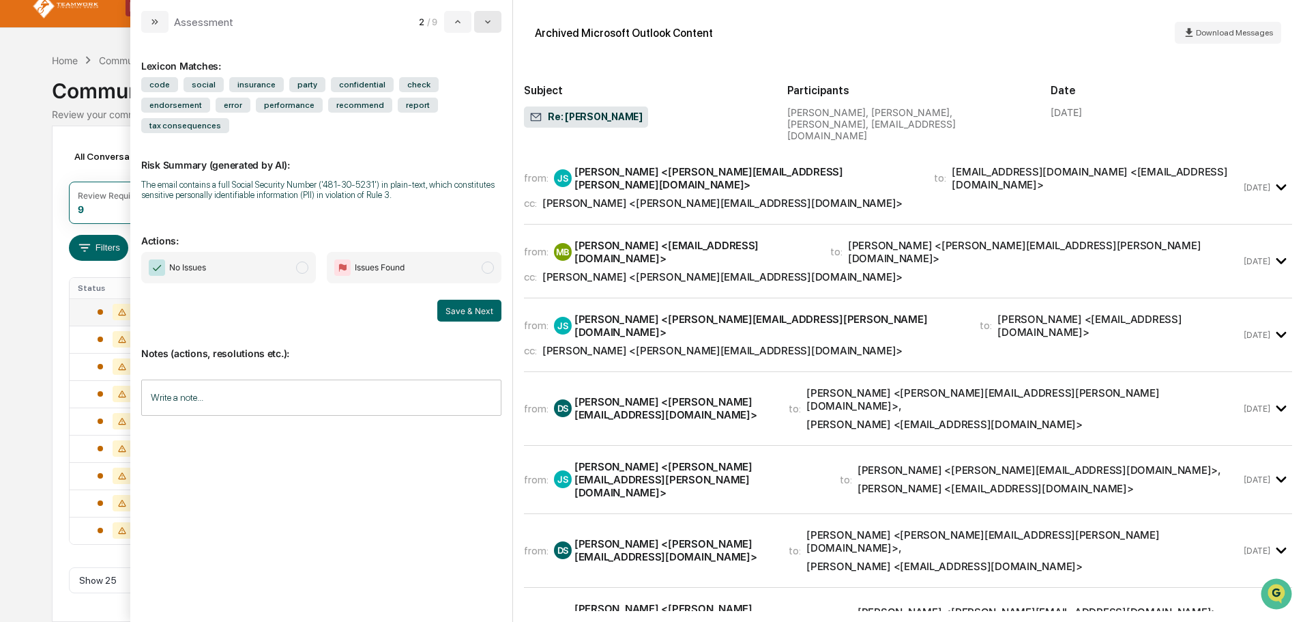
click at [489, 18] on icon "modal" at bounding box center [487, 21] width 11 height 11
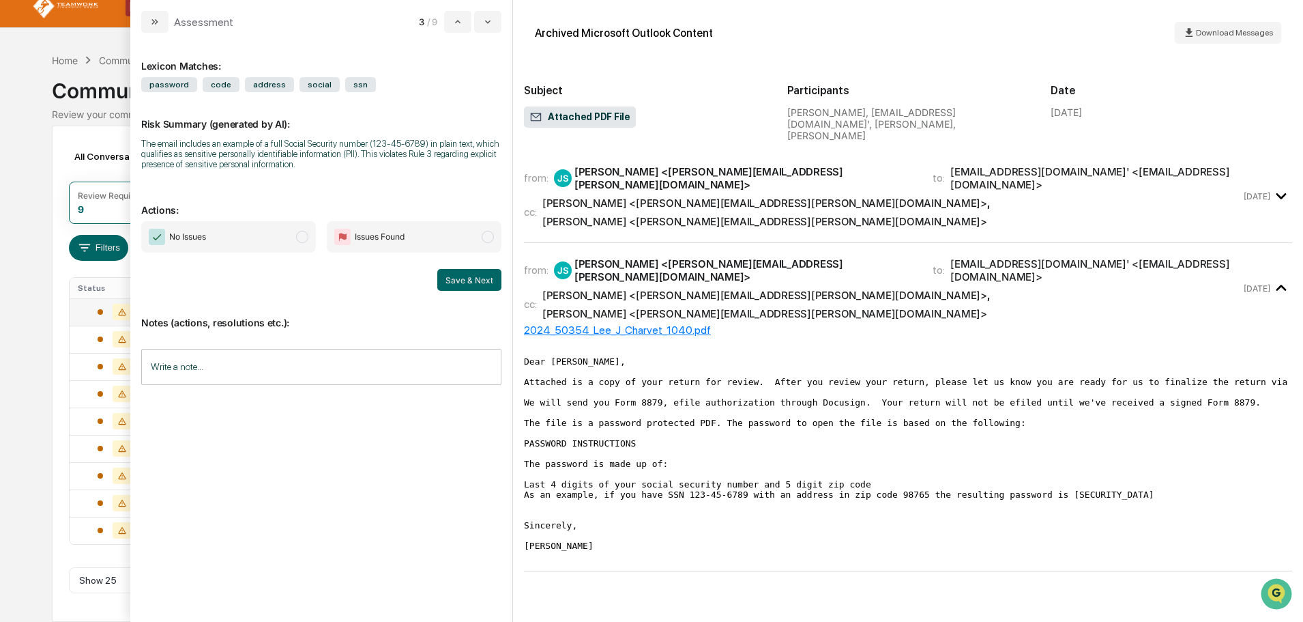
click at [306, 233] on span "modal" at bounding box center [302, 237] width 12 height 12
click at [478, 277] on button "Save & Next" at bounding box center [469, 280] width 64 height 22
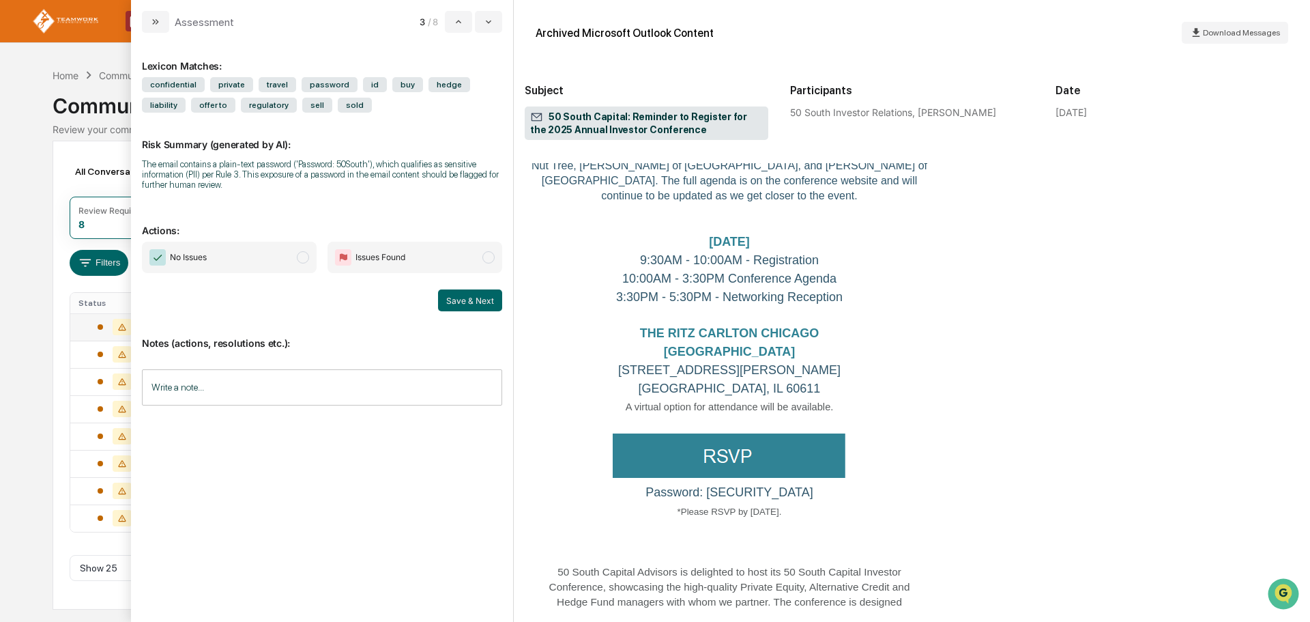
scroll to position [273, 0]
click at [304, 258] on span "modal" at bounding box center [303, 257] width 12 height 12
click at [482, 301] on button "Save & Next" at bounding box center [470, 300] width 64 height 22
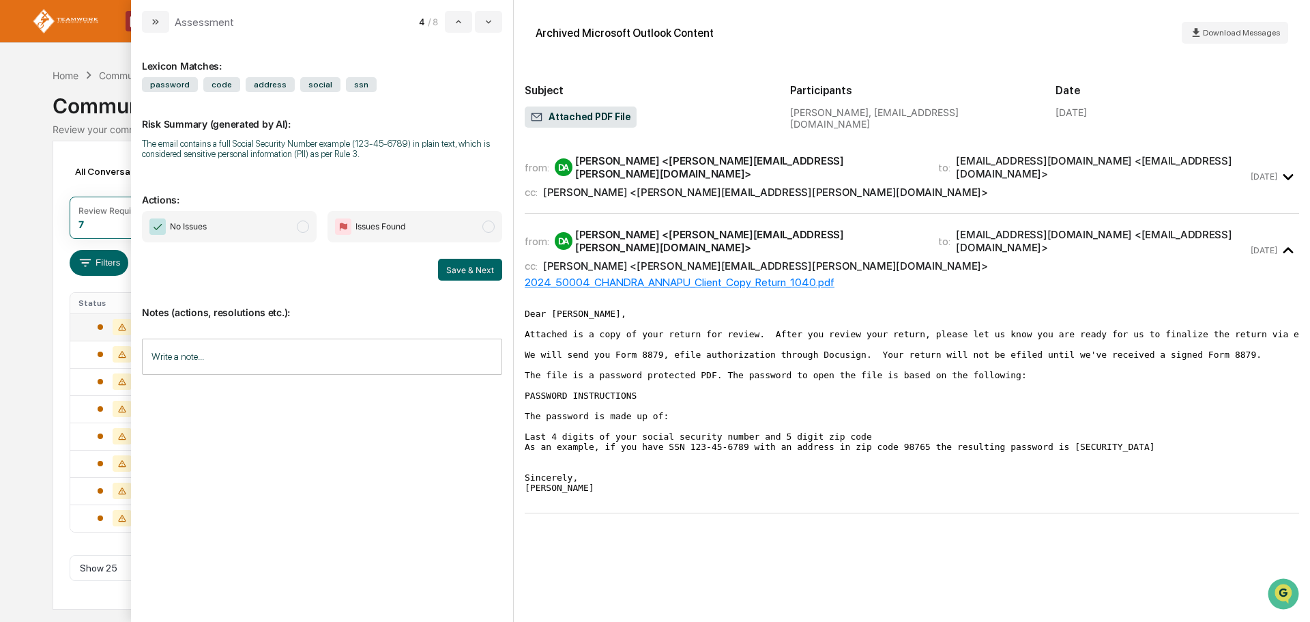
click at [305, 223] on span "modal" at bounding box center [303, 226] width 12 height 12
click at [474, 271] on button "Save & Next" at bounding box center [470, 270] width 64 height 22
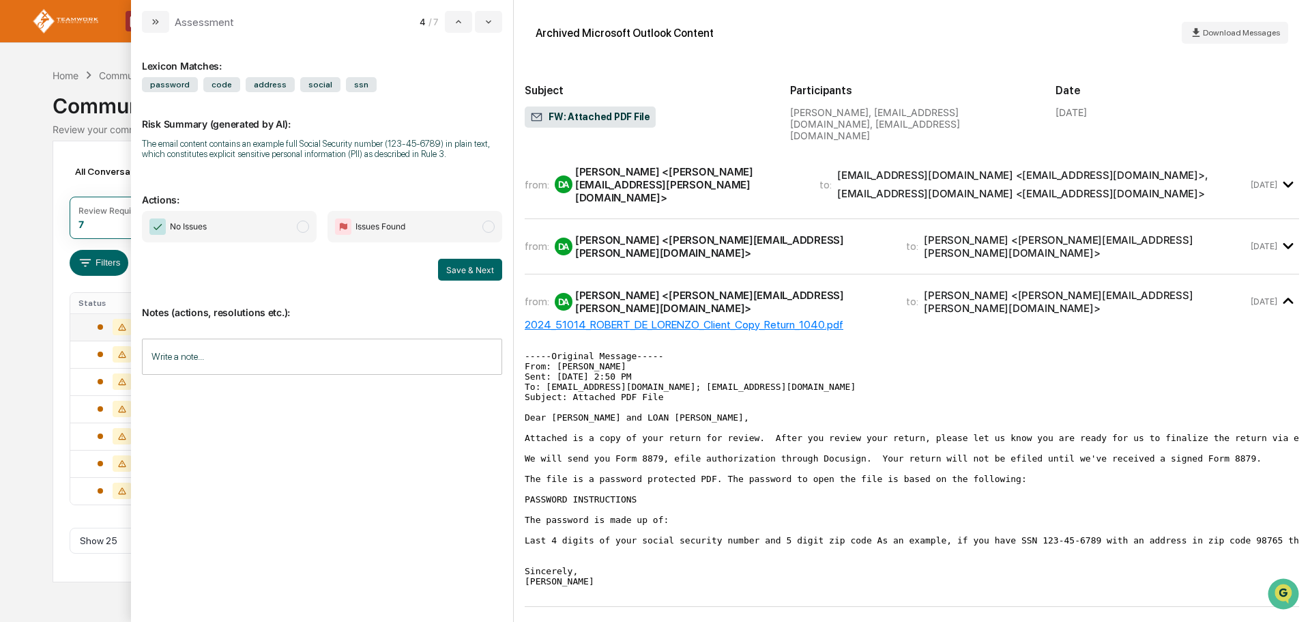
click at [304, 225] on span "modal" at bounding box center [303, 226] width 12 height 12
click at [456, 267] on button "Save & Next" at bounding box center [470, 270] width 64 height 22
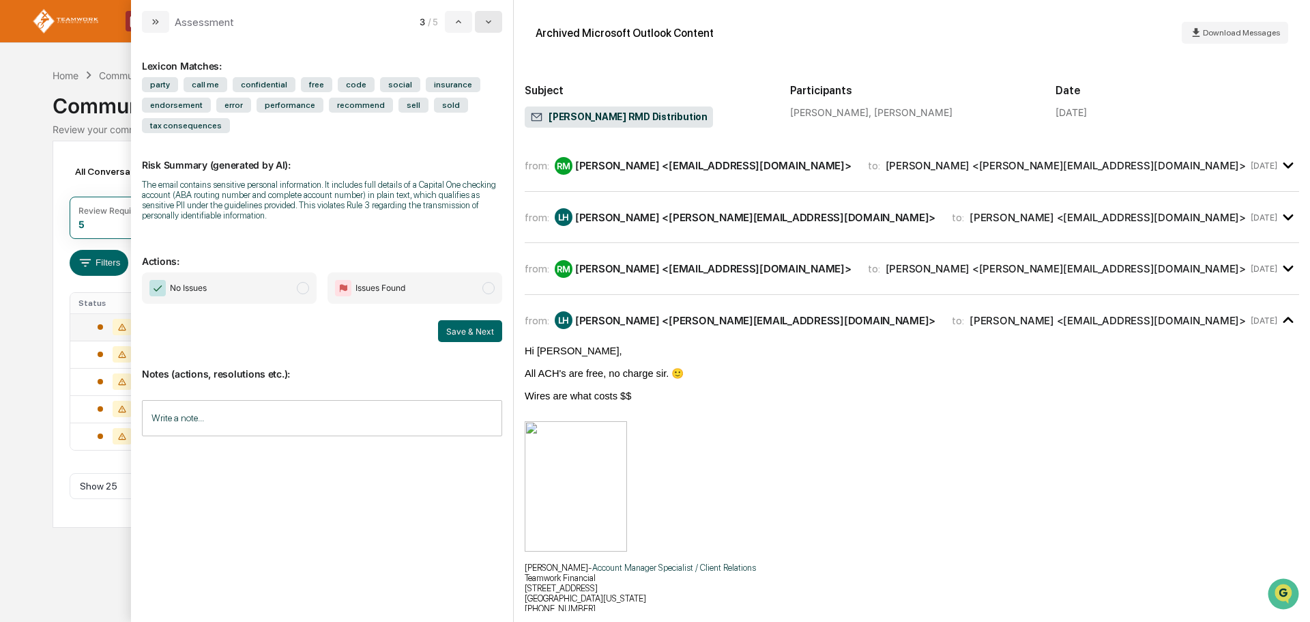
click at [489, 27] on icon "modal" at bounding box center [488, 21] width 11 height 11
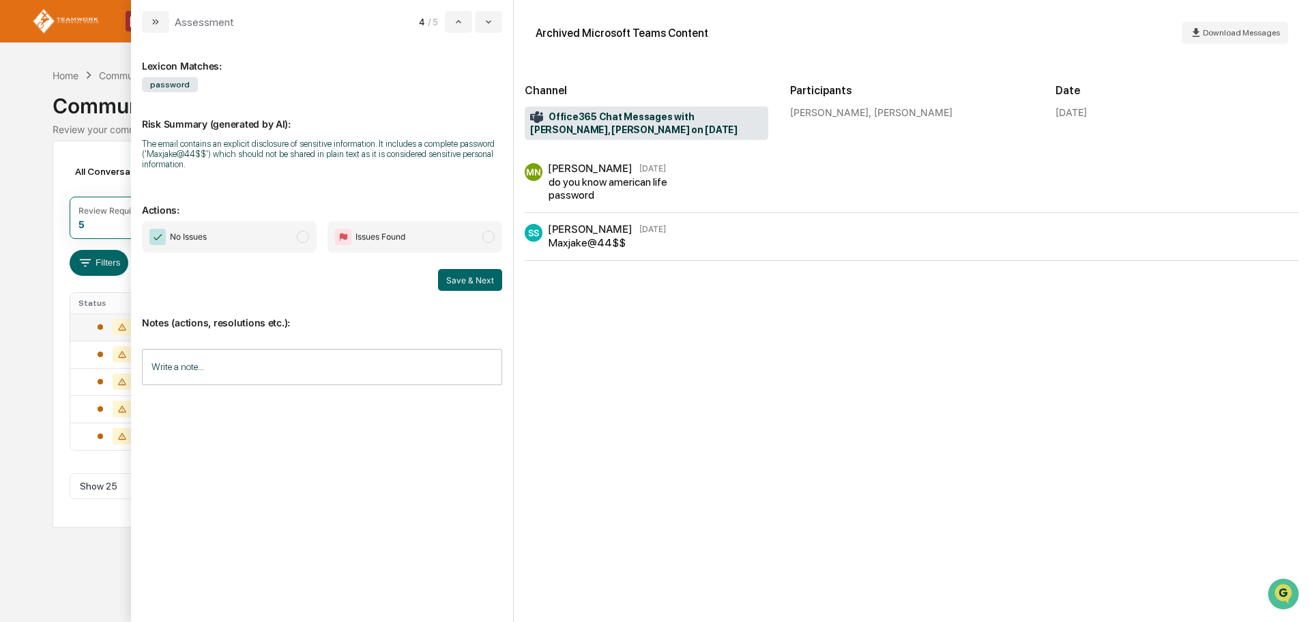
click at [309, 237] on span "No Issues" at bounding box center [229, 236] width 175 height 31
click at [469, 278] on button "Save & Next" at bounding box center [470, 280] width 64 height 22
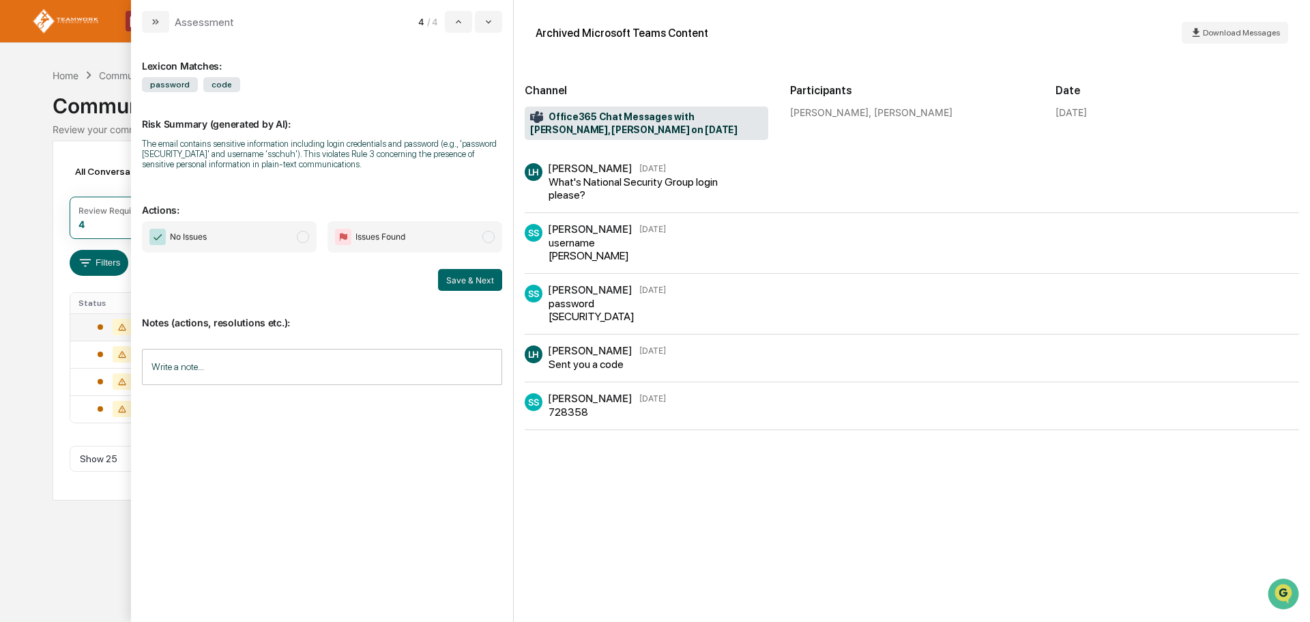
click at [302, 235] on span "modal" at bounding box center [303, 237] width 12 height 12
click at [473, 282] on button "Save & Next" at bounding box center [470, 280] width 64 height 22
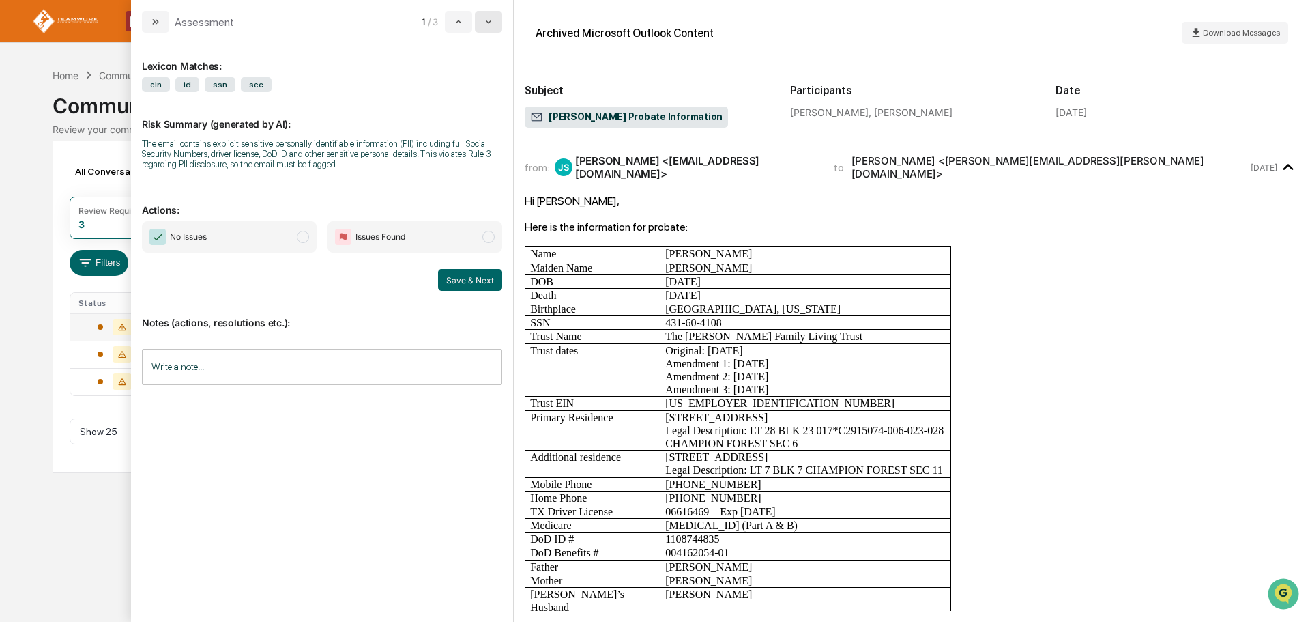
click at [489, 28] on button "modal" at bounding box center [488, 22] width 27 height 22
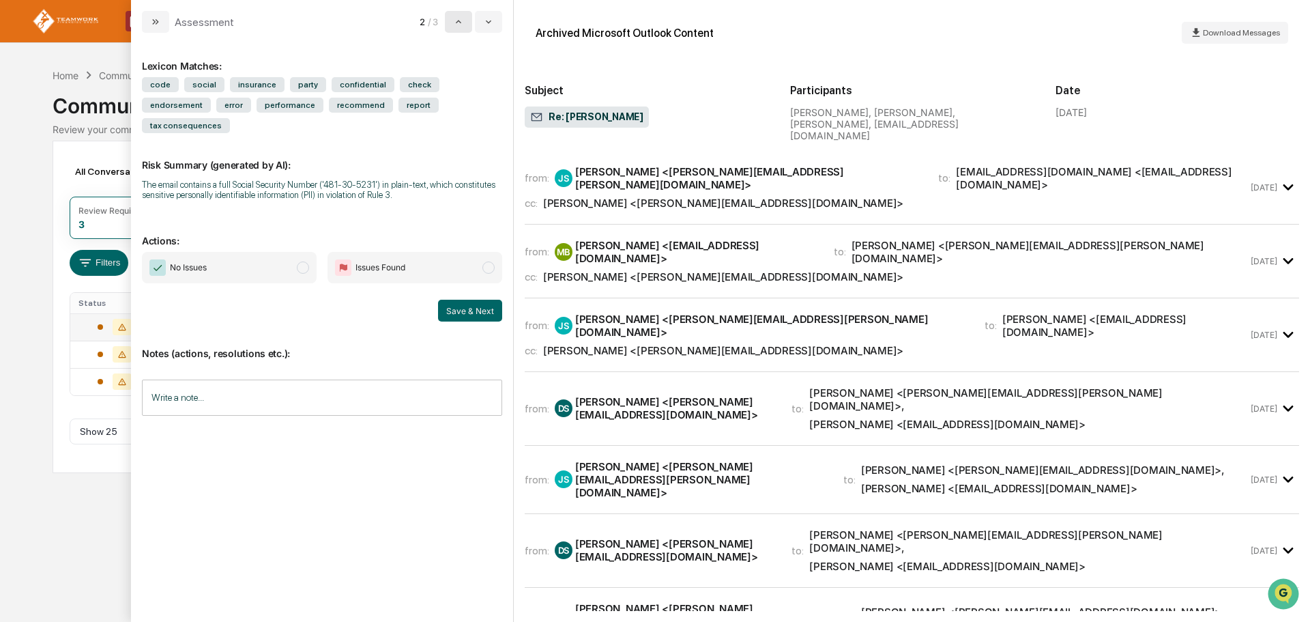
click at [451, 24] on button "modal" at bounding box center [458, 22] width 27 height 22
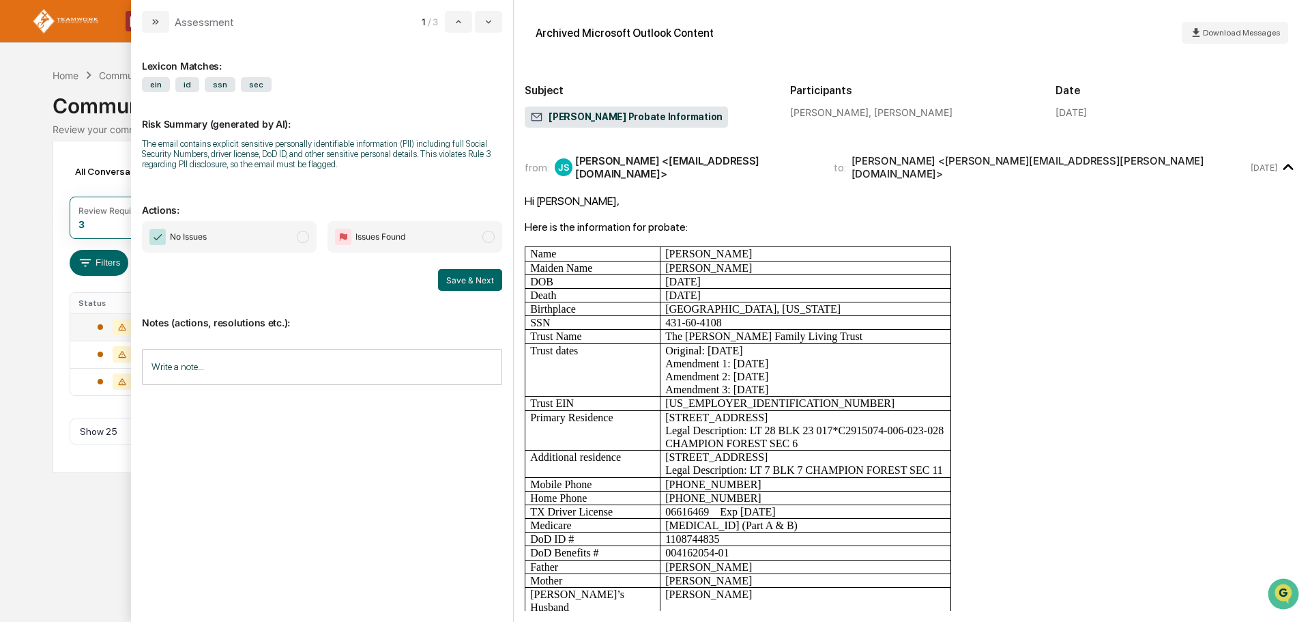
click at [240, 358] on input "Write a note..." at bounding box center [322, 367] width 360 height 36
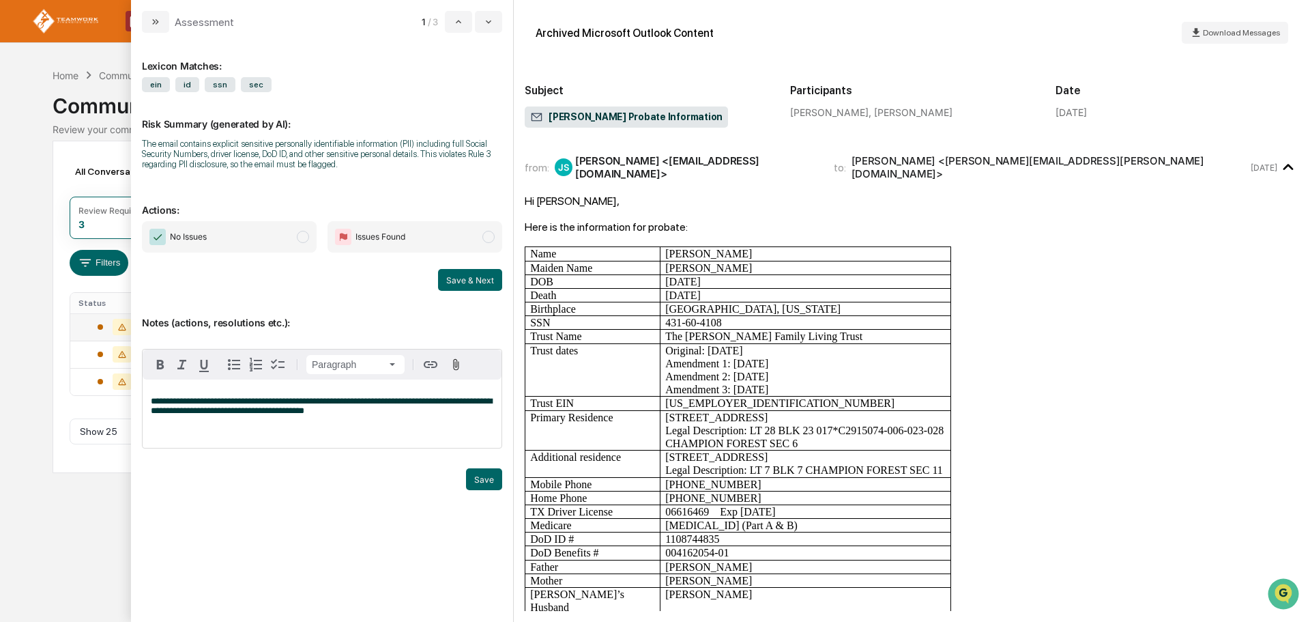
click at [486, 235] on span "modal" at bounding box center [488, 237] width 12 height 12
click at [477, 480] on button "Save" at bounding box center [484, 479] width 36 height 22
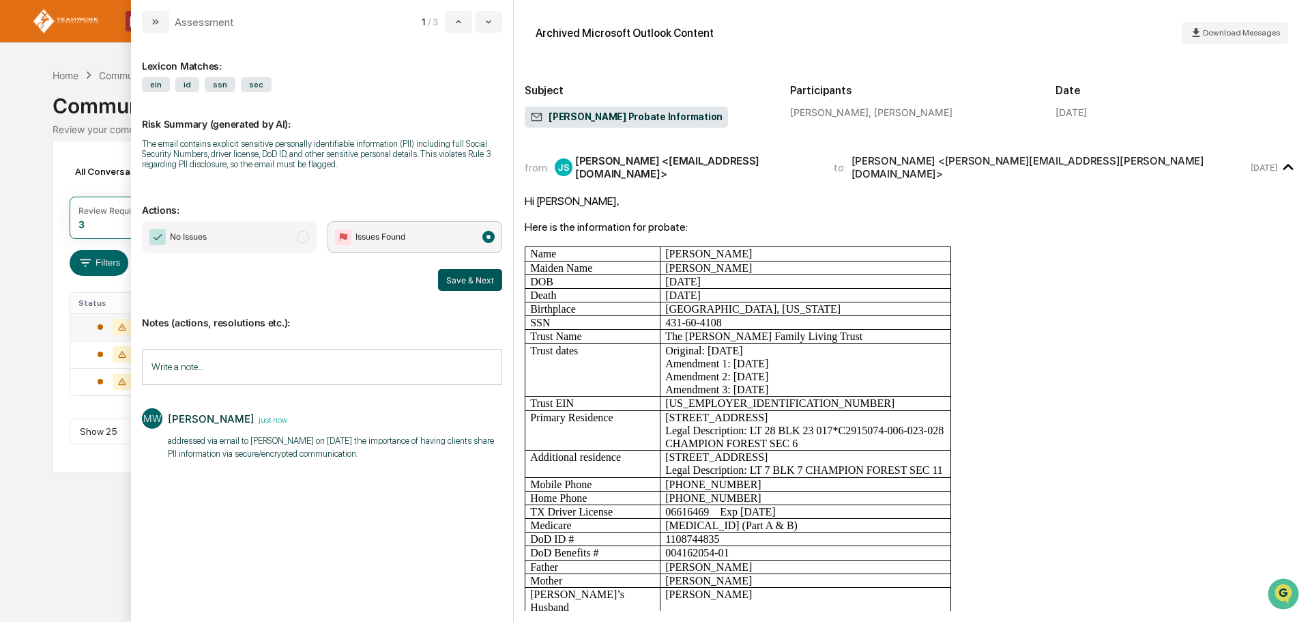
click at [473, 278] on button "Save & Next" at bounding box center [470, 280] width 64 height 22
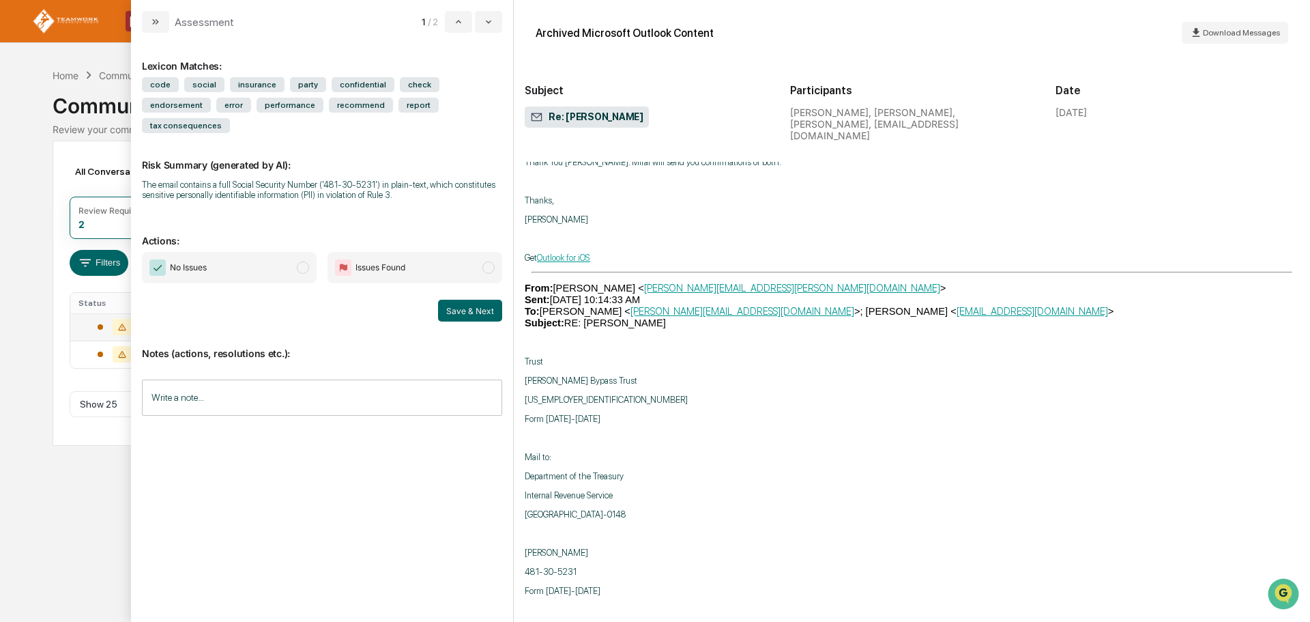
scroll to position [1569, 0]
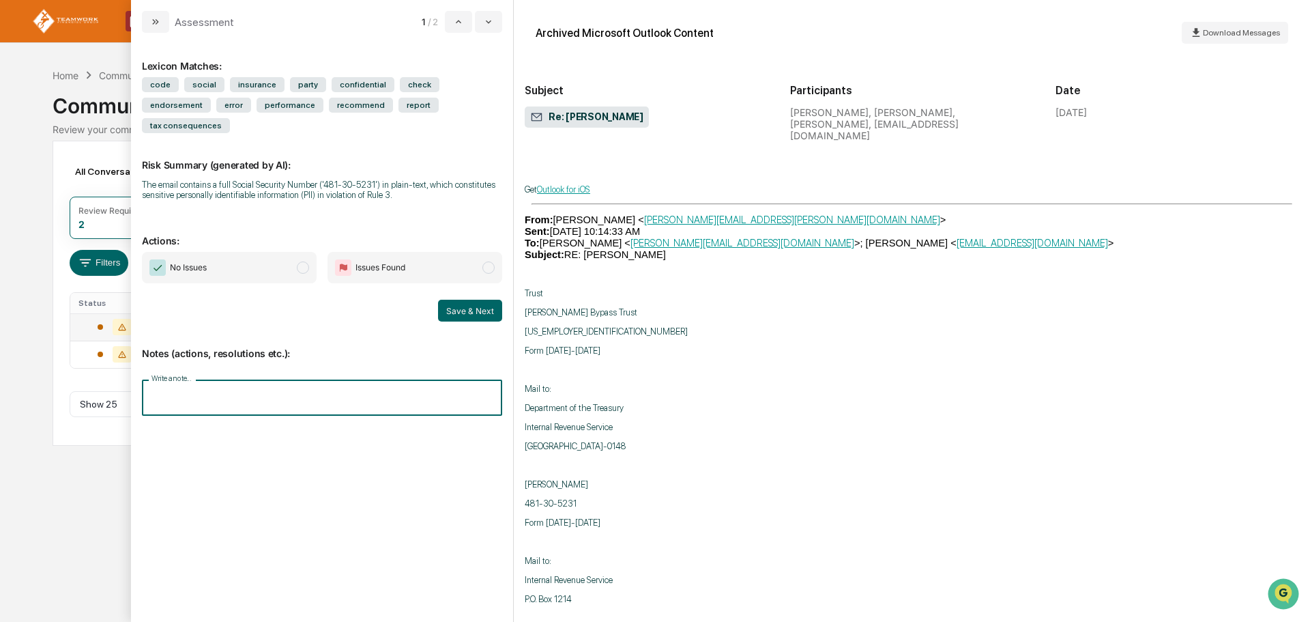
click at [184, 379] on input "Write a note..." at bounding box center [322, 397] width 360 height 36
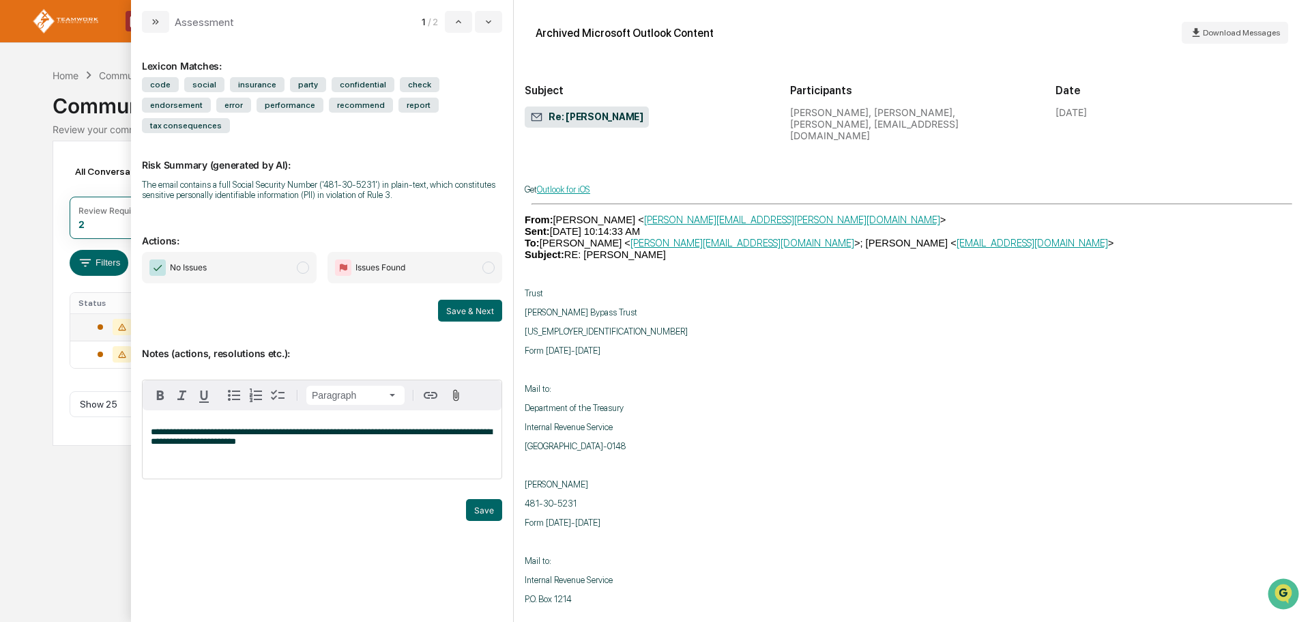
click at [491, 261] on span "modal" at bounding box center [488, 267] width 12 height 12
click at [486, 499] on button "Save" at bounding box center [484, 510] width 36 height 22
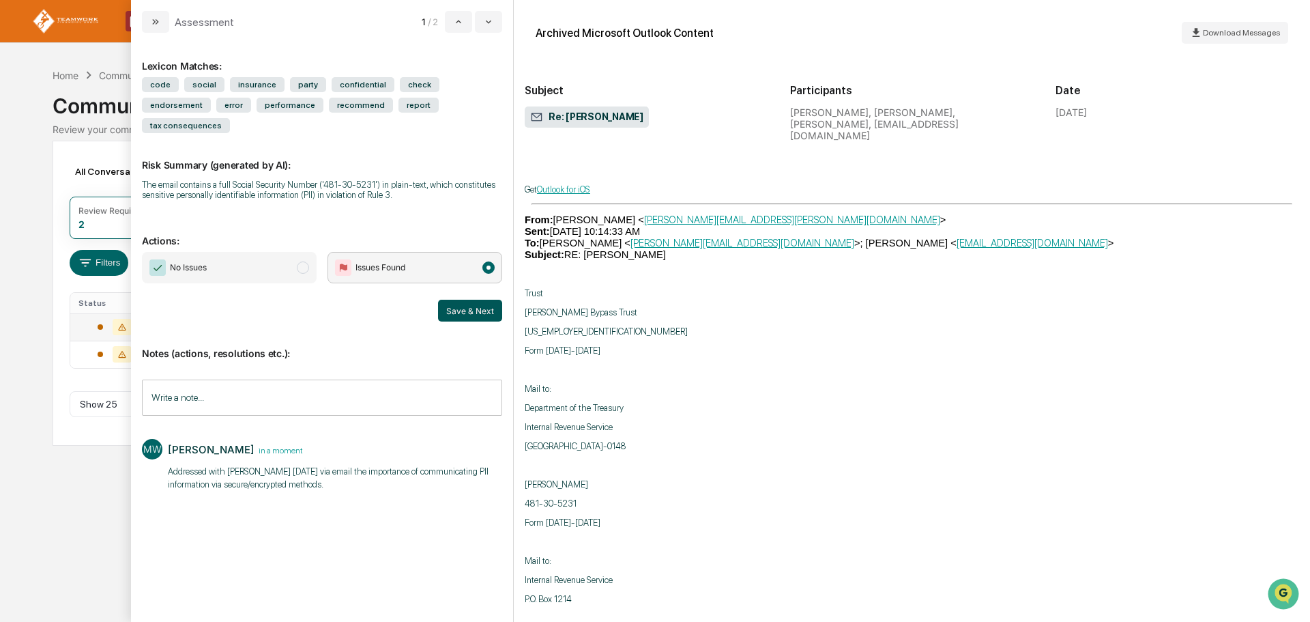
click at [478, 300] on button "Save & Next" at bounding box center [470, 311] width 64 height 22
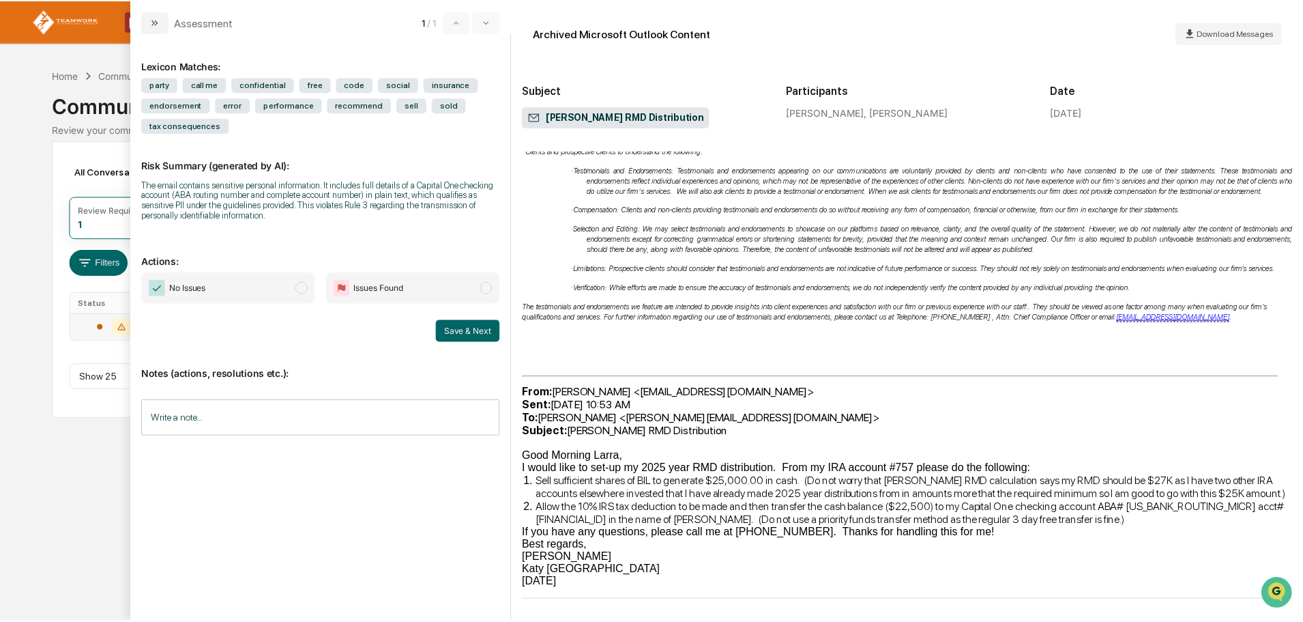
scroll to position [1545, 0]
click at [488, 285] on span "modal" at bounding box center [488, 288] width 12 height 12
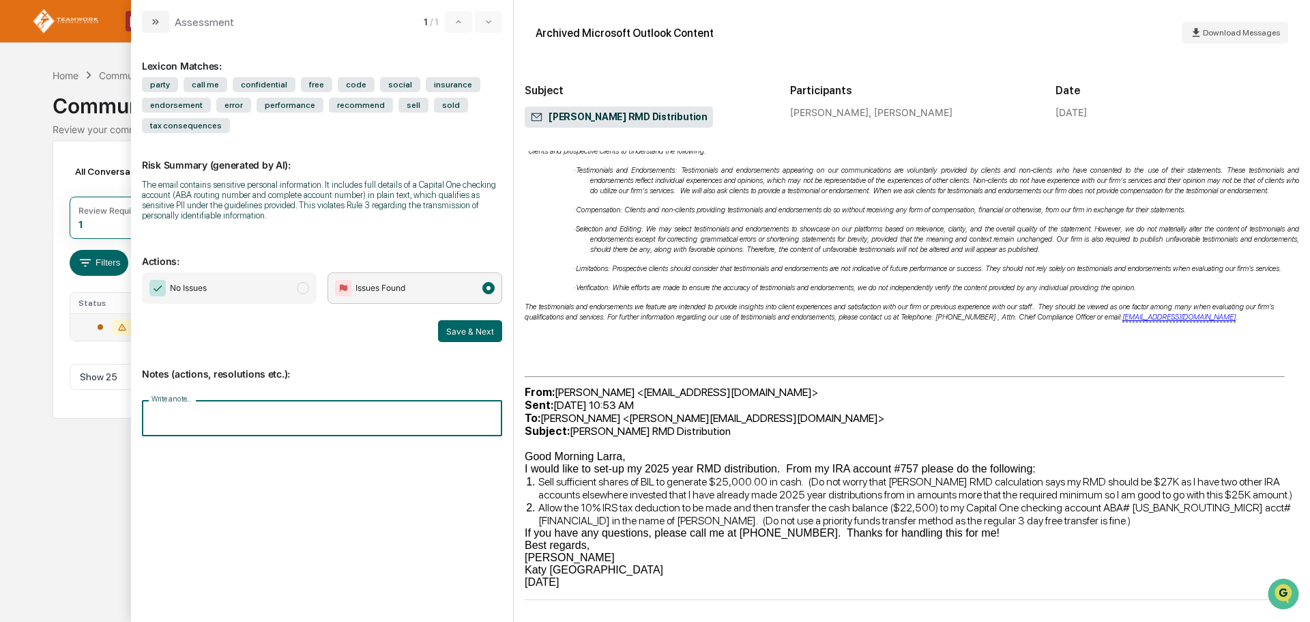
click at [242, 405] on input "Write a note..." at bounding box center [322, 418] width 360 height 36
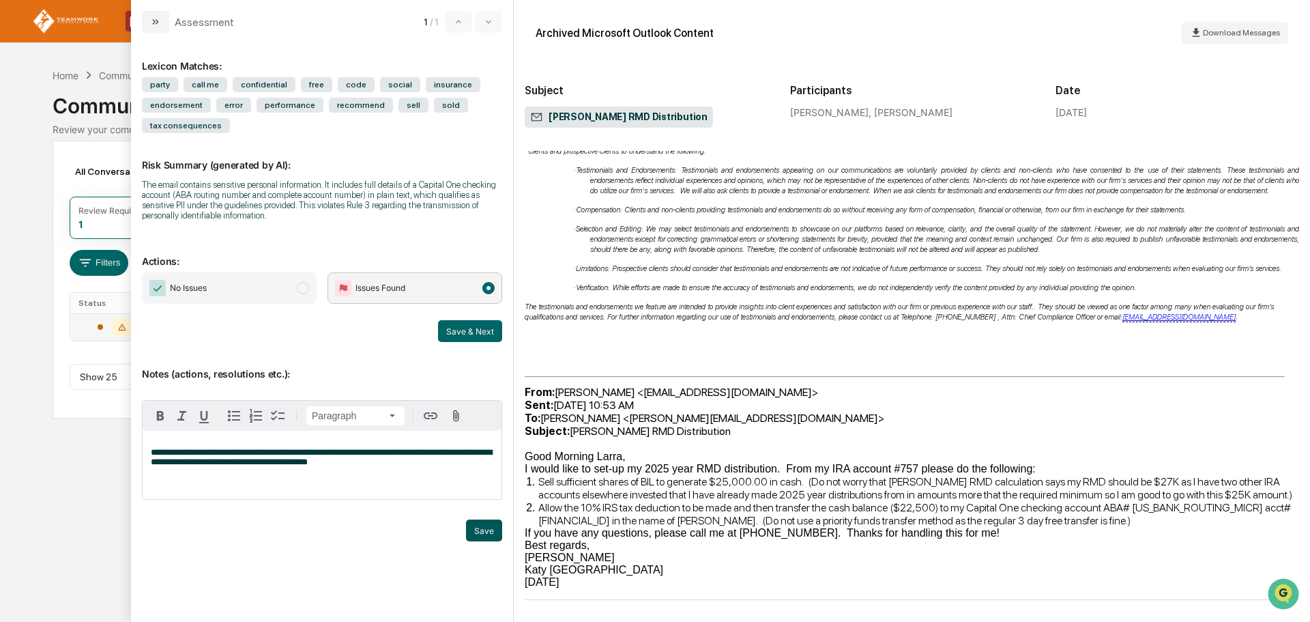
click at [473, 525] on button "Save" at bounding box center [484, 530] width 36 height 22
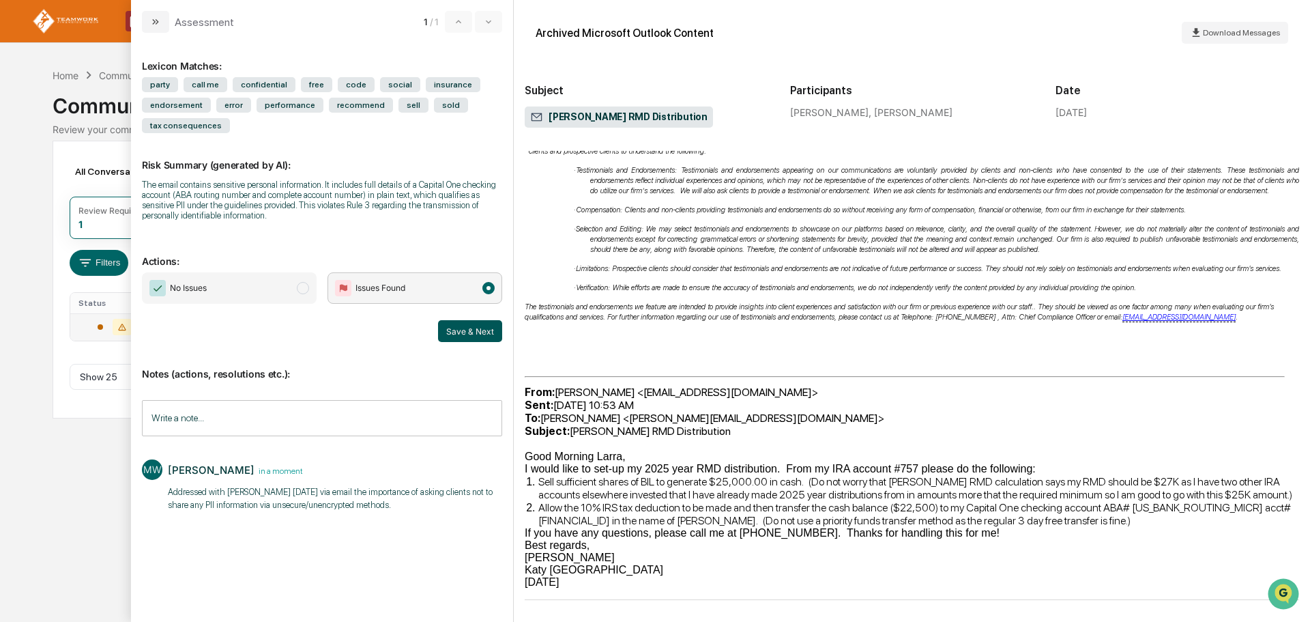
click at [474, 336] on button "Save & Next" at bounding box center [470, 331] width 64 height 22
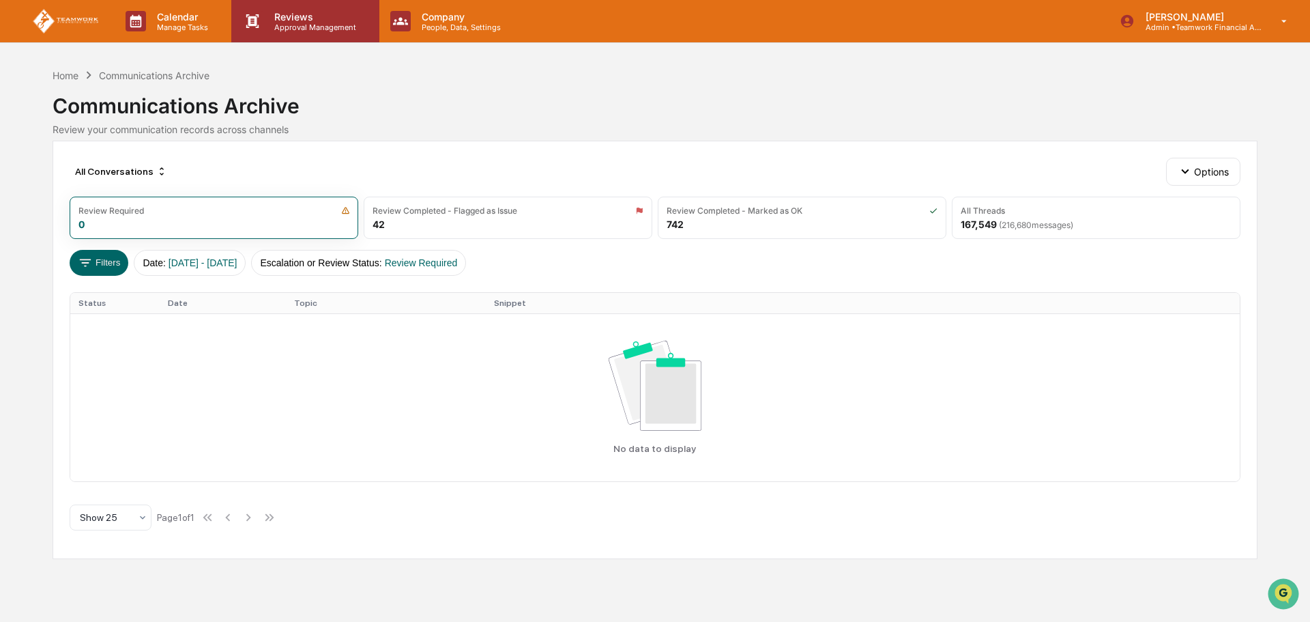
click at [306, 25] on p "Approval Management" at bounding box center [313, 28] width 100 height 10
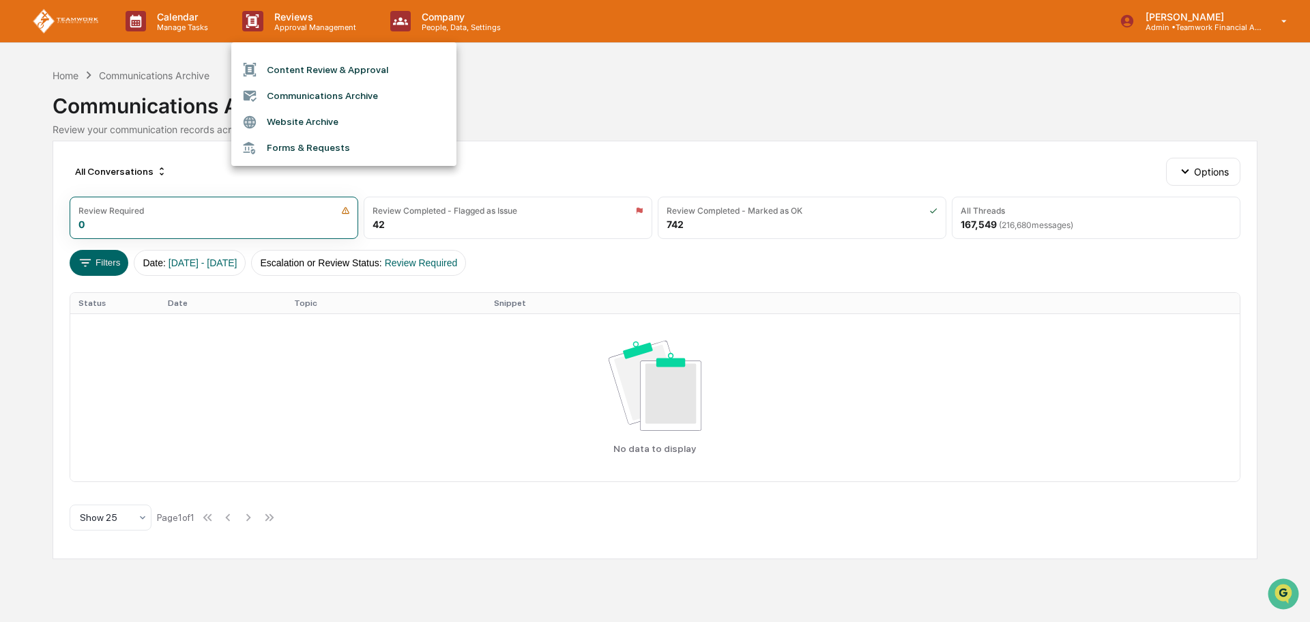
click at [308, 68] on li "Content Review & Approval" at bounding box center [343, 70] width 225 height 26
